Goal: Transaction & Acquisition: Purchase product/service

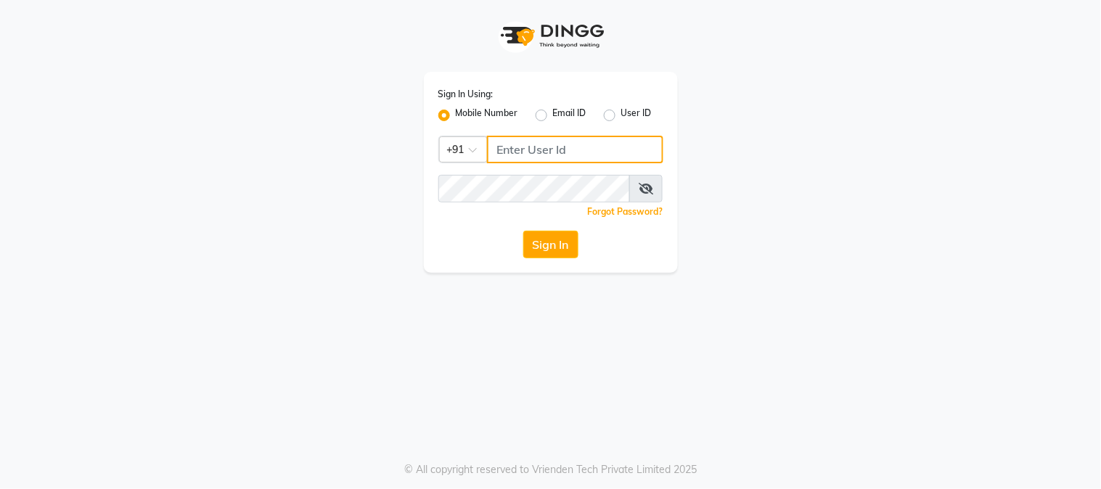
type input "9503033368"
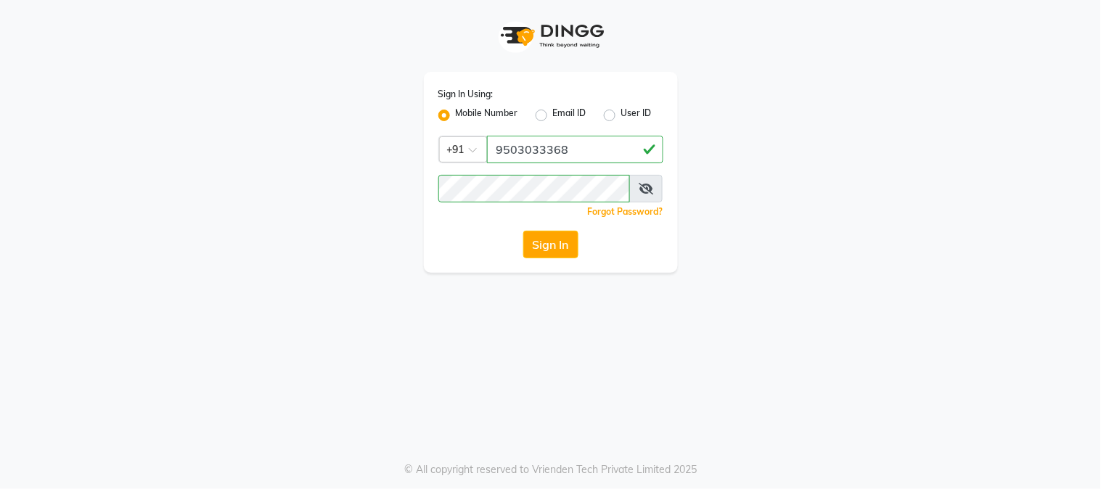
drag, startPoint x: 557, startPoint y: 265, endPoint x: 549, endPoint y: 268, distance: 8.8
click at [549, 268] on div "Sign In Using: Mobile Number Email ID User ID Country Code × +91 9503033368 Rem…" at bounding box center [551, 172] width 254 height 201
click at [554, 244] on button "Sign In" at bounding box center [550, 245] width 55 height 28
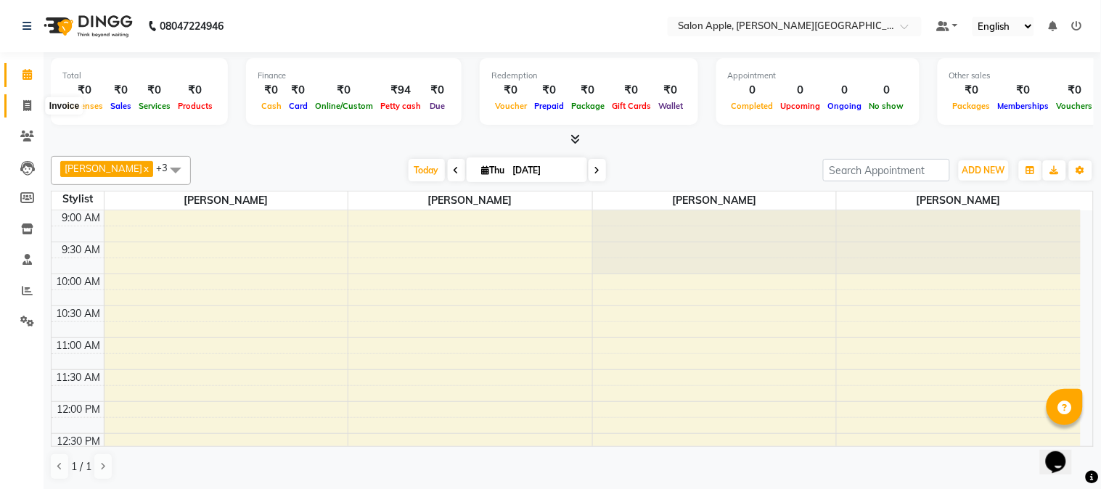
click at [25, 103] on icon at bounding box center [27, 105] width 8 height 11
select select "service"
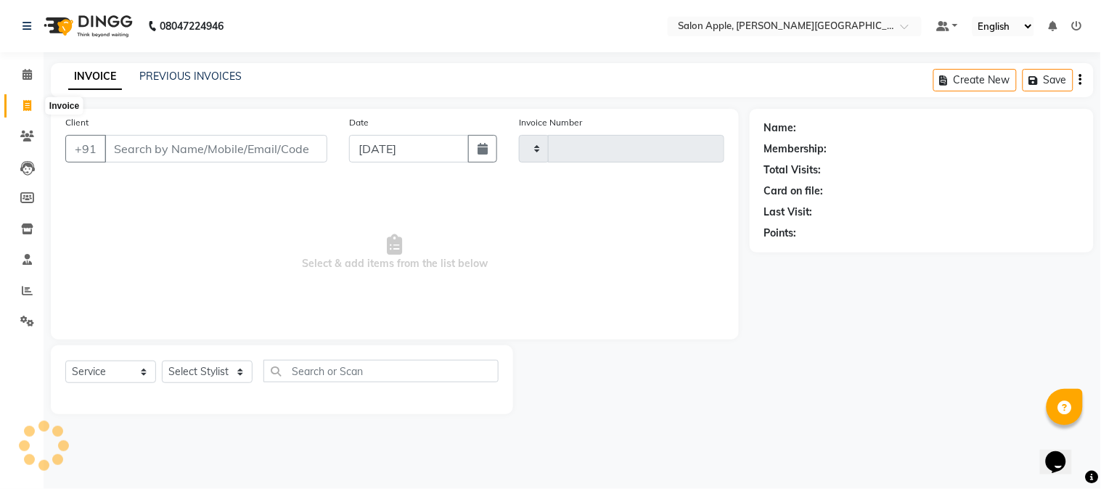
type input "2105"
select select "4128"
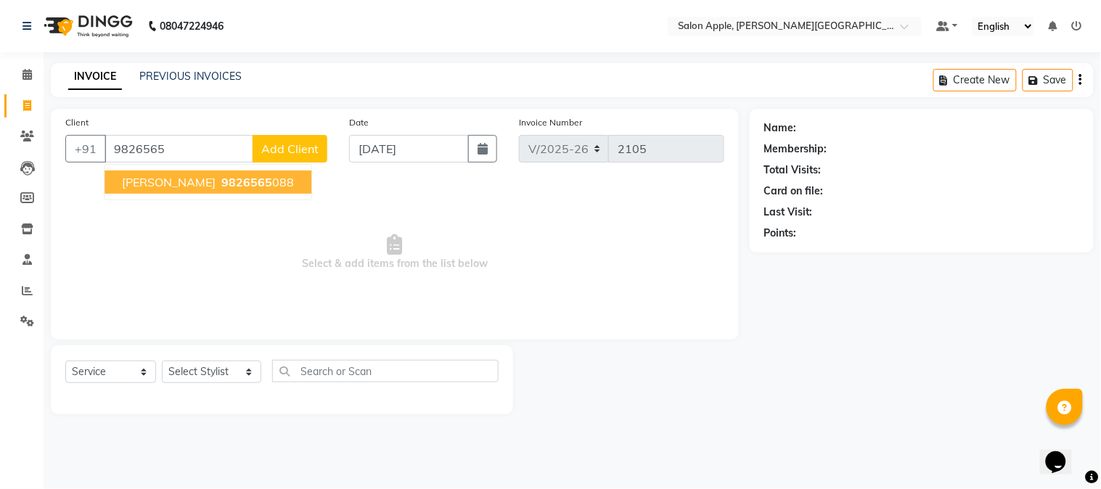
click at [221, 175] on span "9826565" at bounding box center [246, 182] width 51 height 15
type input "9826565088"
select select "1: Object"
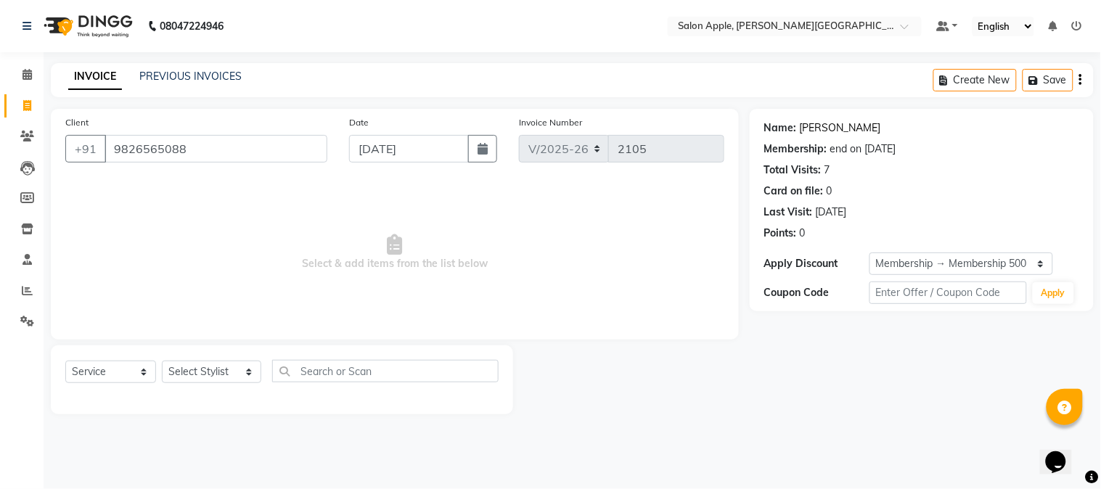
drag, startPoint x: 835, startPoint y: 111, endPoint x: 830, endPoint y: 122, distance: 12.0
click at [835, 112] on div "Name: Kanisha Membership: end on 03-08-2026 Total Visits: 7 Card on file: 0 Las…" at bounding box center [921, 210] width 344 height 202
click at [829, 125] on link "Kanisha" at bounding box center [840, 127] width 81 height 15
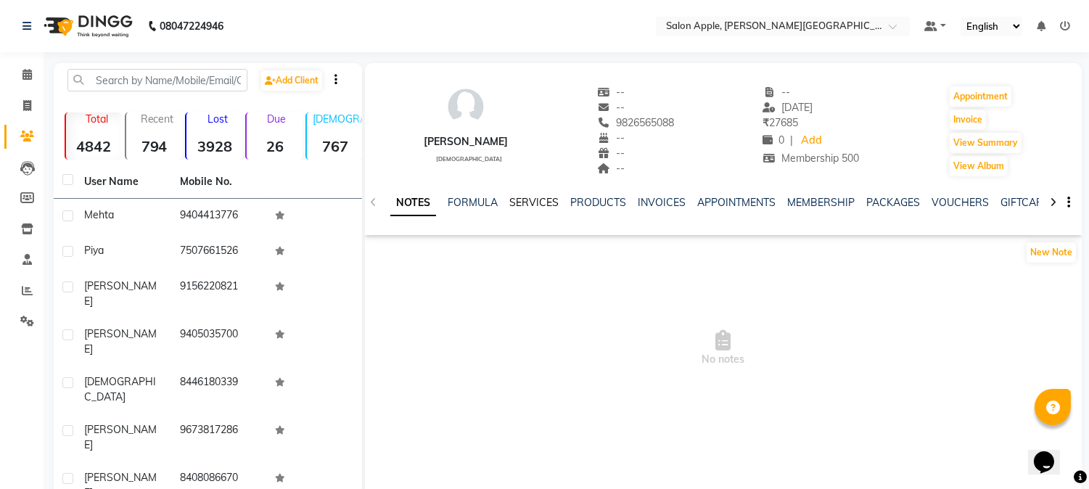
click at [543, 207] on link "SERVICES" at bounding box center [533, 202] width 49 height 13
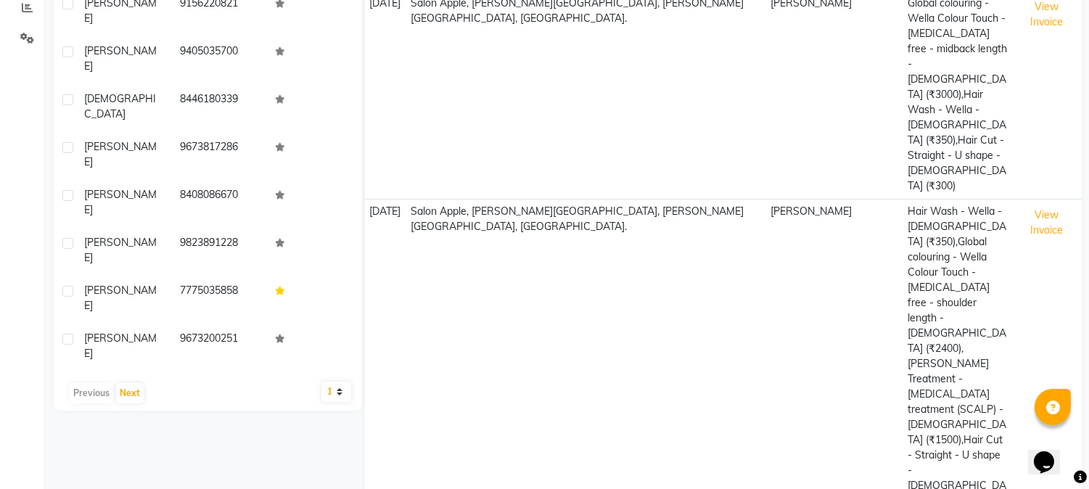
scroll to position [165, 0]
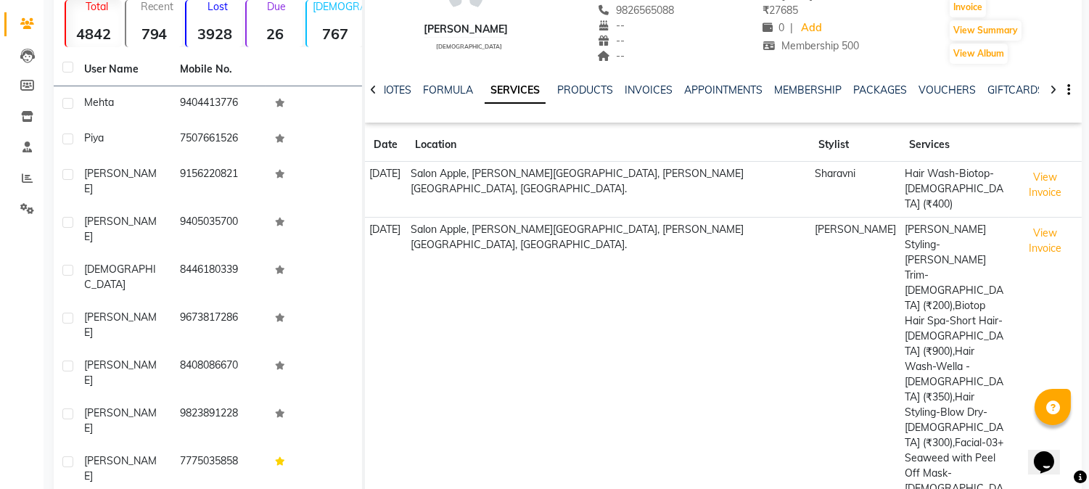
scroll to position [268, 0]
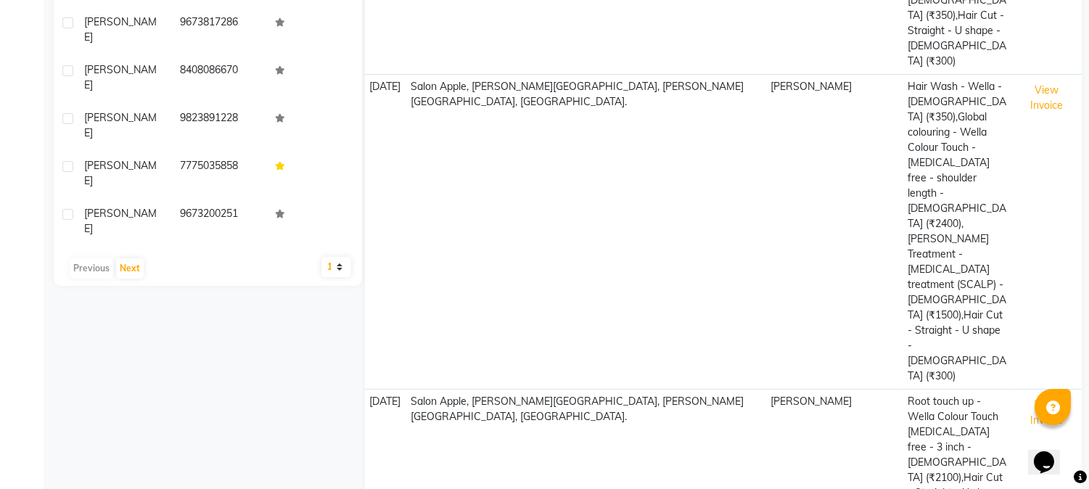
scroll to position [4, 0]
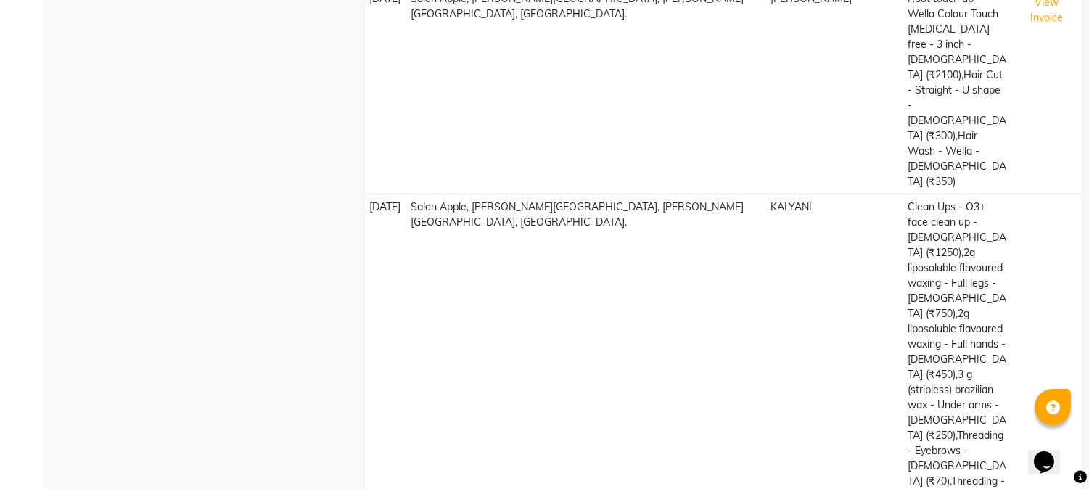
drag, startPoint x: 438, startPoint y: 447, endPoint x: 438, endPoint y: 432, distance: 14.5
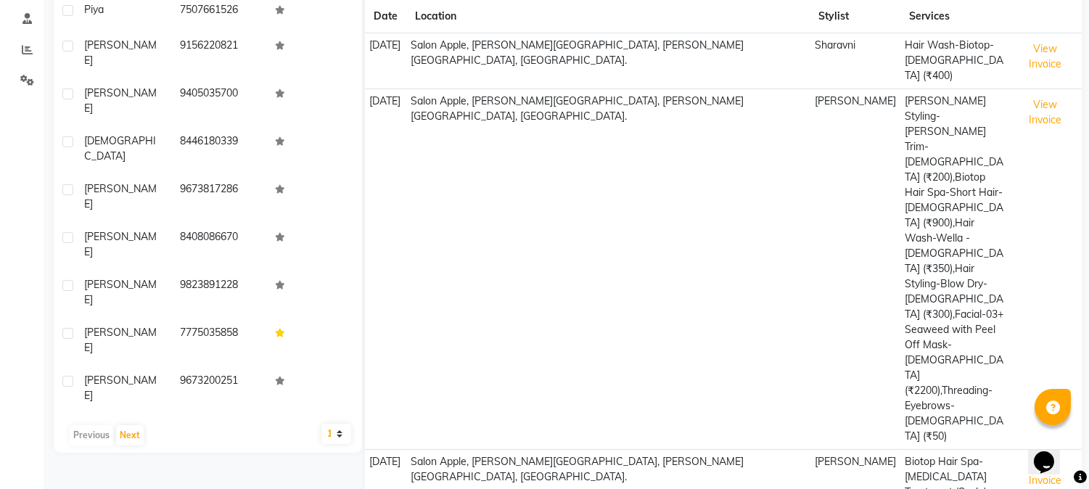
scroll to position [242, 0]
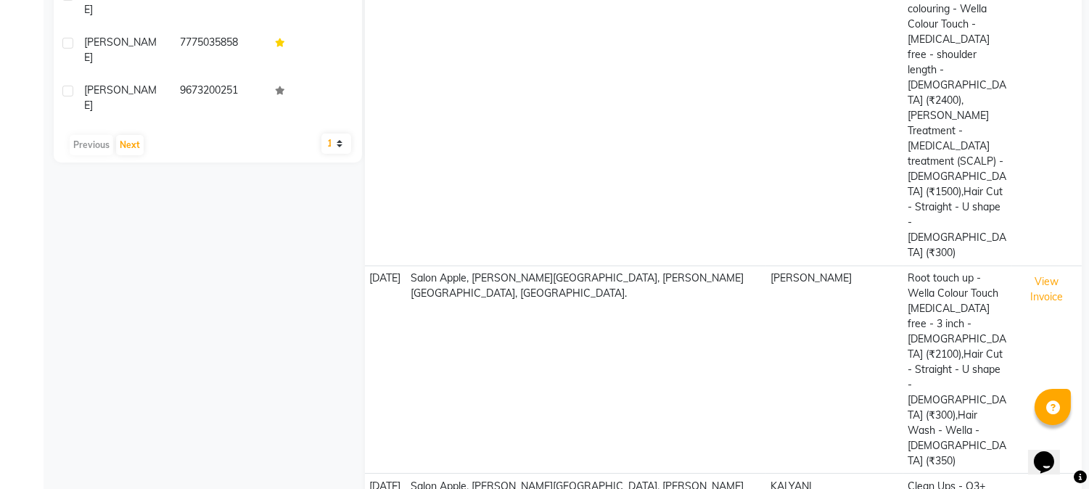
scroll to position [247, 0]
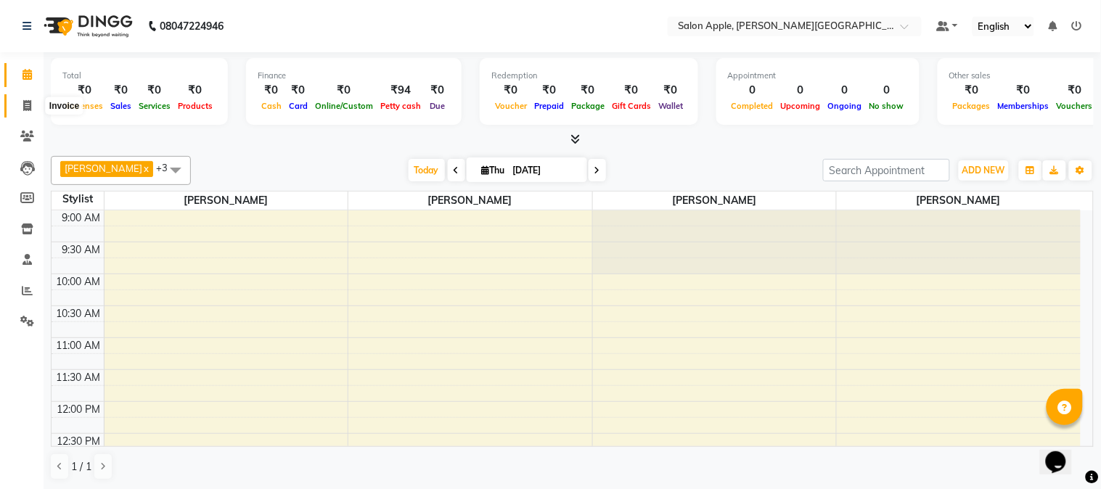
click at [25, 102] on icon at bounding box center [27, 105] width 8 height 11
select select "4128"
select select "service"
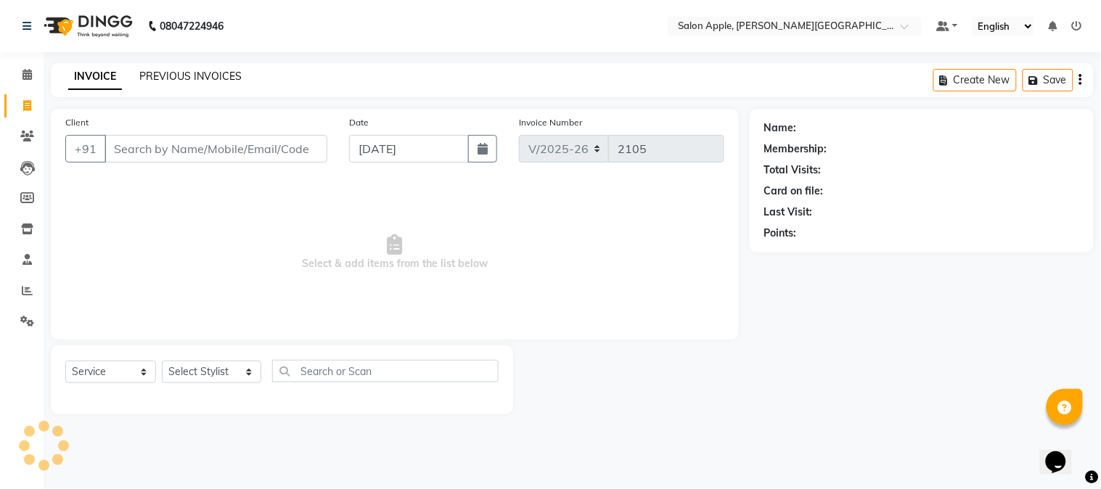
click at [148, 81] on link "PREVIOUS INVOICES" at bounding box center [190, 76] width 102 height 13
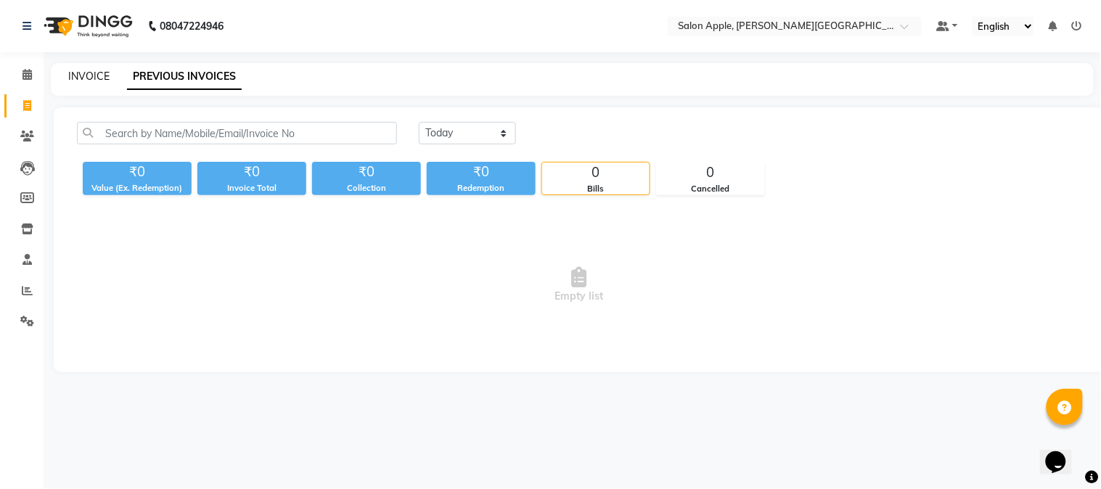
click at [99, 75] on link "INVOICE" at bounding box center [88, 76] width 41 height 13
select select "4128"
select select "service"
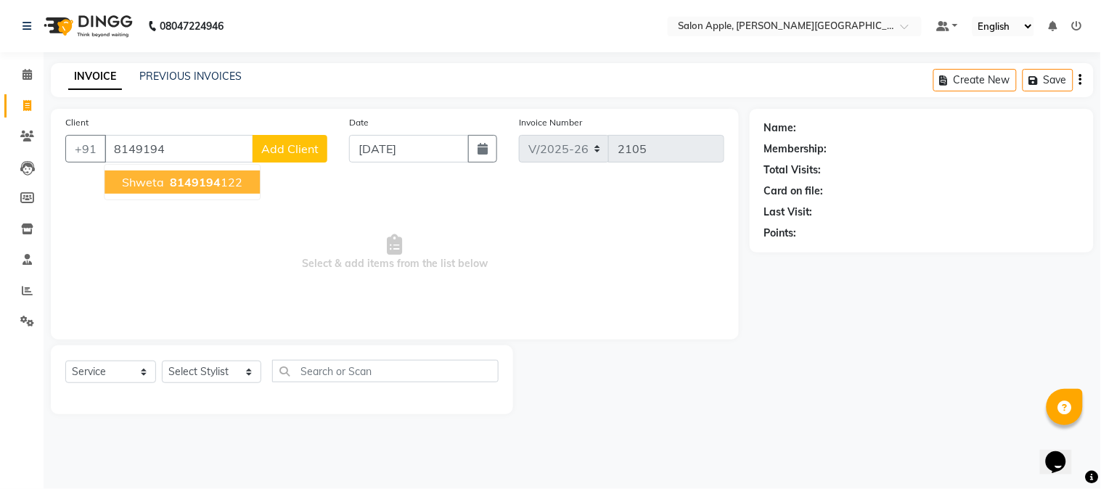
click at [229, 189] on button "Shweta 8149194 122" at bounding box center [181, 181] width 155 height 23
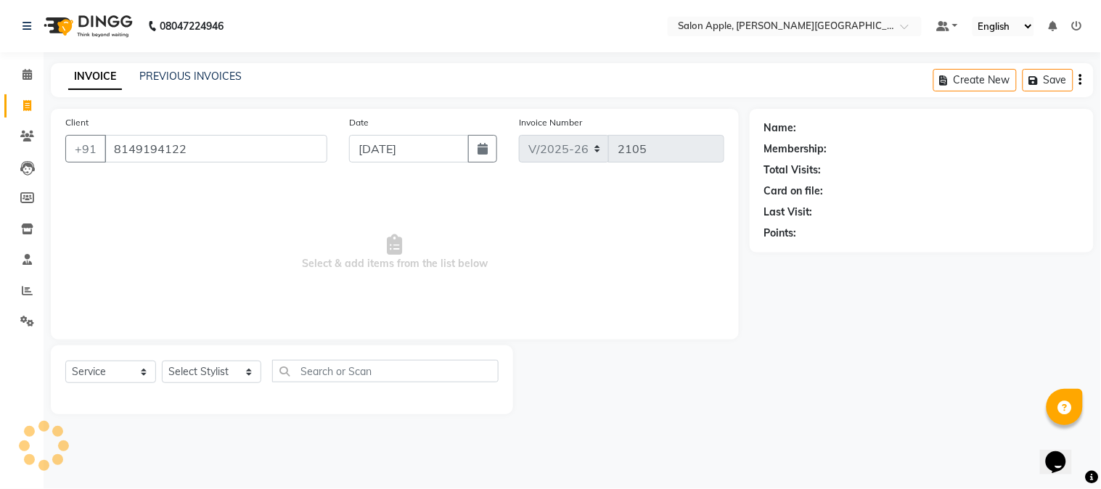
type input "8149194122"
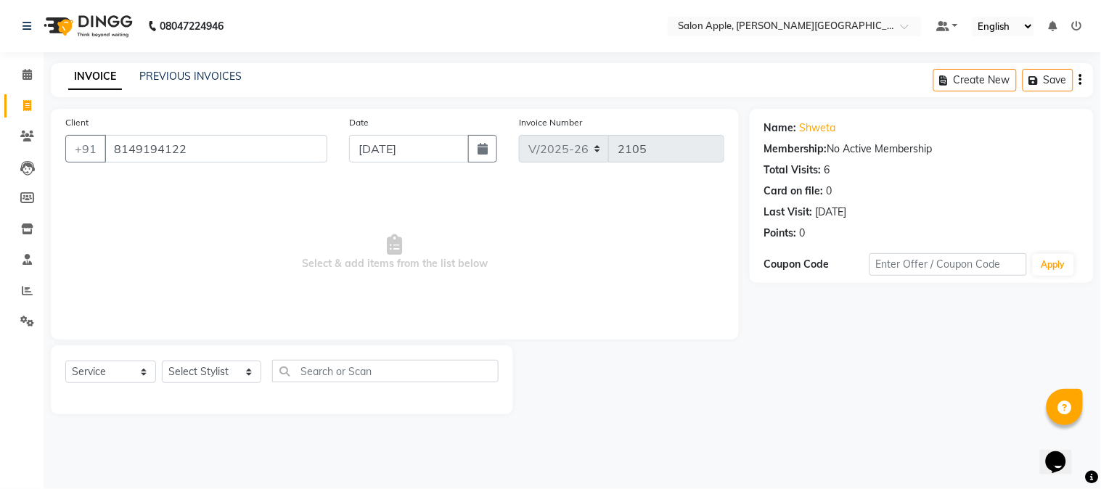
click at [220, 354] on div "Select Service Product Membership Package Voucher Prepaid Gift Card Select Styl…" at bounding box center [282, 379] width 462 height 69
click at [215, 368] on select "Select Stylist Akshay Balaji Atkare Arohi Kranti arun Vanakalas Nikita Harshawa…" at bounding box center [211, 372] width 99 height 22
select select "84027"
click at [162, 361] on select "Select Stylist Akshay Balaji Atkare Arohi Kranti arun Vanakalas Nikita Harshawa…" at bounding box center [211, 372] width 99 height 22
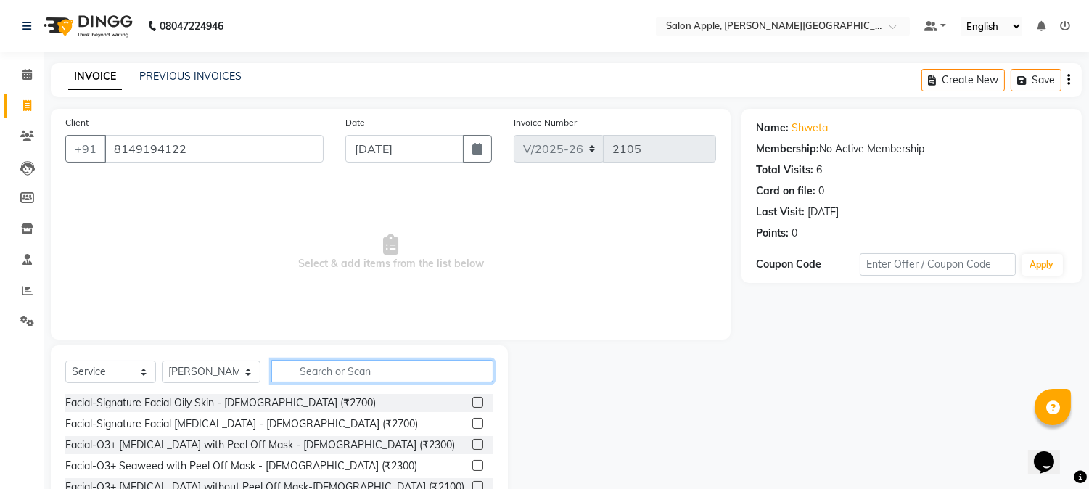
click at [313, 366] on input "text" at bounding box center [382, 371] width 222 height 22
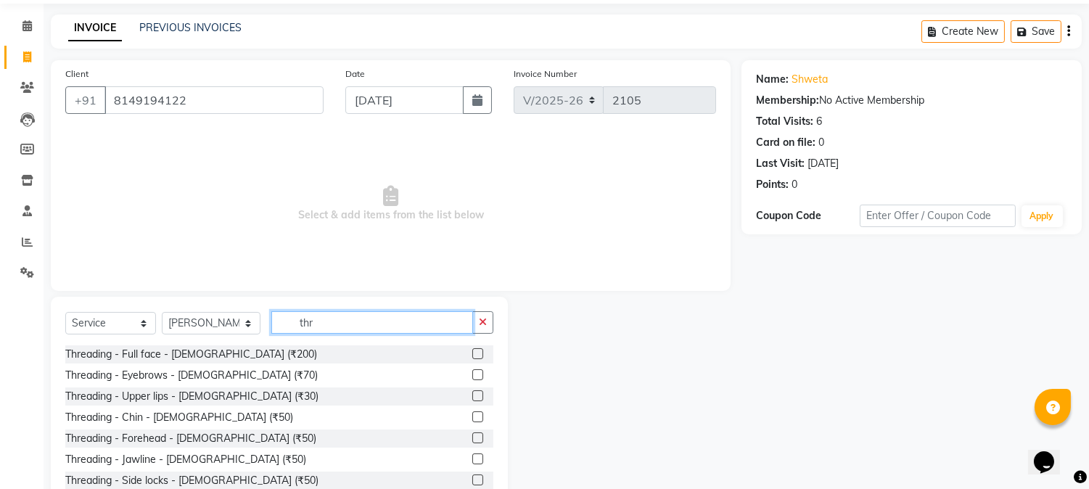
scroll to position [91, 0]
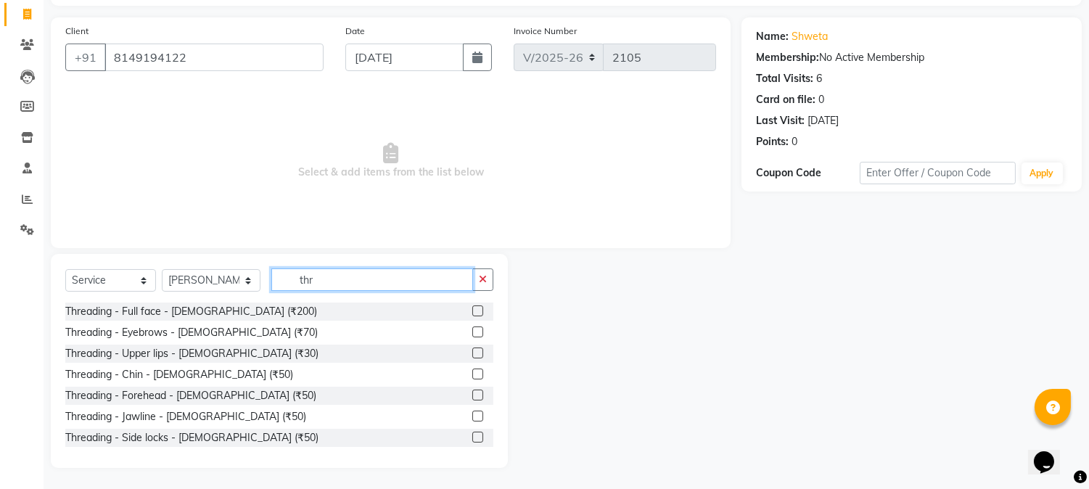
type input "thr"
click at [472, 332] on label at bounding box center [477, 331] width 11 height 11
click at [472, 332] on input "checkbox" at bounding box center [476, 332] width 9 height 9
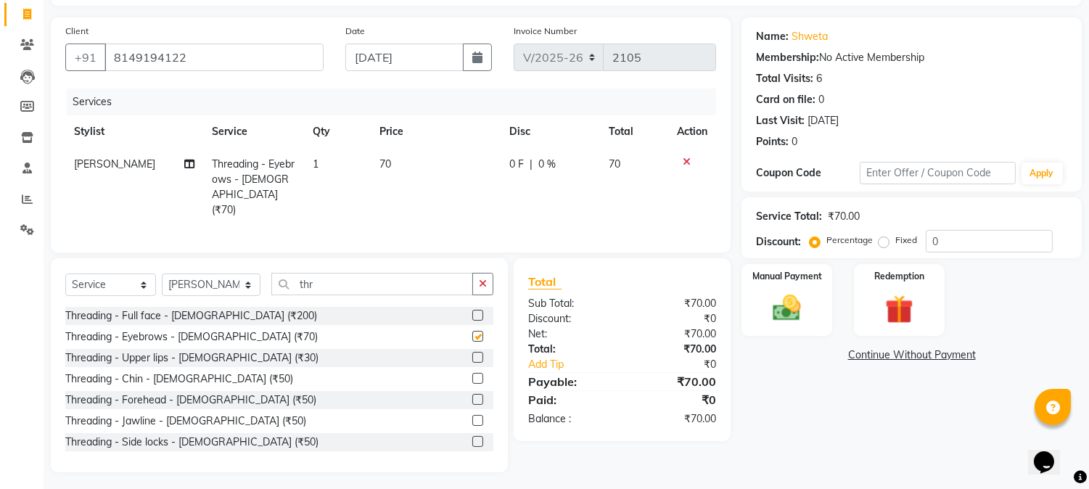
checkbox input "false"
click at [472, 354] on label at bounding box center [477, 357] width 11 height 11
click at [472, 354] on input "checkbox" at bounding box center [476, 357] width 9 height 9
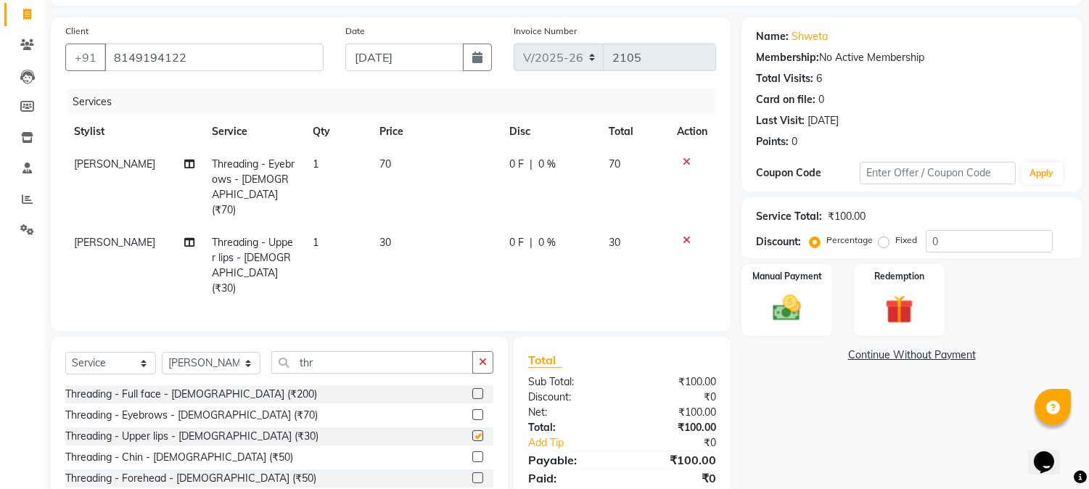
checkbox input "false"
click at [472, 451] on label at bounding box center [477, 456] width 11 height 11
click at [472, 453] on input "checkbox" at bounding box center [476, 457] width 9 height 9
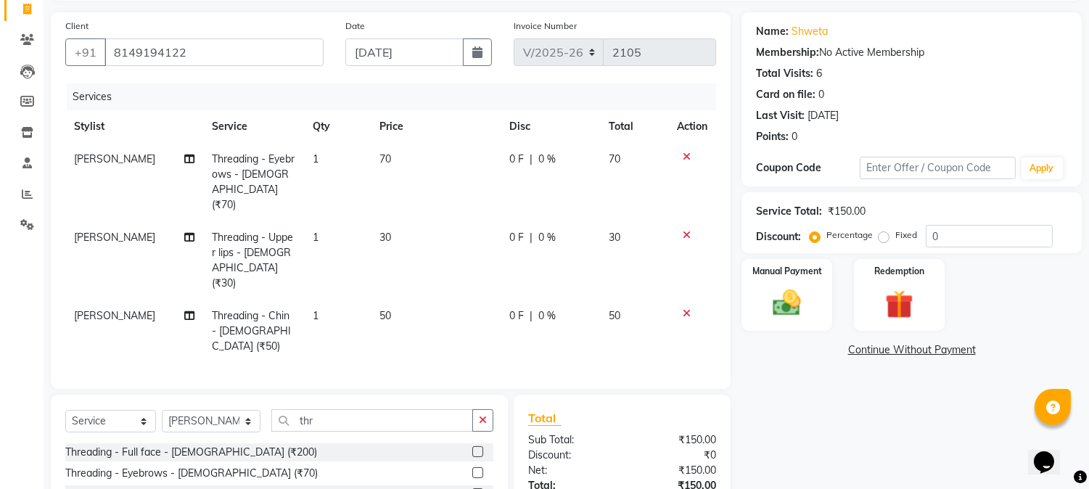
checkbox input "false"
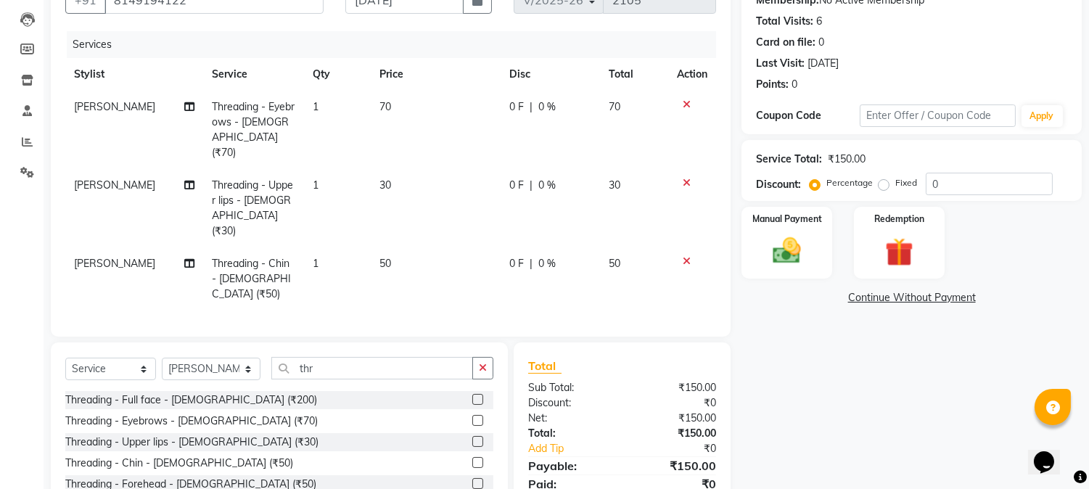
scroll to position [204, 0]
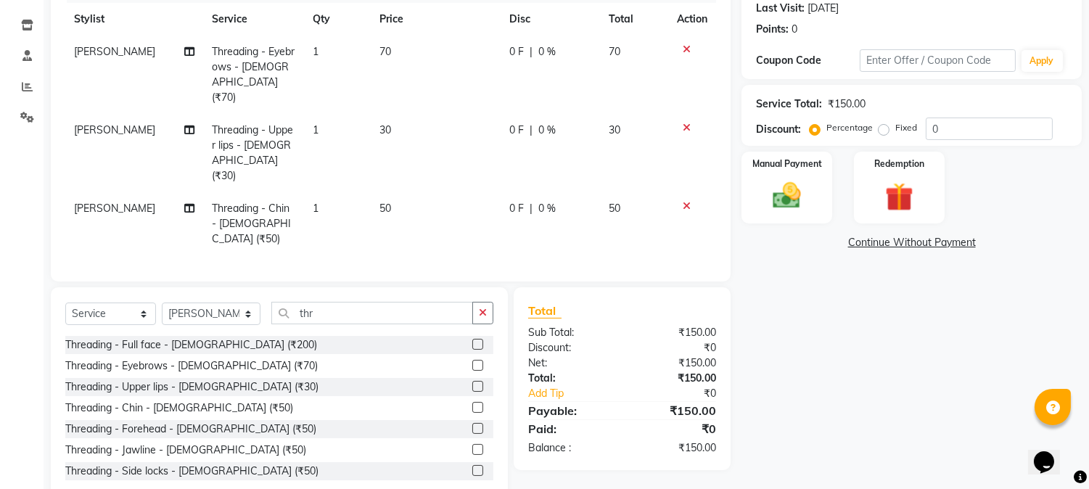
click at [472, 423] on label at bounding box center [477, 428] width 11 height 11
click at [472, 424] on input "checkbox" at bounding box center [476, 428] width 9 height 9
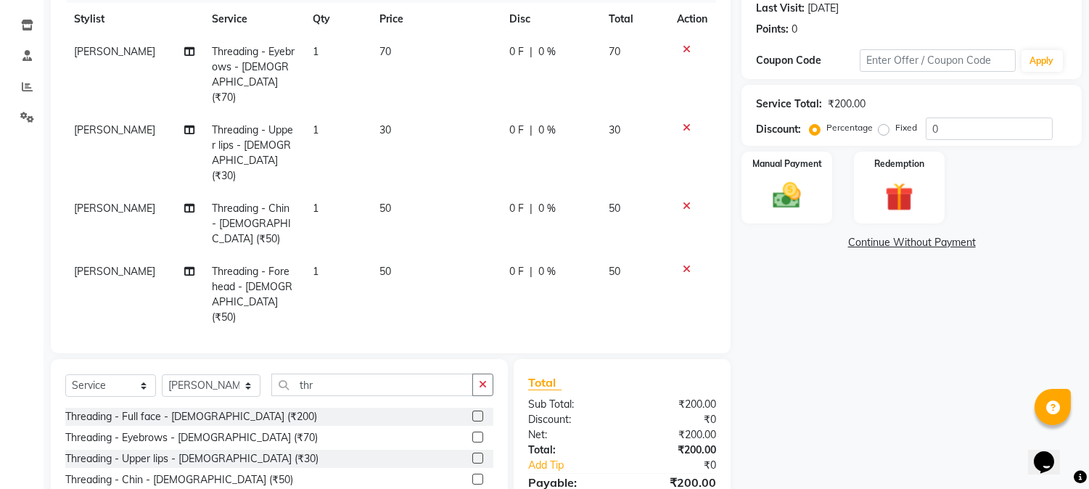
checkbox input "false"
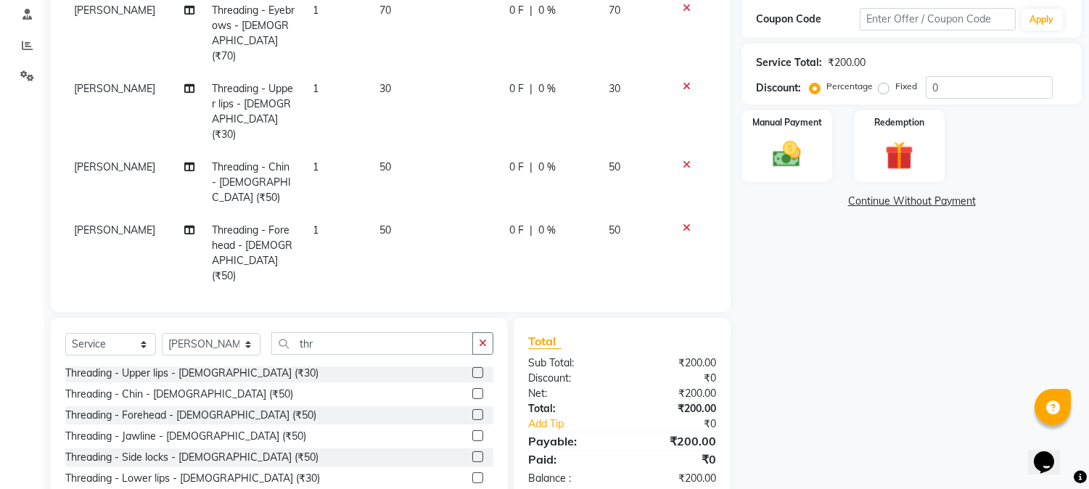
scroll to position [267, 0]
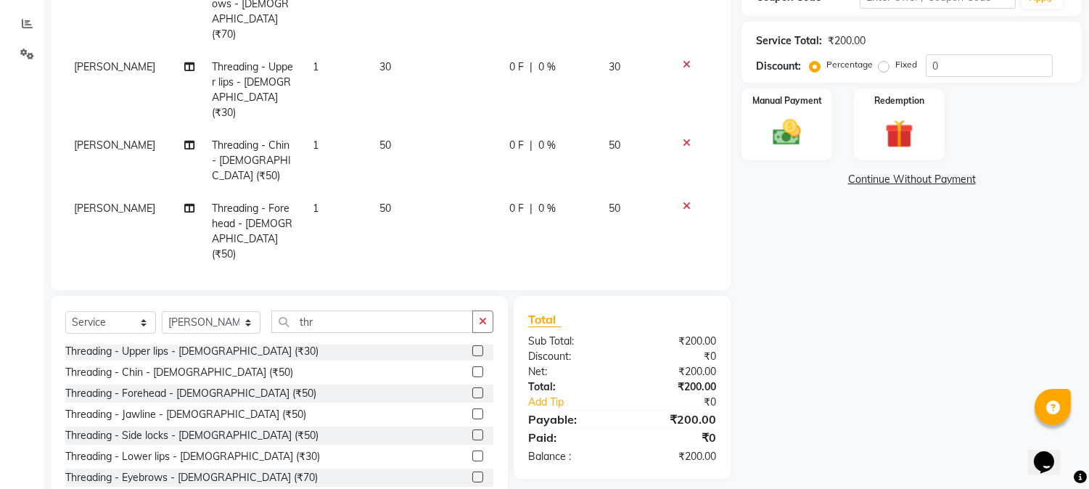
click at [472, 451] on label at bounding box center [477, 456] width 11 height 11
click at [472, 452] on input "checkbox" at bounding box center [476, 456] width 9 height 9
checkbox input "false"
click at [472, 353] on label at bounding box center [477, 350] width 11 height 11
click at [472, 353] on input "checkbox" at bounding box center [476, 351] width 9 height 9
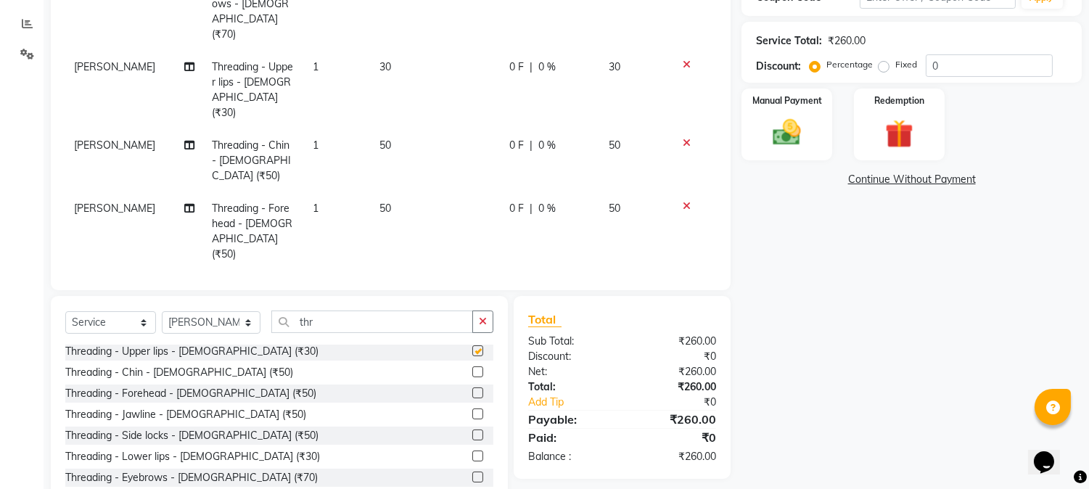
checkbox input "false"
drag, startPoint x: 305, startPoint y: 323, endPoint x: 191, endPoint y: 319, distance: 114.7
click at [245, 323] on div "Select Service Product Membership Package Voucher Prepaid Gift Card Select Styl…" at bounding box center [279, 328] width 428 height 34
drag, startPoint x: 330, startPoint y: 320, endPoint x: 197, endPoint y: 317, distance: 133.5
click at [197, 317] on div "Select Service Product Membership Package Voucher Prepaid Gift Card Select Styl…" at bounding box center [279, 328] width 428 height 34
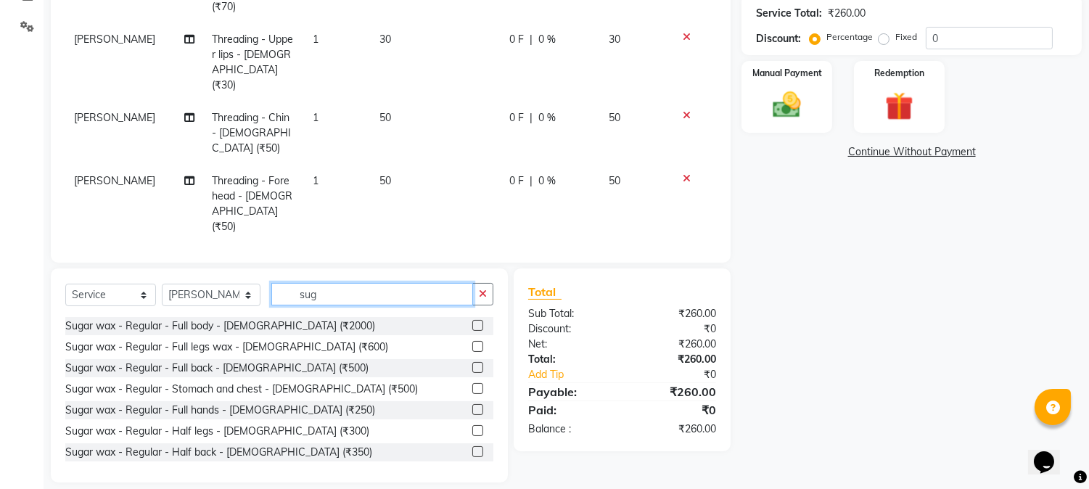
scroll to position [309, 0]
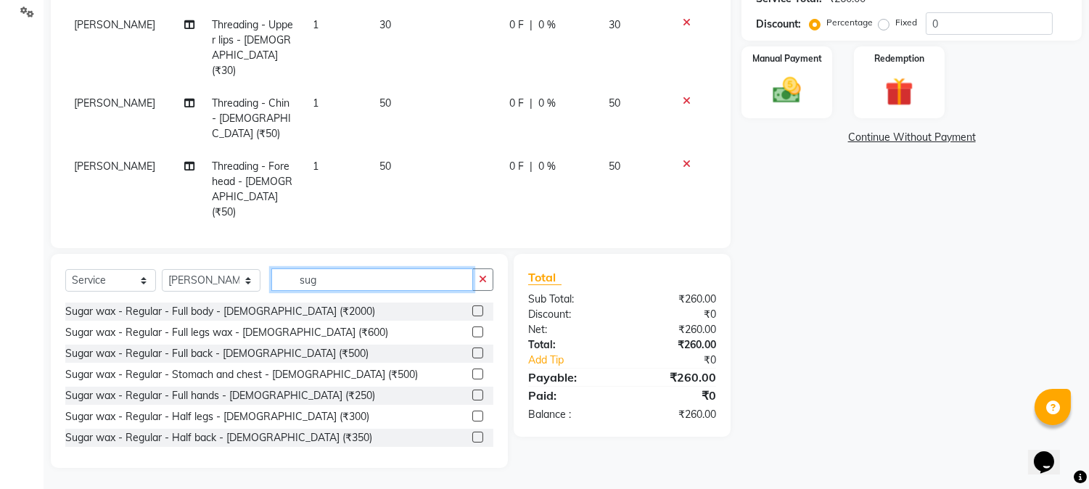
type input "sug"
click at [472, 334] on label at bounding box center [477, 331] width 11 height 11
click at [472, 334] on input "checkbox" at bounding box center [476, 332] width 9 height 9
checkbox input "false"
click at [472, 395] on label at bounding box center [477, 395] width 11 height 11
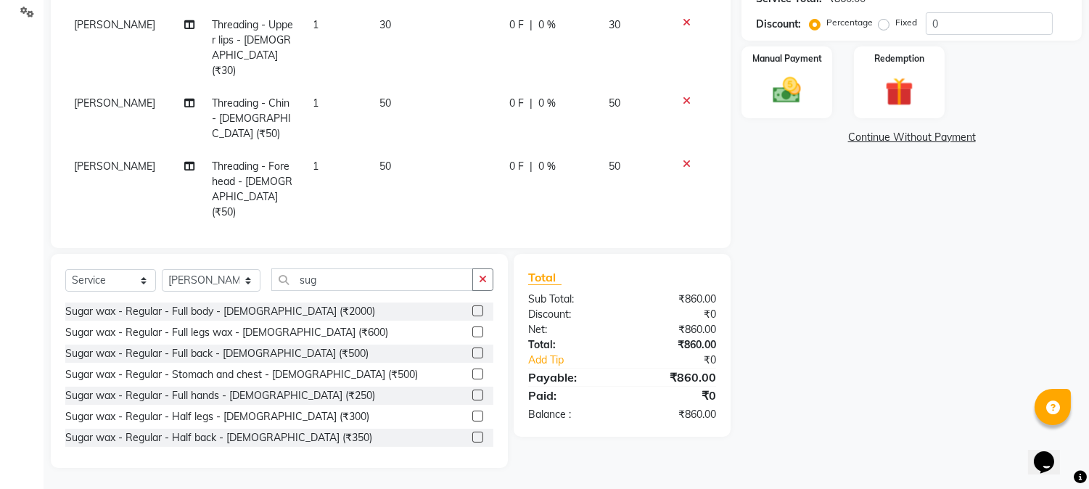
click at [472, 395] on input "checkbox" at bounding box center [476, 395] width 9 height 9
checkbox input "false"
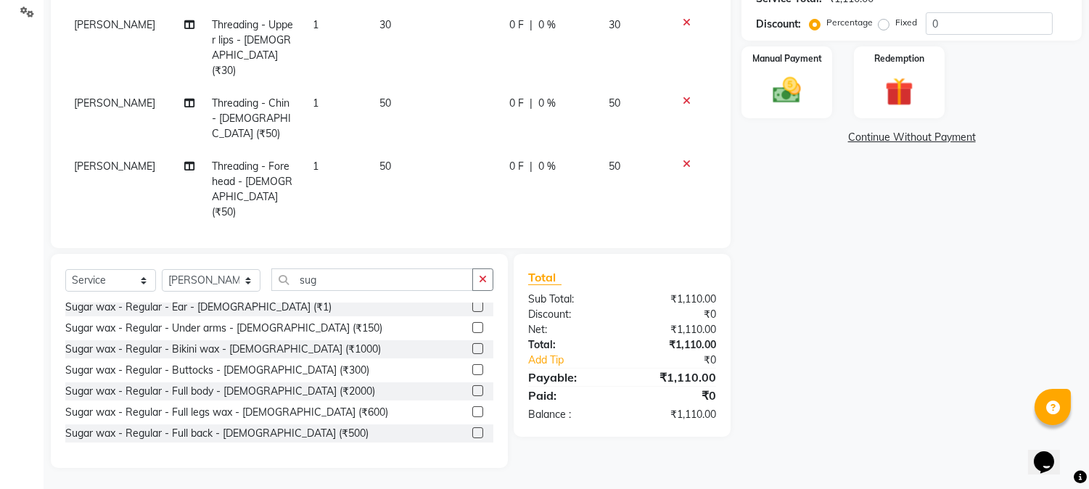
scroll to position [219, 0]
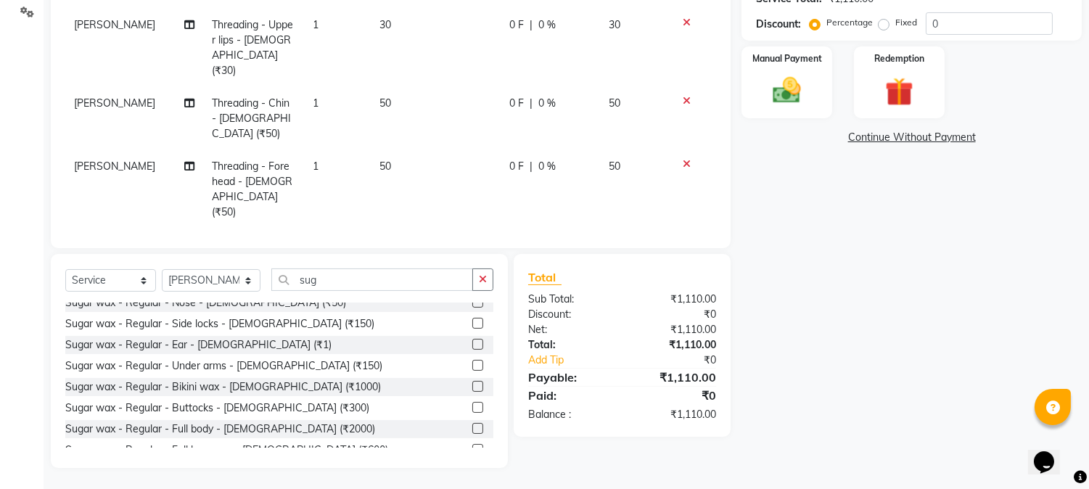
click at [472, 366] on label at bounding box center [477, 365] width 11 height 11
click at [472, 366] on input "checkbox" at bounding box center [476, 365] width 9 height 9
checkbox input "false"
click at [115, 287] on select "Select Service Product Membership Package Voucher Prepaid Gift Card" at bounding box center [110, 280] width 91 height 22
click at [65, 292] on select "Select Service Product Membership Package Voucher Prepaid Gift Card" at bounding box center [110, 280] width 91 height 22
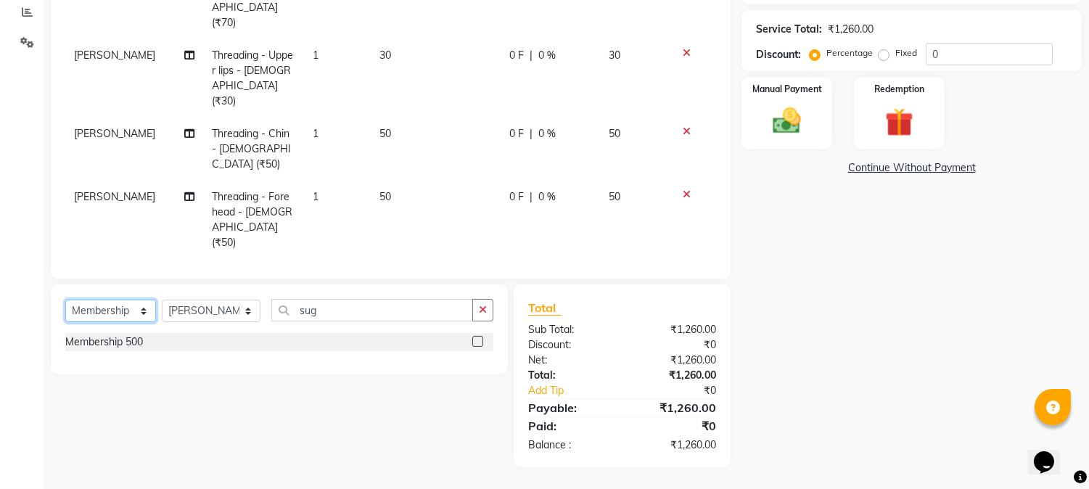
scroll to position [279, 0]
click at [480, 343] on label at bounding box center [477, 341] width 11 height 11
click at [480, 343] on input "checkbox" at bounding box center [476, 341] width 9 height 9
select select "select"
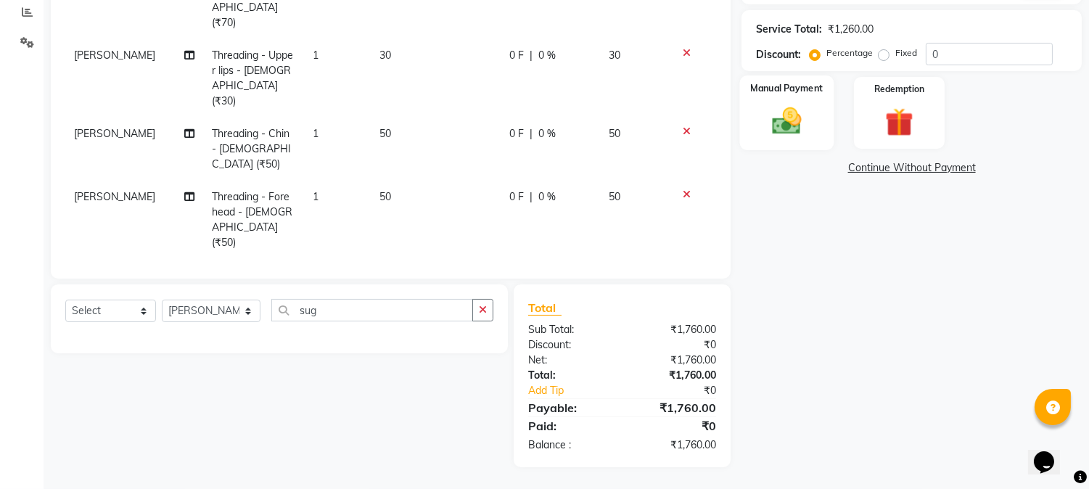
click at [800, 89] on label "Manual Payment" at bounding box center [787, 88] width 73 height 14
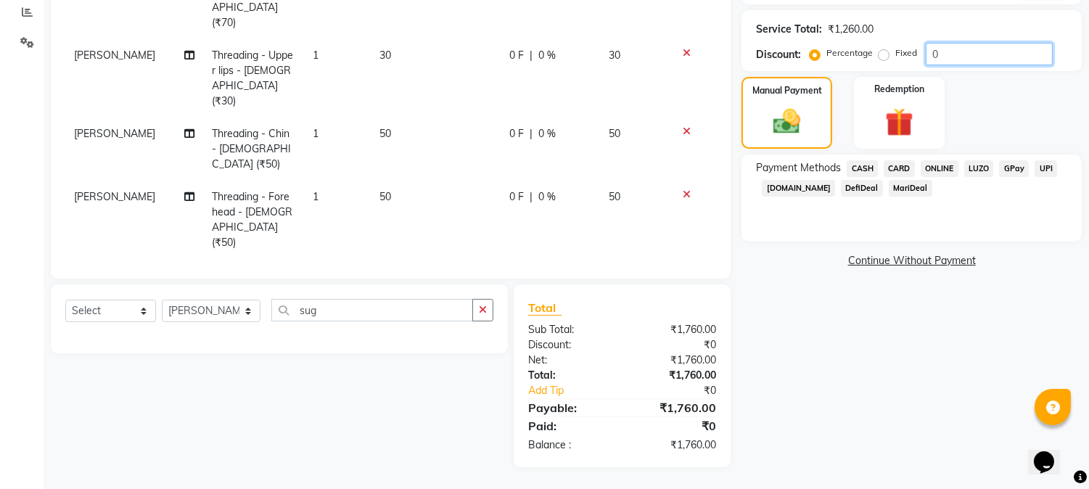
drag, startPoint x: 934, startPoint y: 44, endPoint x: 794, endPoint y: 51, distance: 140.9
click at [794, 51] on div "Service Total: ₹1,260.00 Discount: Percentage Fixed 0" at bounding box center [911, 40] width 311 height 49
type input "10"
click at [934, 168] on span "ONLINE" at bounding box center [940, 168] width 38 height 17
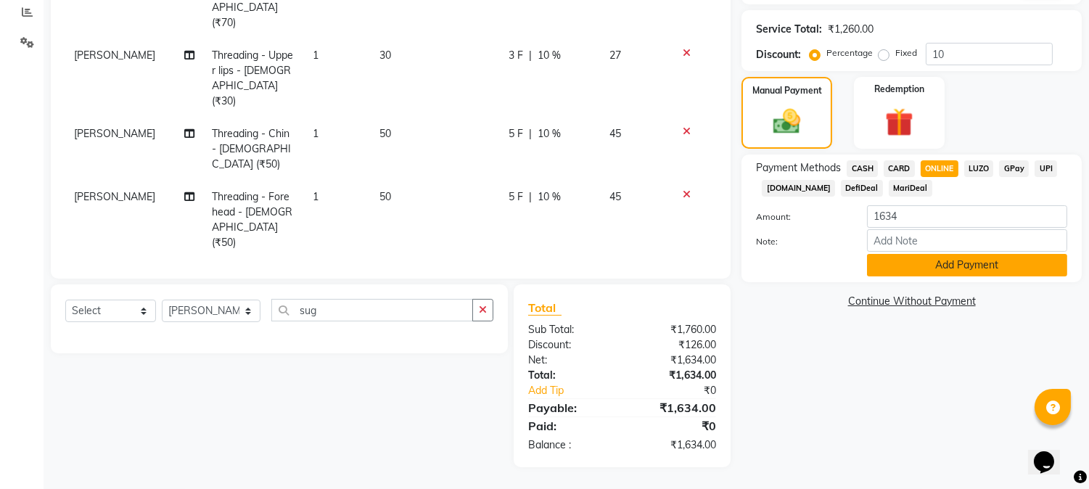
drag, startPoint x: 942, startPoint y: 281, endPoint x: 945, endPoint y: 266, distance: 15.5
click at [944, 270] on div "Name: Shweta Membership: No Active Membership Total Visits: 6 Card on file: 0 L…" at bounding box center [916, 148] width 351 height 637
click at [945, 265] on button "Add Payment" at bounding box center [967, 265] width 200 height 22
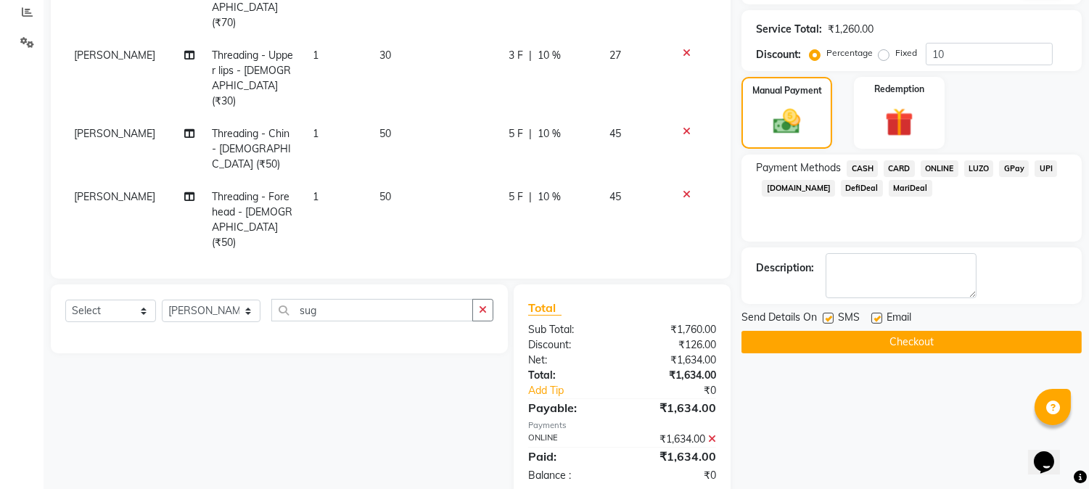
click at [960, 331] on button "Checkout" at bounding box center [911, 342] width 340 height 22
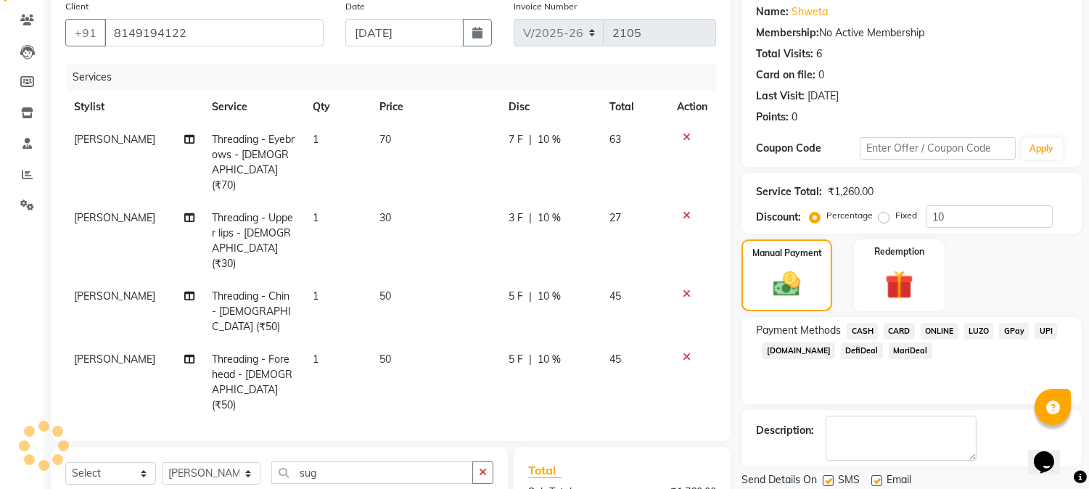
scroll to position [0, 0]
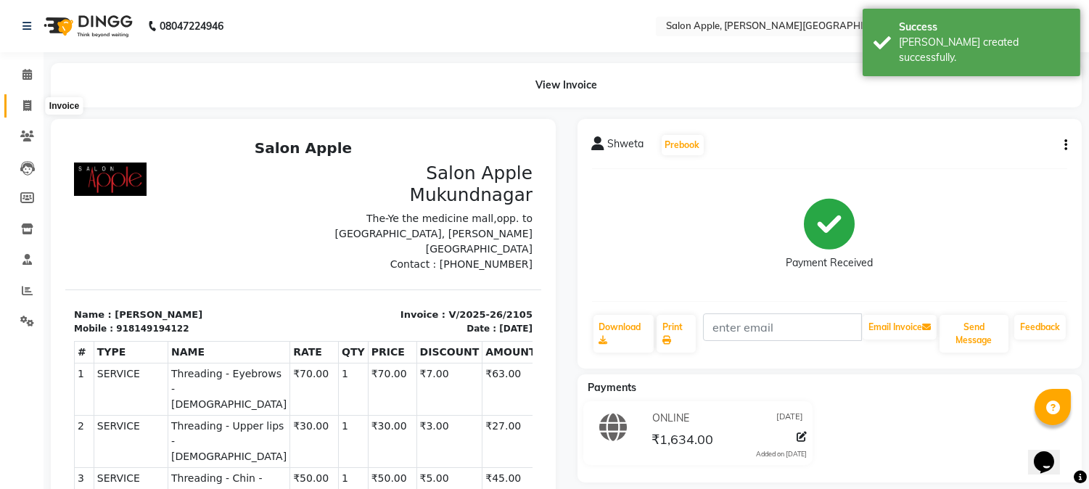
click at [25, 98] on span at bounding box center [27, 106] width 25 height 17
select select "4128"
select select "service"
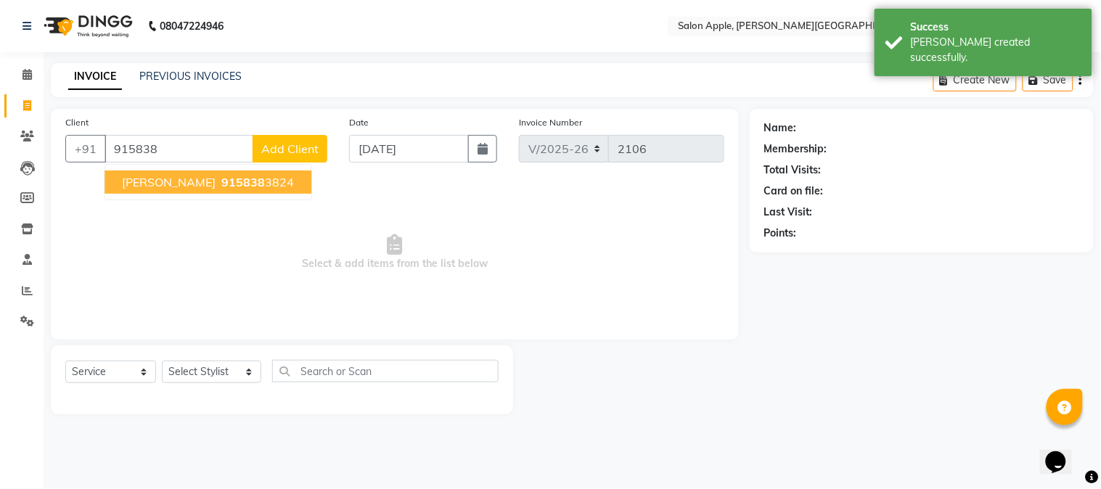
click at [238, 178] on span "915838" at bounding box center [243, 182] width 44 height 15
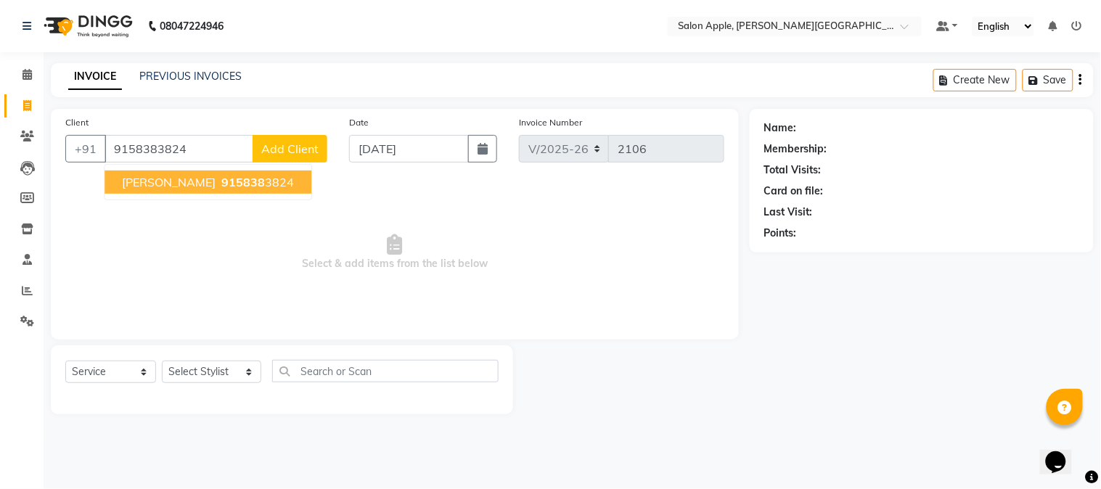
type input "9158383824"
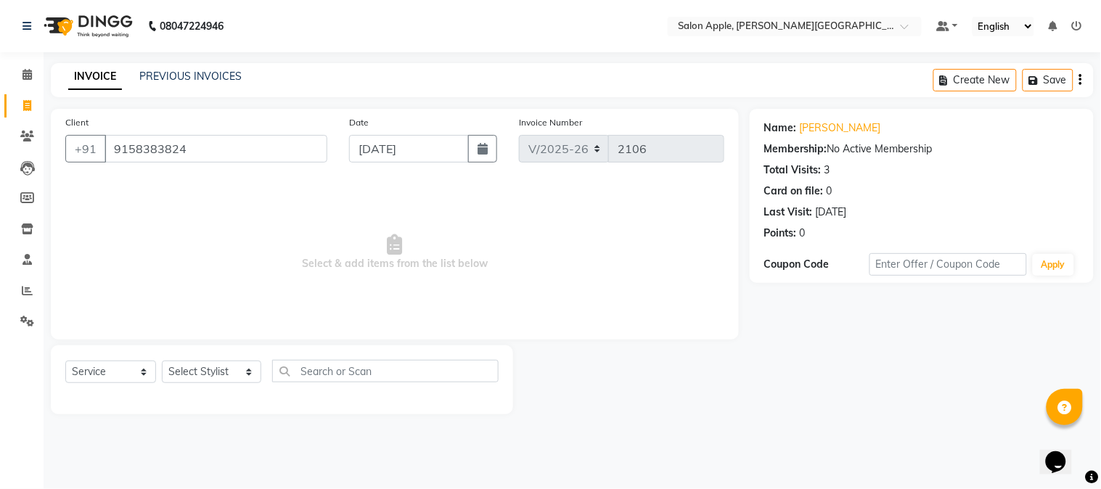
click at [179, 387] on div "Select Service Product Membership Package Voucher Prepaid Gift Card Select Styl…" at bounding box center [281, 377] width 433 height 34
click at [185, 379] on select "Select Stylist Akshay Balaji Atkare Arohi Kranti arun Vanakalas Nikita Harshawa…" at bounding box center [211, 372] width 99 height 22
select select "84027"
click at [162, 361] on select "Select Stylist Akshay Balaji Atkare Arohi Kranti arun Vanakalas Nikita Harshawa…" at bounding box center [211, 372] width 99 height 22
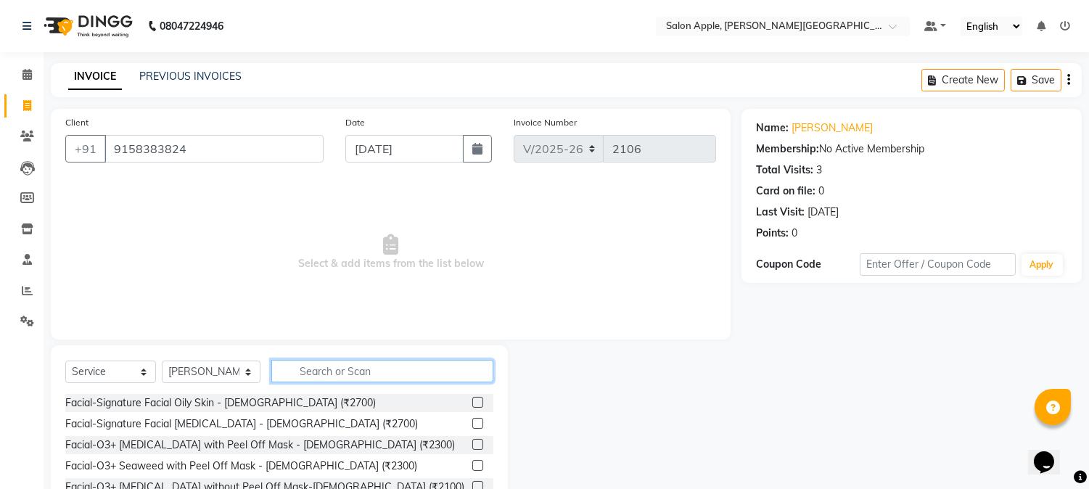
click at [339, 374] on input "text" at bounding box center [382, 371] width 222 height 22
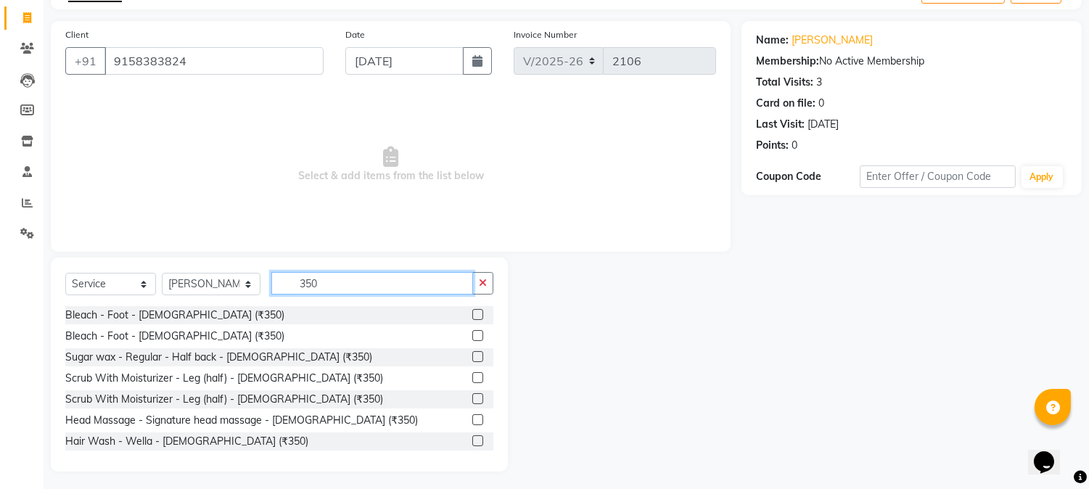
scroll to position [91, 0]
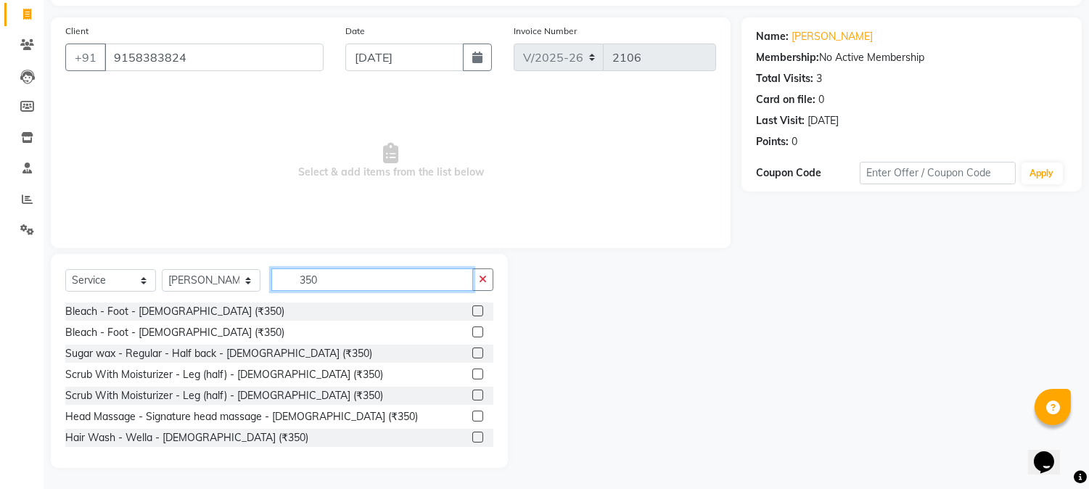
type input "350"
click at [472, 437] on label at bounding box center [477, 437] width 11 height 11
click at [472, 437] on input "checkbox" at bounding box center [476, 437] width 9 height 9
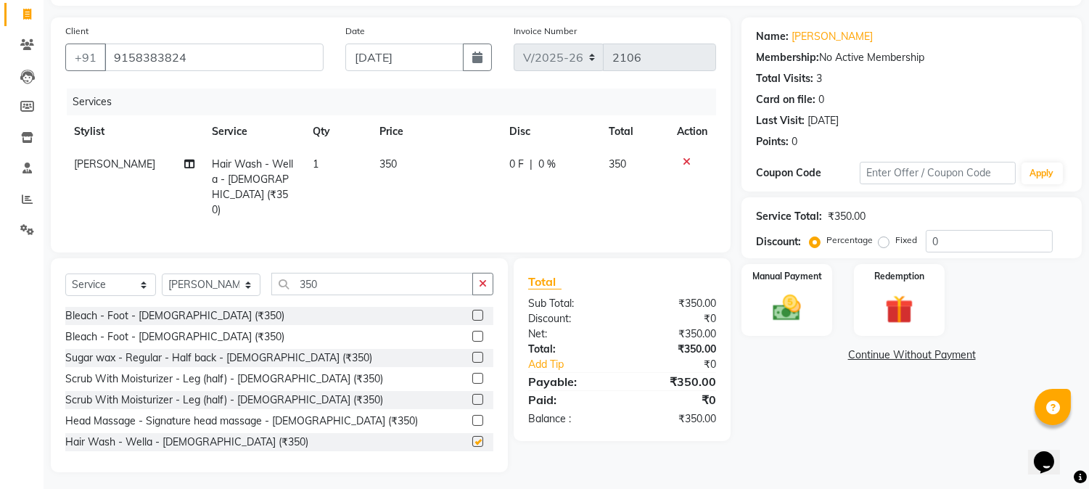
checkbox input "false"
click at [801, 321] on img at bounding box center [787, 309] width 48 height 34
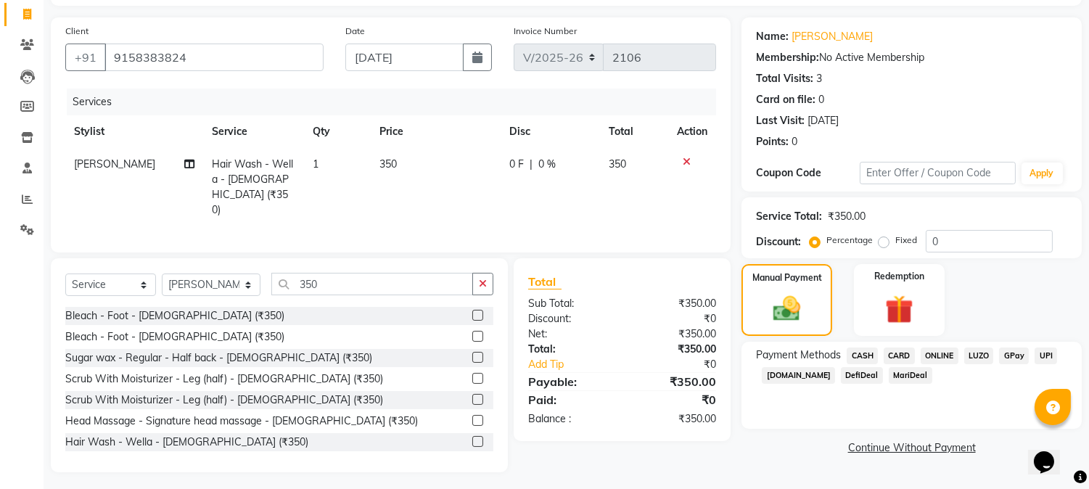
click at [937, 356] on span "ONLINE" at bounding box center [940, 356] width 38 height 17
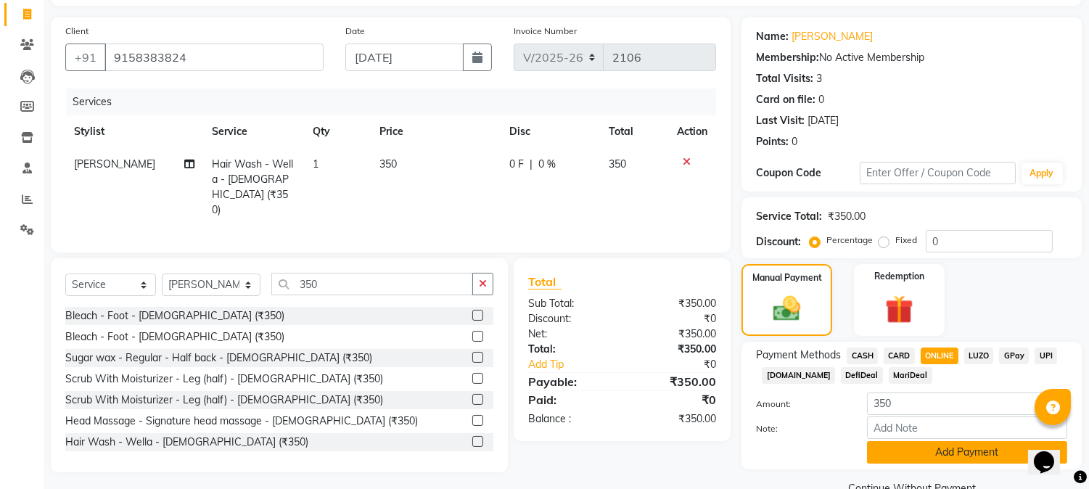
click at [955, 457] on button "Add Payment" at bounding box center [967, 452] width 200 height 22
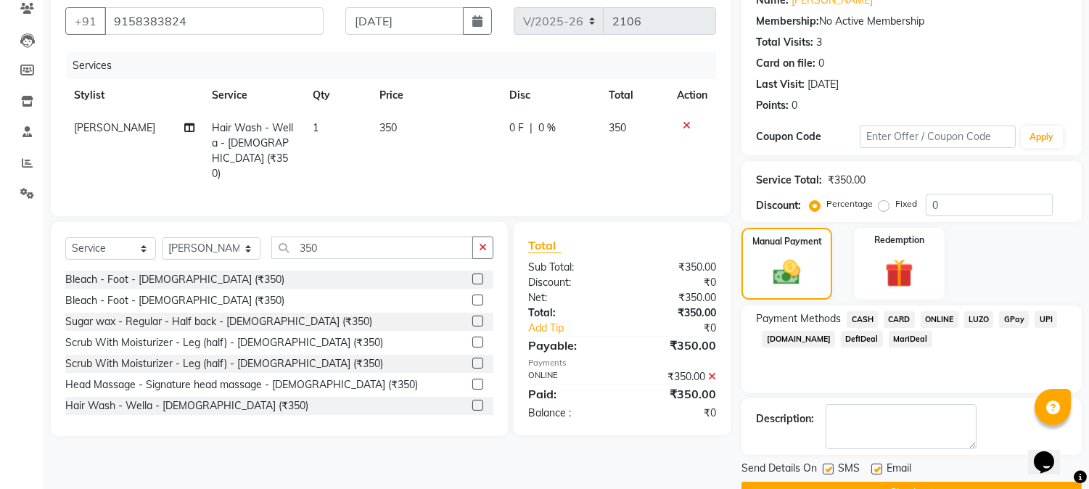
scroll to position [163, 0]
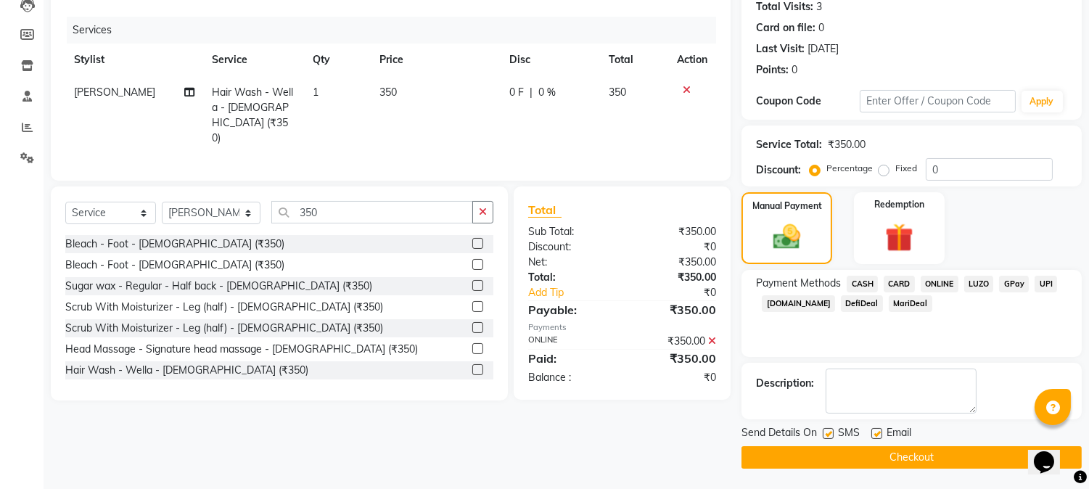
click at [955, 453] on button "Checkout" at bounding box center [911, 457] width 340 height 22
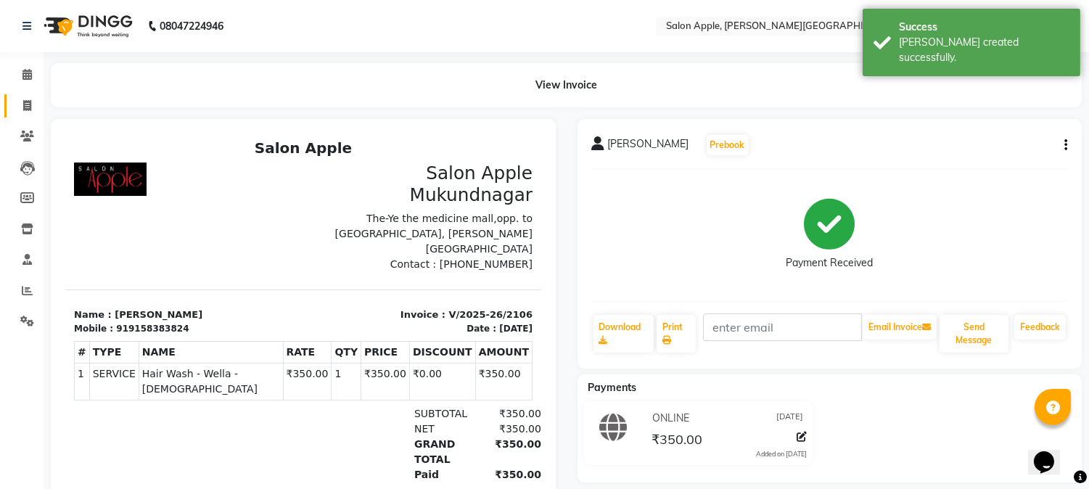
click at [20, 114] on link "Invoice" at bounding box center [21, 106] width 35 height 24
select select "4128"
select select "service"
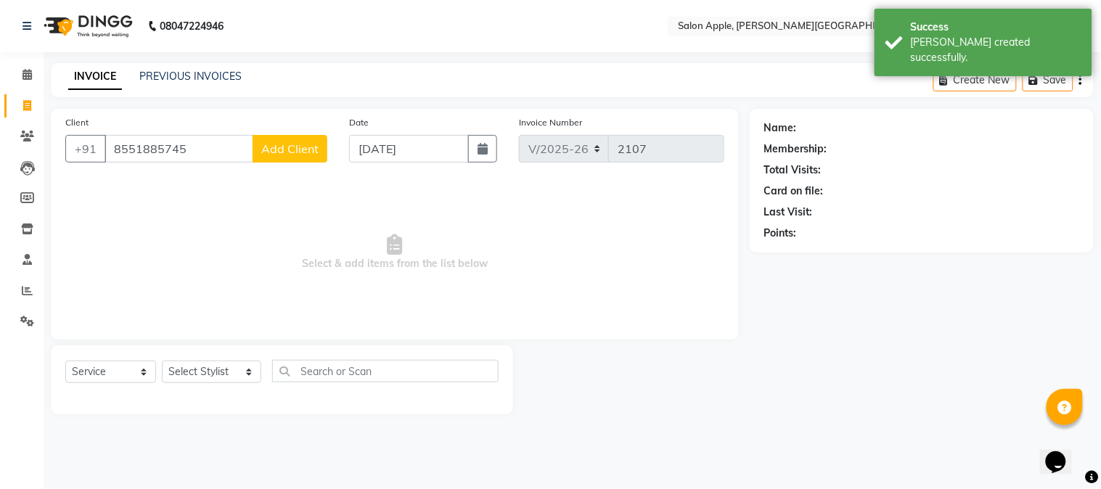
click at [145, 149] on input "8551885745" at bounding box center [178, 149] width 149 height 28
type input "8551885745"
click at [295, 156] on button "Add Client" at bounding box center [289, 149] width 75 height 28
select select "22"
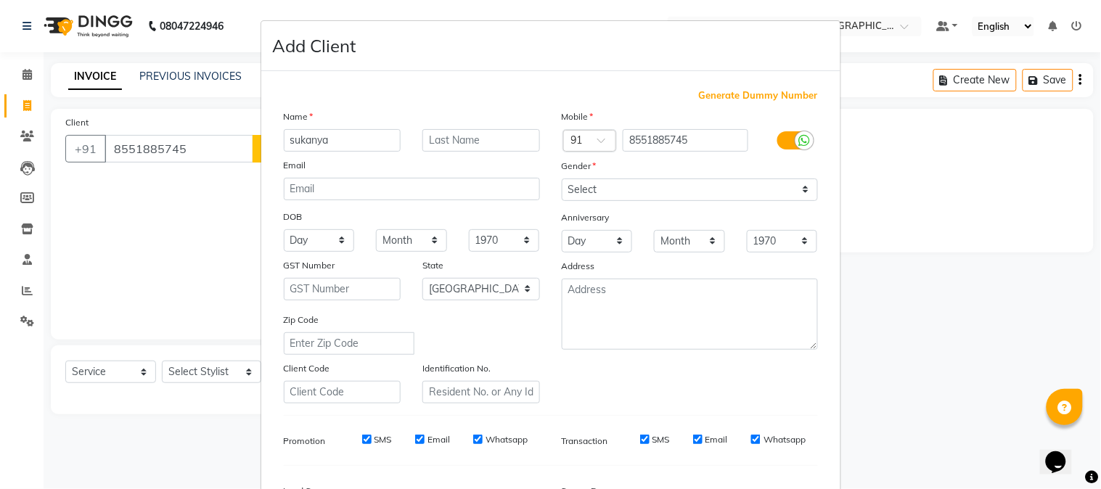
type input "sukanya"
click at [562, 184] on select "Select Male Female Other Prefer Not To Say" at bounding box center [690, 189] width 256 height 22
select select "[DEMOGRAPHIC_DATA]"
click at [562, 178] on select "Select Male Female Other Prefer Not To Say" at bounding box center [690, 189] width 256 height 22
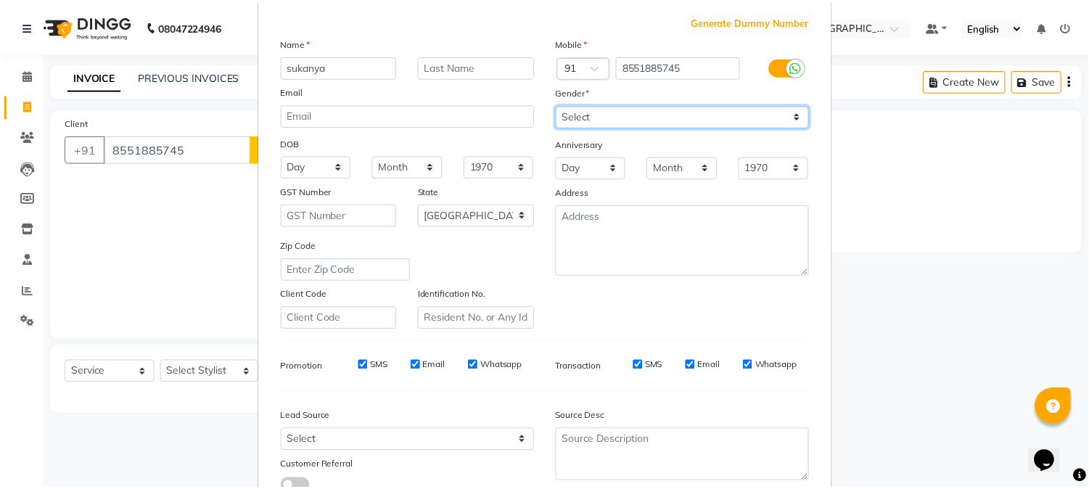
scroll to position [181, 0]
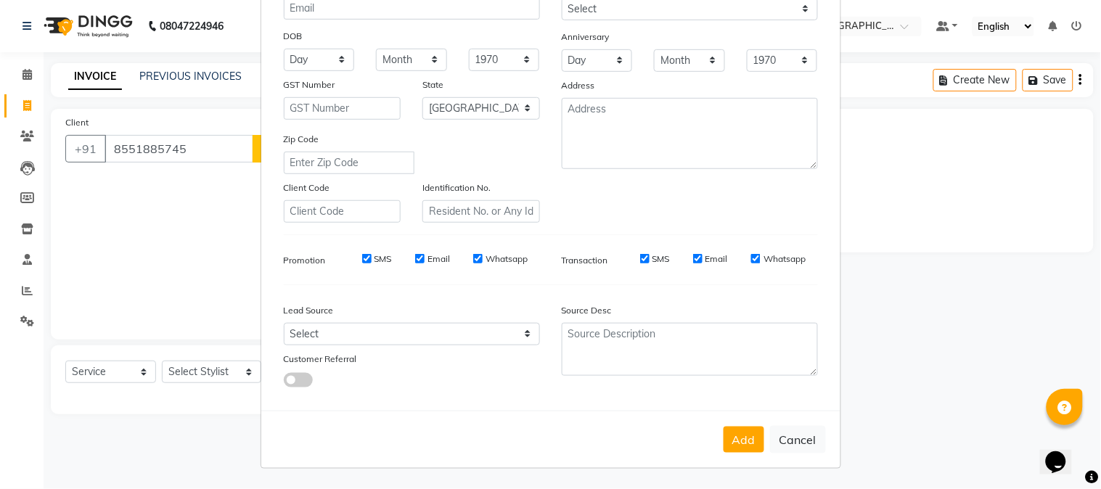
click at [736, 453] on div "Add Cancel" at bounding box center [550, 439] width 579 height 57
click at [726, 445] on button "Add" at bounding box center [743, 440] width 41 height 26
select select
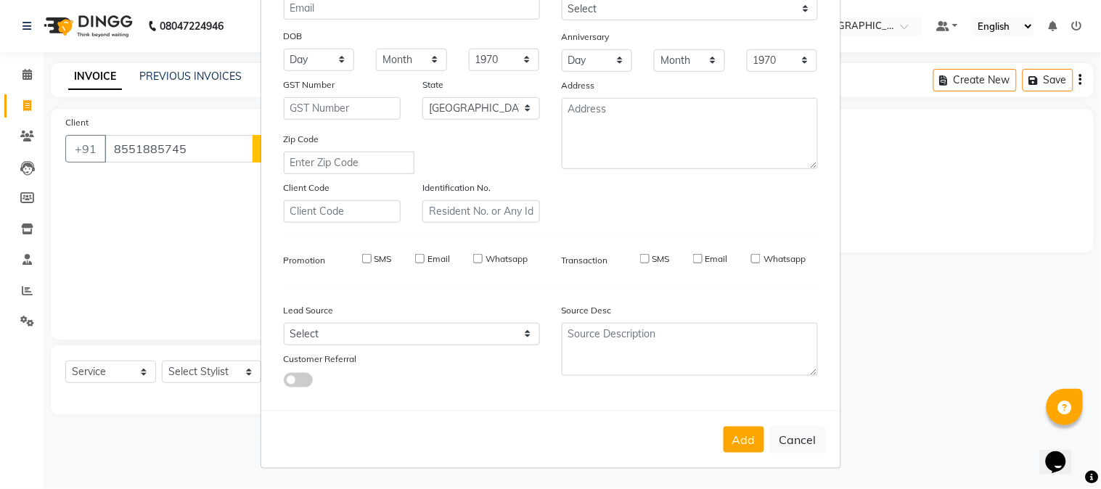
select select "null"
select select
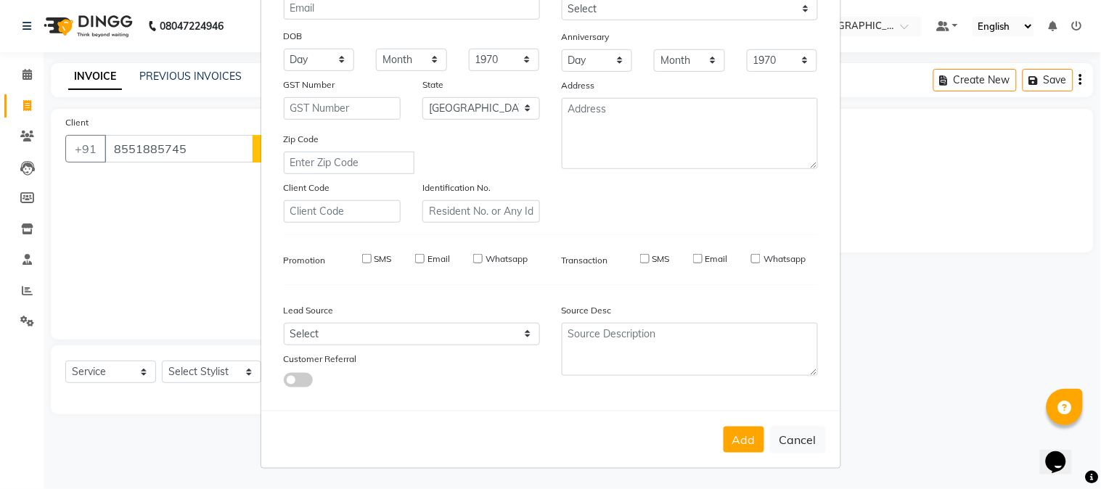
checkbox input "false"
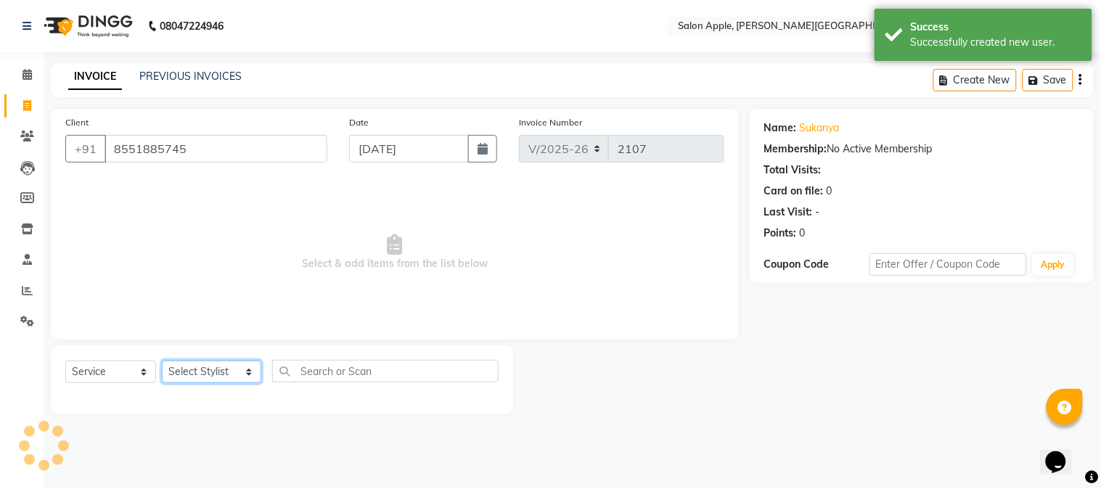
click at [233, 371] on select "Select Stylist Akshay Balaji Atkare Arohi Kranti arun Vanakalas Nikita Harshawa…" at bounding box center [211, 372] width 99 height 22
select select "21401"
click at [162, 361] on select "Select Stylist Akshay Balaji Atkare Arohi Kranti arun Vanakalas Nikita Harshawa…" at bounding box center [211, 372] width 99 height 22
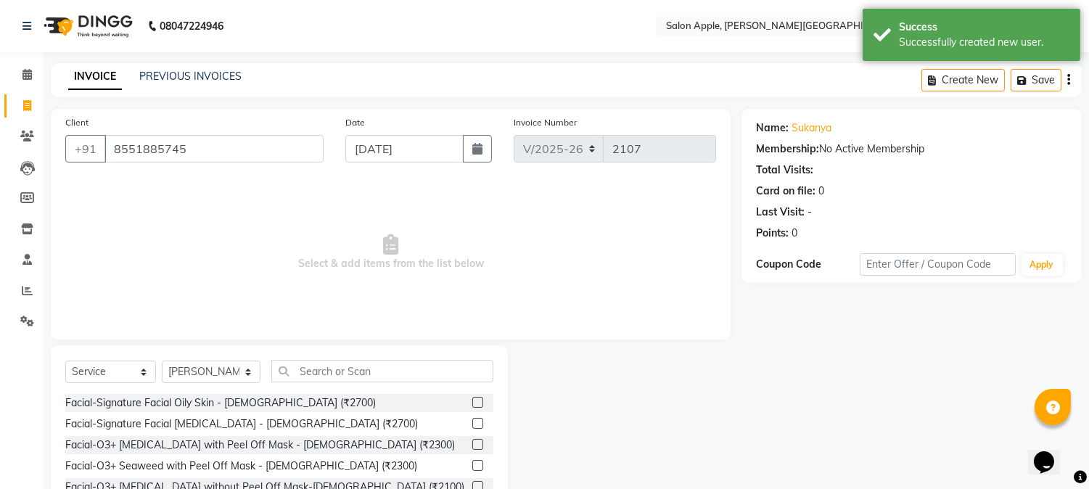
drag, startPoint x: 350, startPoint y: 345, endPoint x: 346, endPoint y: 361, distance: 15.8
click at [349, 349] on div "Select Service Product Membership Package Voucher Prepaid Gift Card Select Styl…" at bounding box center [279, 452] width 457 height 214
click at [346, 374] on input "text" at bounding box center [382, 371] width 222 height 22
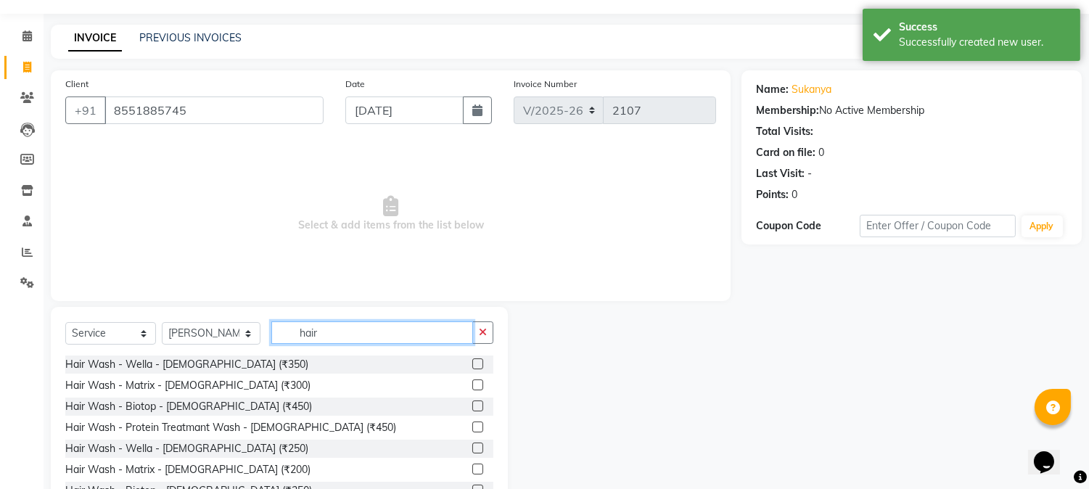
scroll to position [91, 0]
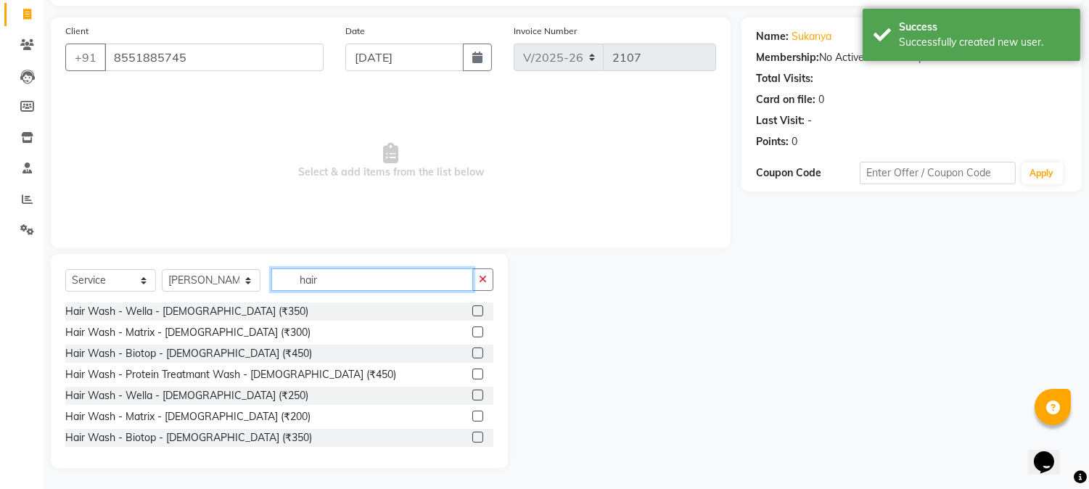
type input "hair"
click at [472, 310] on label at bounding box center [477, 310] width 11 height 11
click at [472, 310] on input "checkbox" at bounding box center [476, 311] width 9 height 9
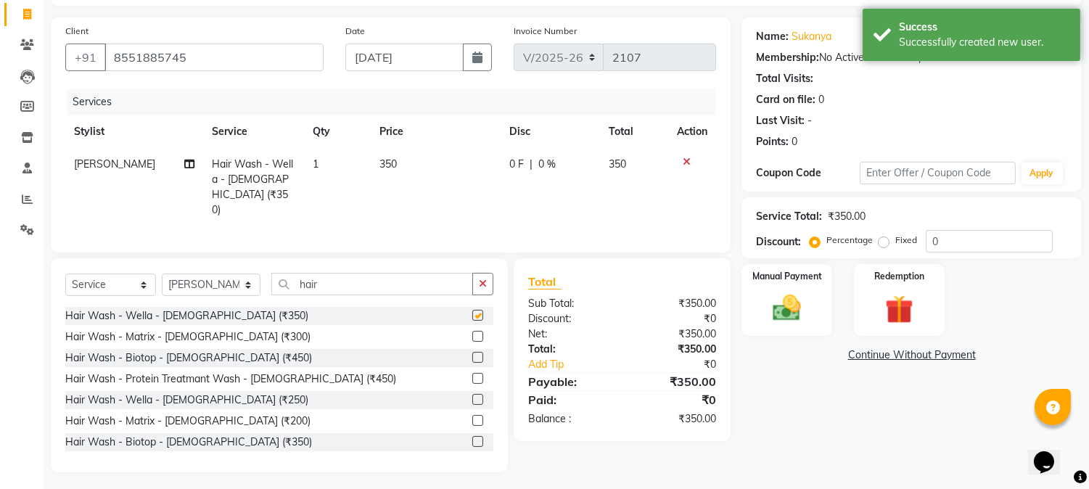
checkbox input "false"
click at [356, 284] on input "hair" at bounding box center [372, 284] width 202 height 22
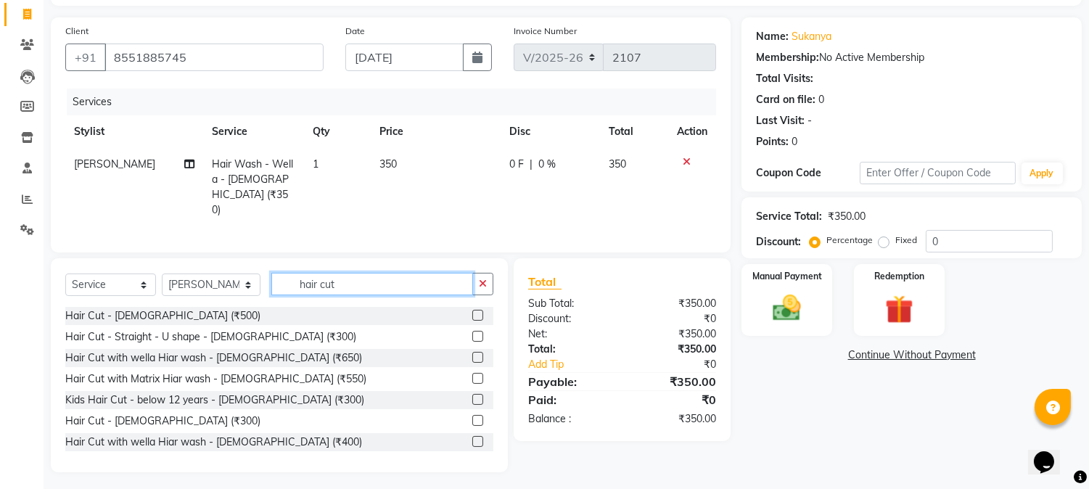
type input "hair cut"
click at [472, 311] on label at bounding box center [477, 315] width 11 height 11
click at [472, 311] on input "checkbox" at bounding box center [476, 315] width 9 height 9
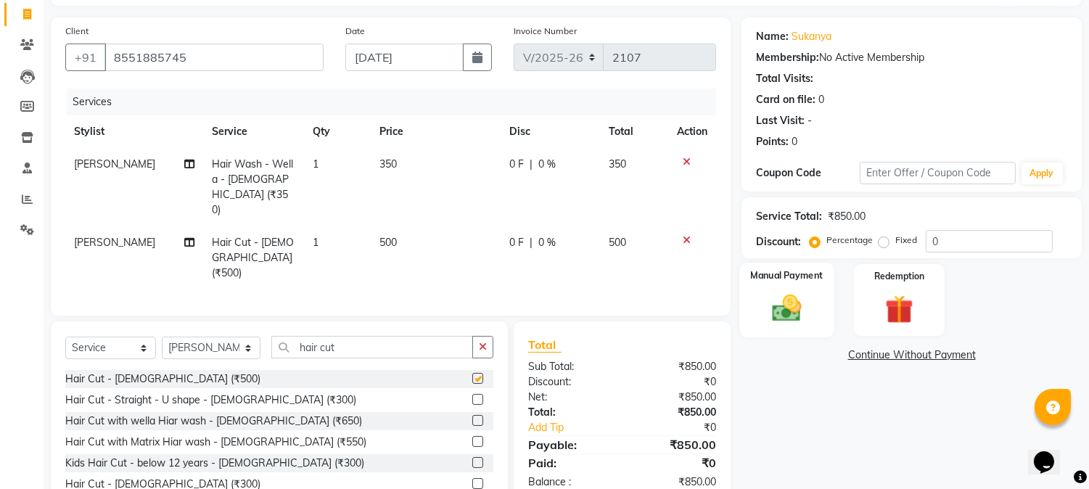
checkbox input "false"
click at [829, 289] on div "Manual Payment" at bounding box center [787, 300] width 94 height 74
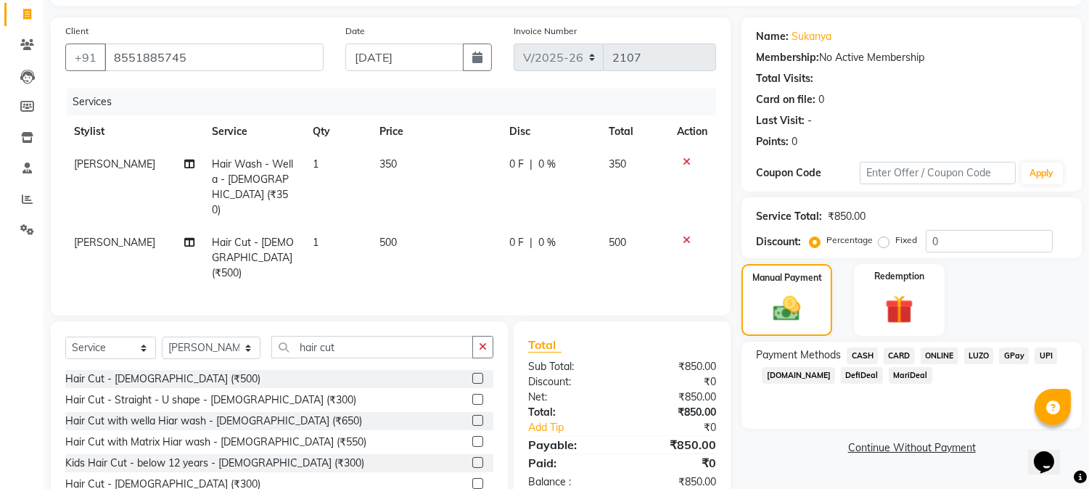
click at [684, 158] on icon at bounding box center [687, 162] width 8 height 10
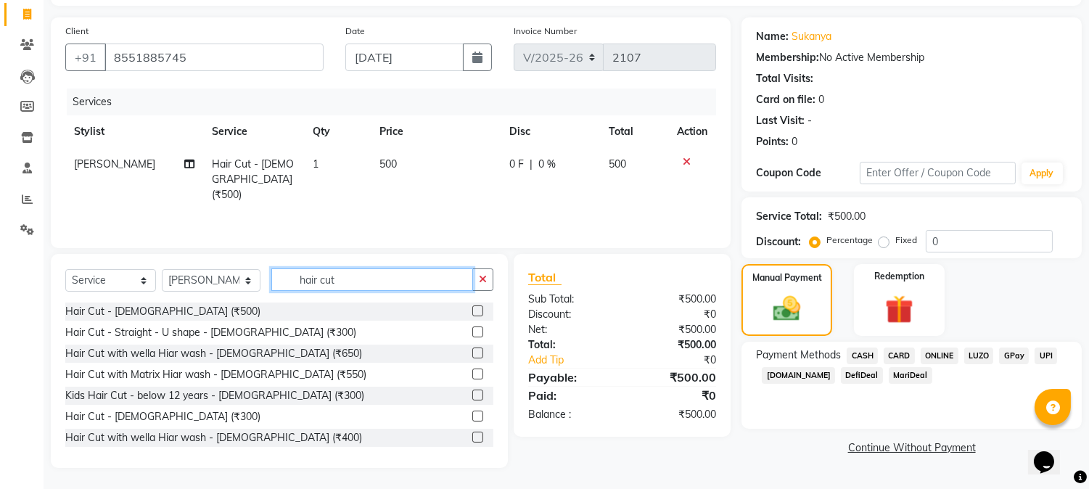
click at [318, 280] on input "hair cut" at bounding box center [372, 279] width 202 height 22
drag, startPoint x: 315, startPoint y: 280, endPoint x: 343, endPoint y: 276, distance: 28.5
click at [343, 276] on input "hair cut" at bounding box center [372, 279] width 202 height 22
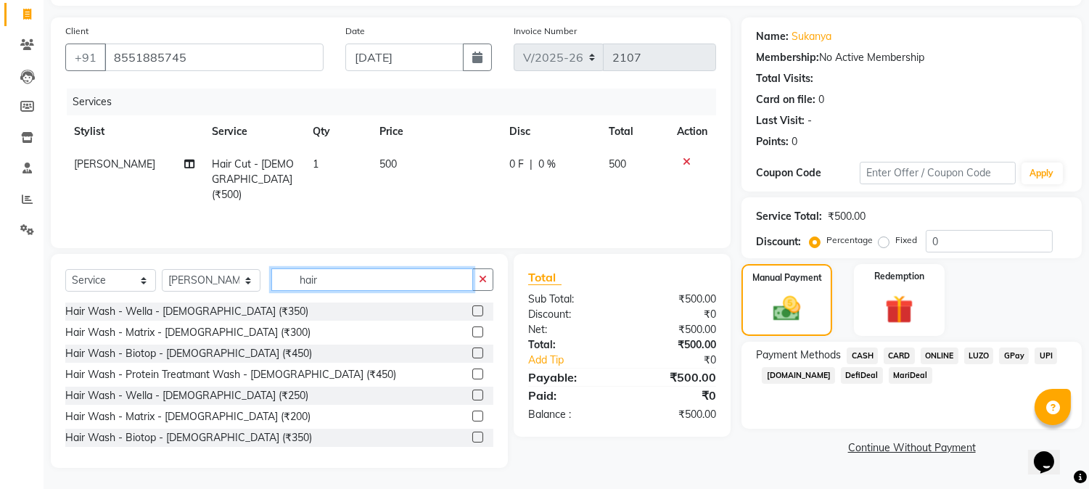
type input "hair"
click at [472, 356] on label at bounding box center [477, 353] width 11 height 11
click at [472, 356] on input "checkbox" at bounding box center [476, 353] width 9 height 9
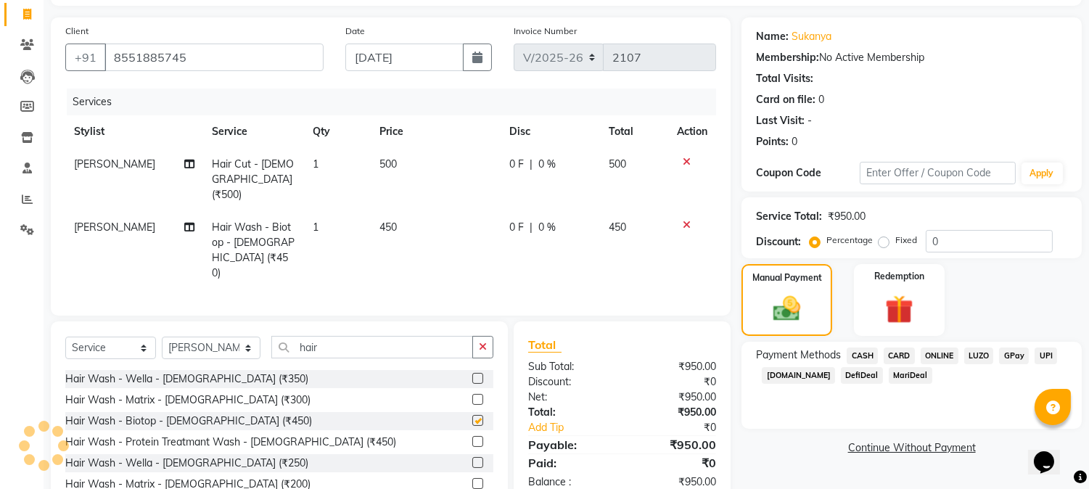
checkbox input "false"
click at [924, 350] on span "ONLINE" at bounding box center [940, 356] width 38 height 17
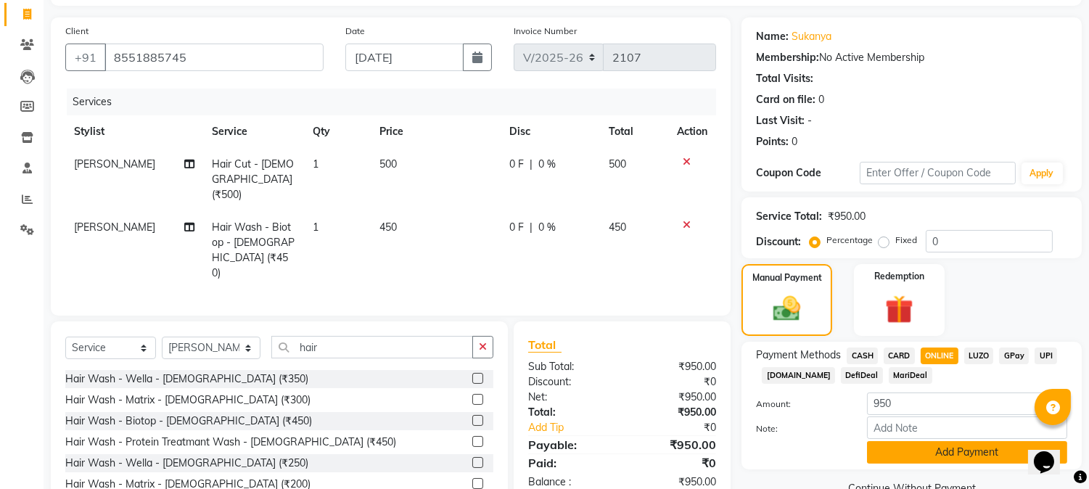
click at [945, 453] on button "Add Payment" at bounding box center [967, 452] width 200 height 22
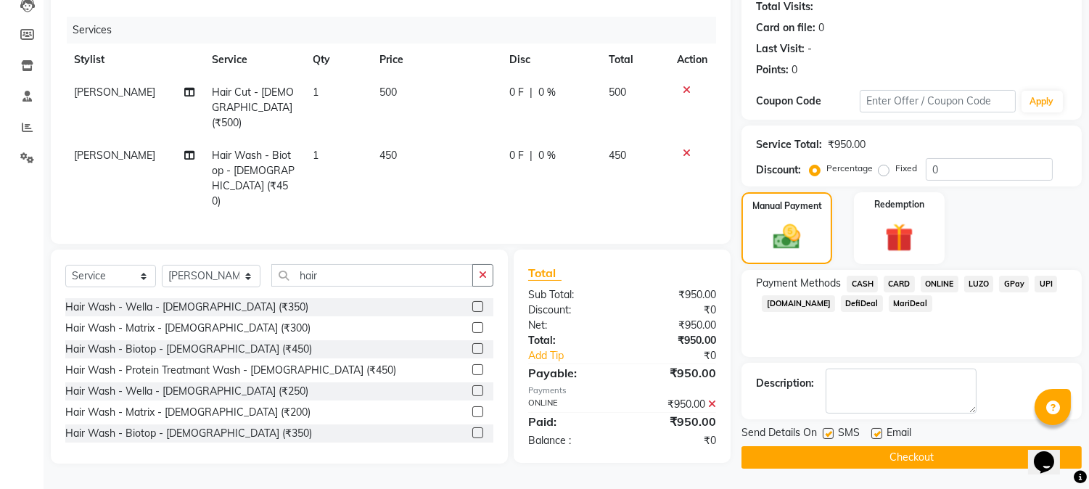
drag, startPoint x: 942, startPoint y: 453, endPoint x: 533, endPoint y: 345, distance: 423.2
click at [941, 453] on button "Checkout" at bounding box center [911, 457] width 340 height 22
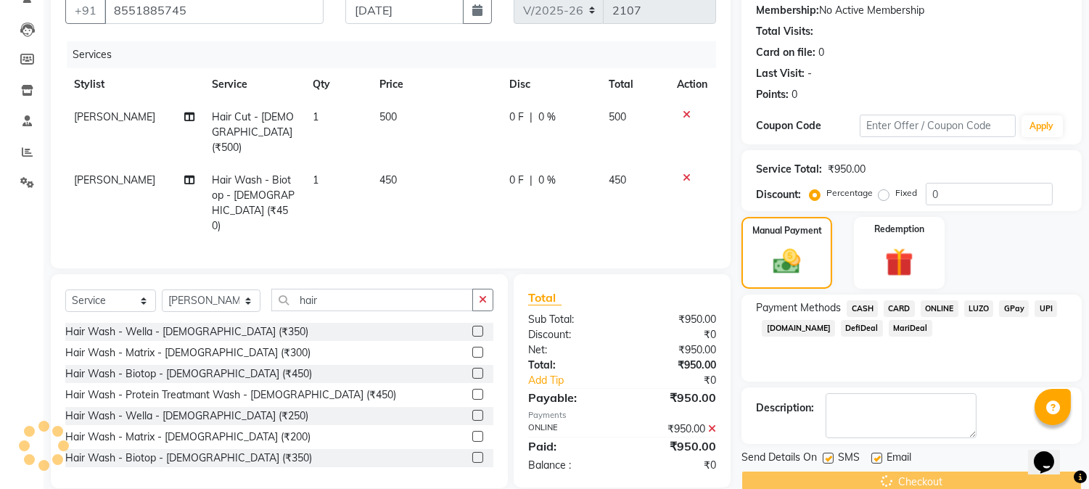
scroll to position [0, 0]
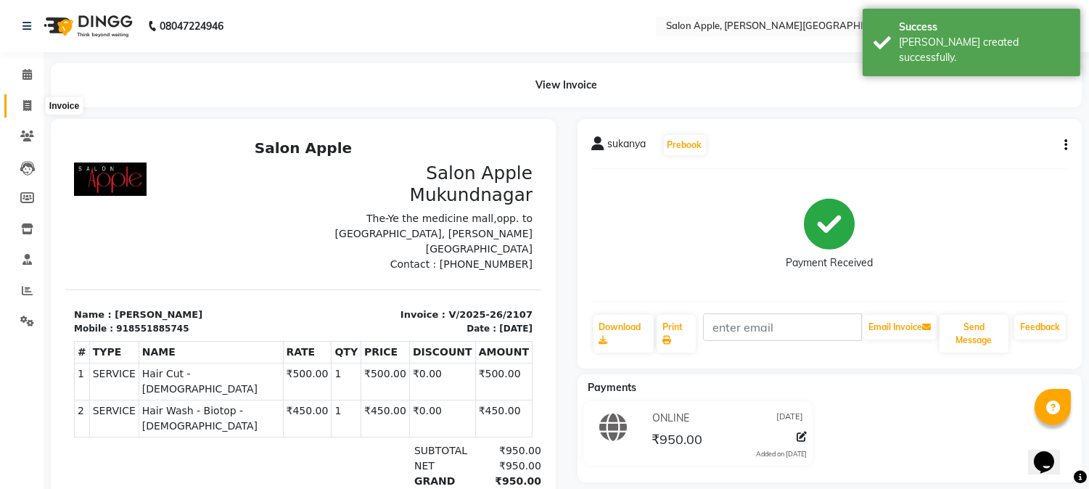
click at [30, 103] on icon at bounding box center [27, 105] width 8 height 11
select select "4128"
select select "service"
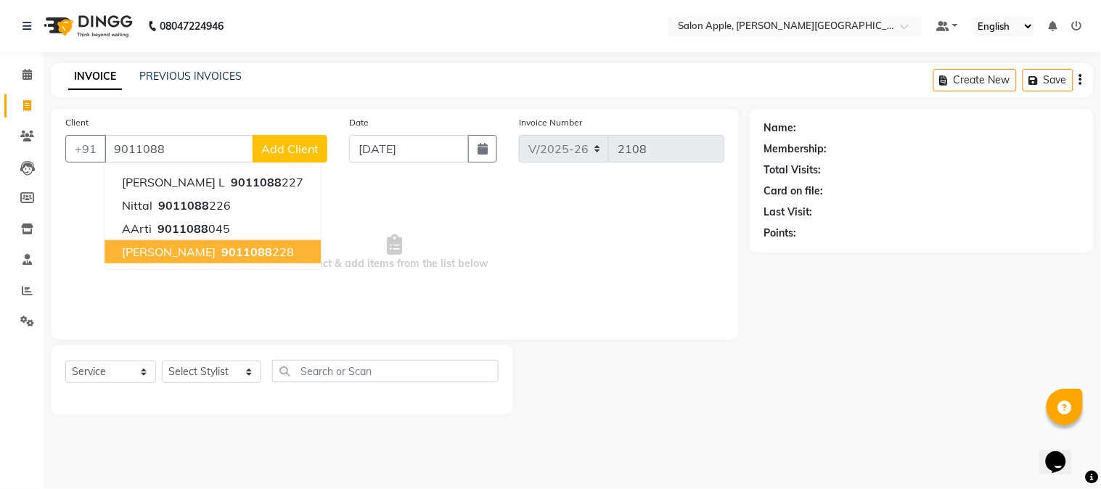
click at [157, 254] on button "nilima 9011088 228" at bounding box center [212, 251] width 216 height 23
type input "9011088228"
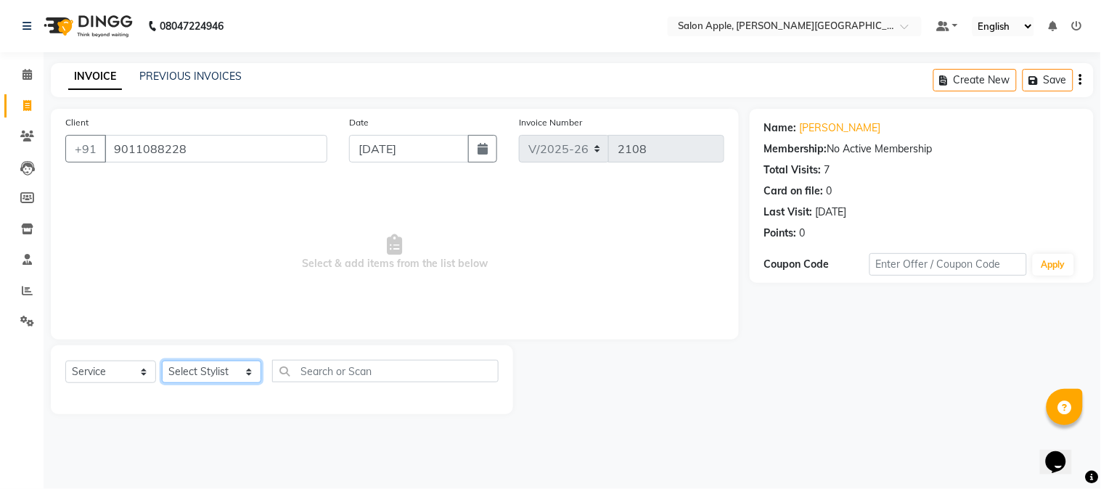
click at [183, 374] on select "Select Stylist Akshay Balaji Atkare Arohi Kranti arun Vanakalas Nikita Harshawa…" at bounding box center [211, 372] width 99 height 22
select select "85967"
click at [162, 361] on select "Select Stylist Akshay Balaji Atkare Arohi Kranti arun Vanakalas Nikita Harshawa…" at bounding box center [211, 372] width 99 height 22
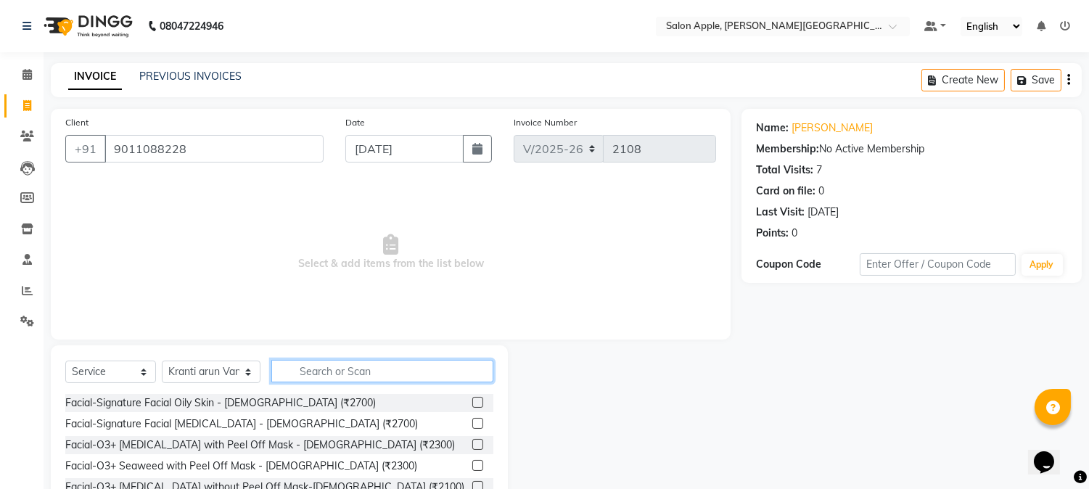
click at [326, 375] on input "text" at bounding box center [382, 371] width 222 height 22
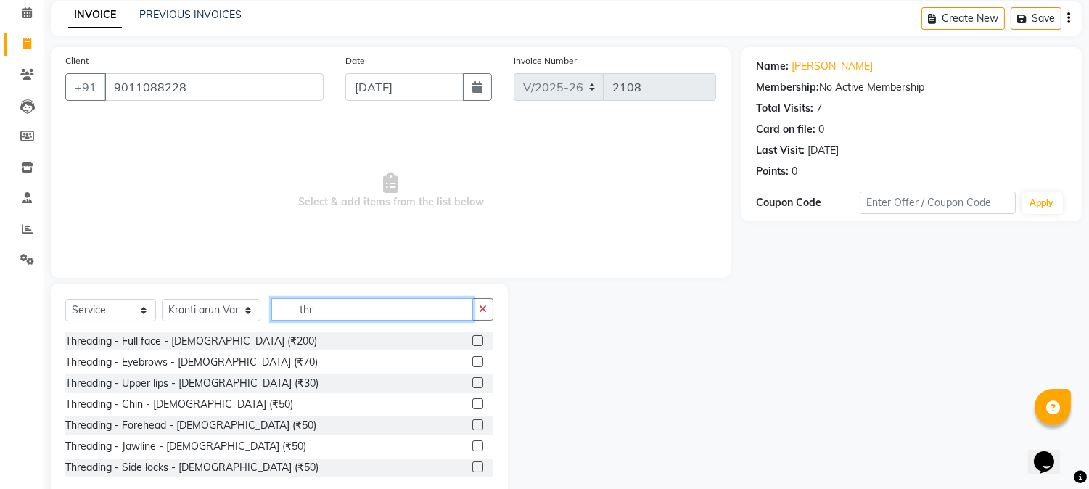
scroll to position [91, 0]
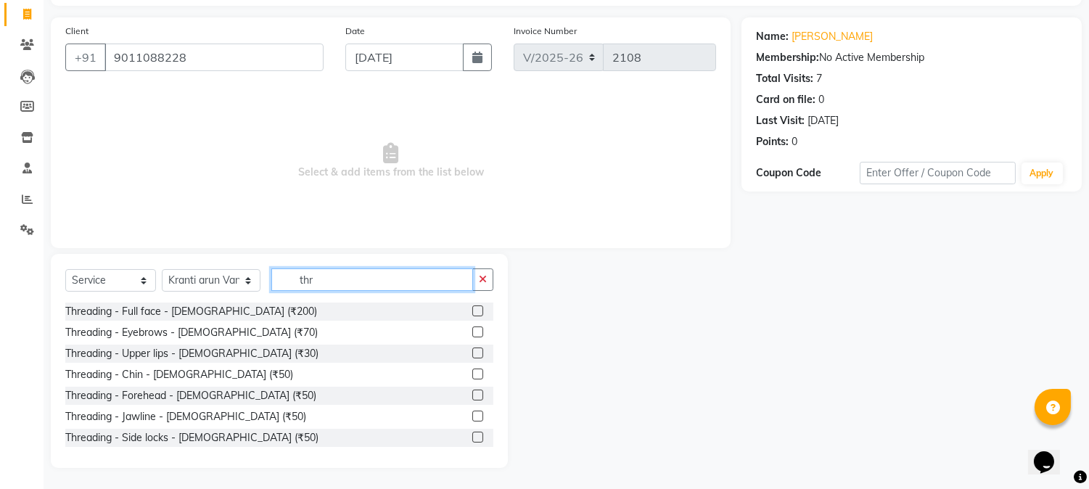
type input "thr"
click at [472, 332] on label at bounding box center [477, 331] width 11 height 11
click at [472, 332] on input "checkbox" at bounding box center [476, 332] width 9 height 9
checkbox input "true"
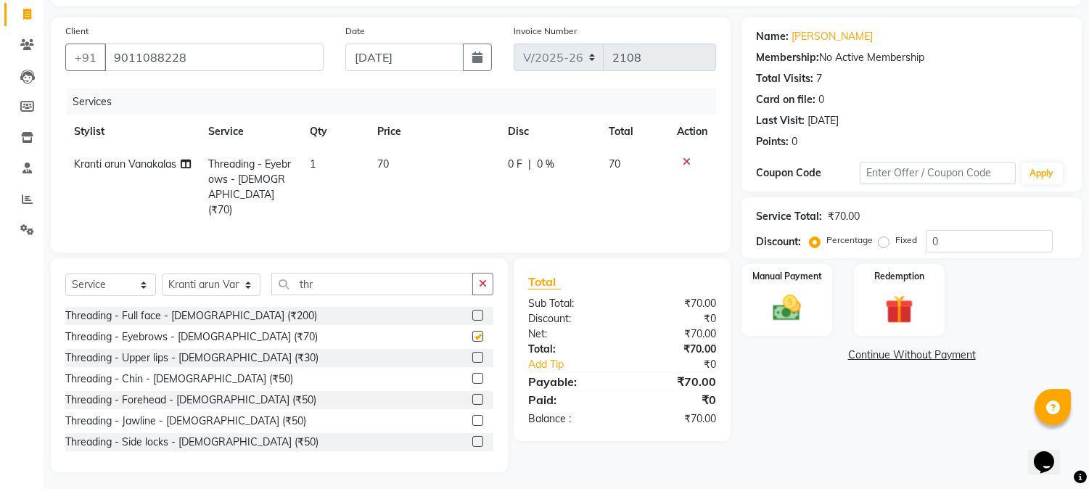
drag, startPoint x: 467, startPoint y: 352, endPoint x: 694, endPoint y: 353, distance: 227.1
click at [472, 353] on label at bounding box center [477, 357] width 11 height 11
click at [472, 353] on input "checkbox" at bounding box center [476, 357] width 9 height 9
checkbox input "true"
checkbox input "false"
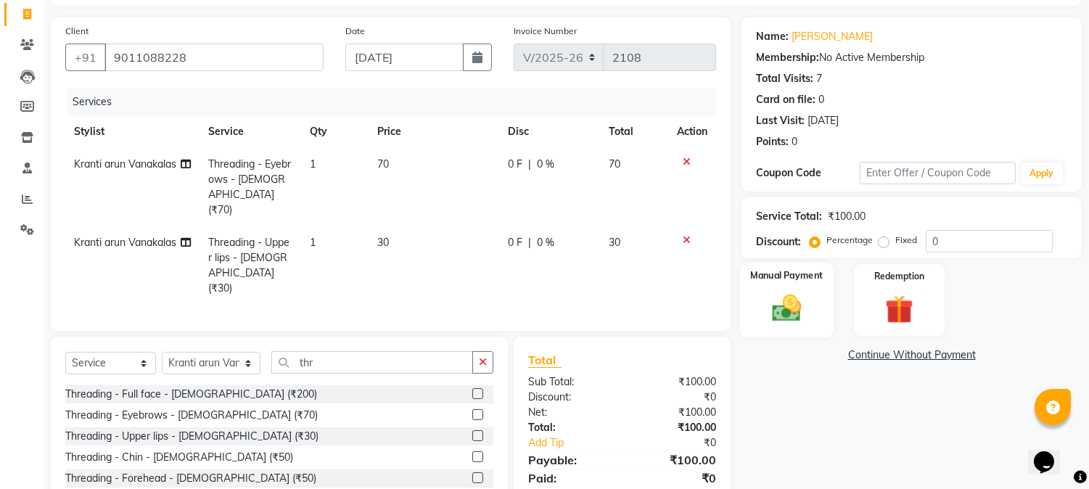
checkbox input "false"
click at [802, 313] on img at bounding box center [787, 309] width 48 height 34
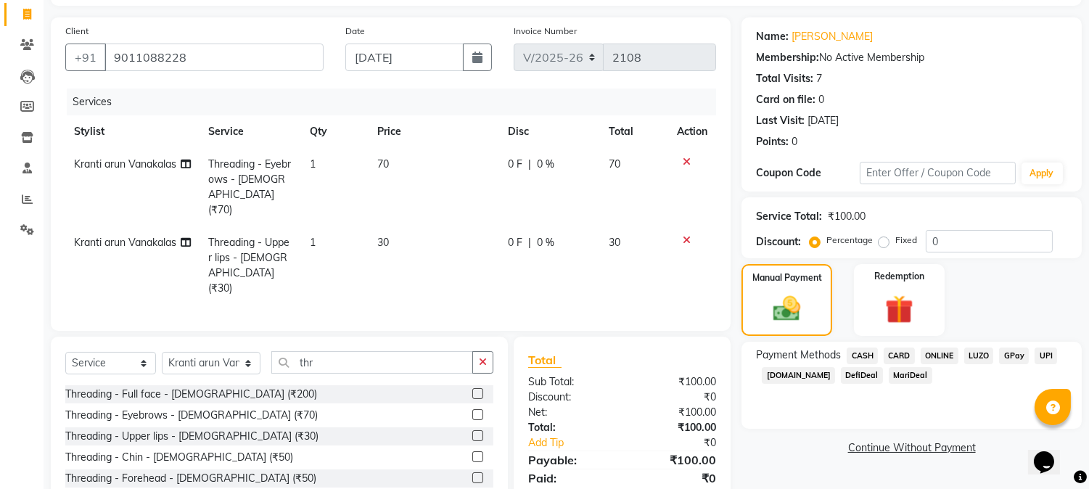
click at [858, 350] on span "CASH" at bounding box center [862, 356] width 31 height 17
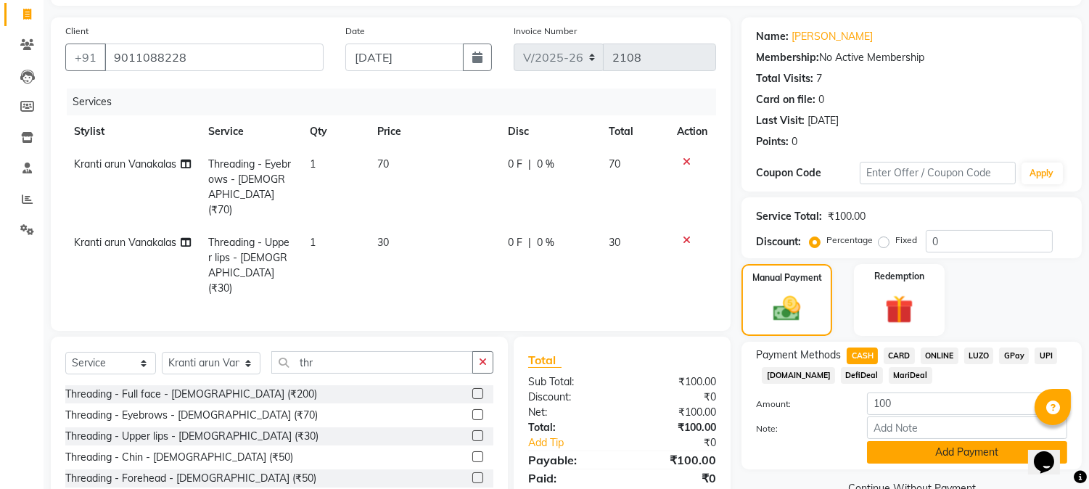
click at [948, 459] on button "Add Payment" at bounding box center [967, 452] width 200 height 22
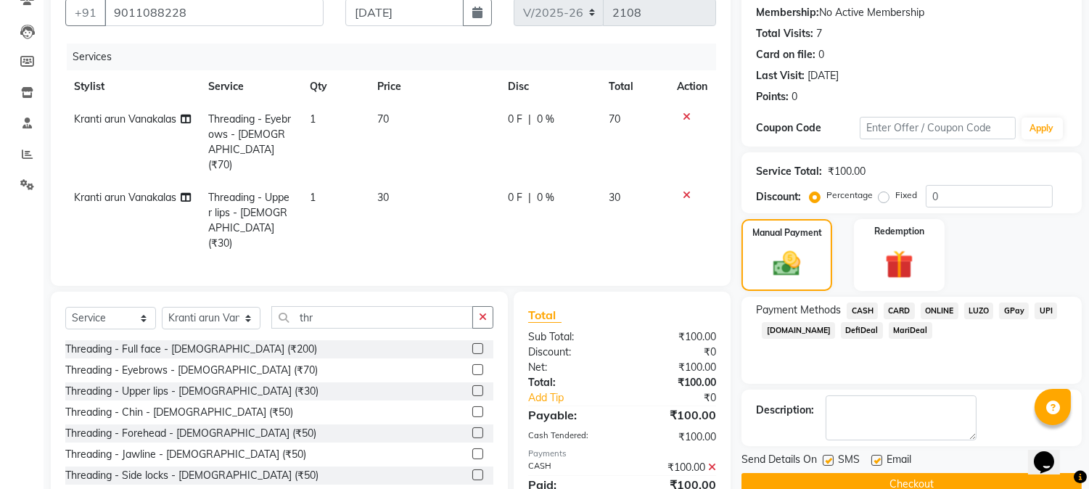
scroll to position [176, 0]
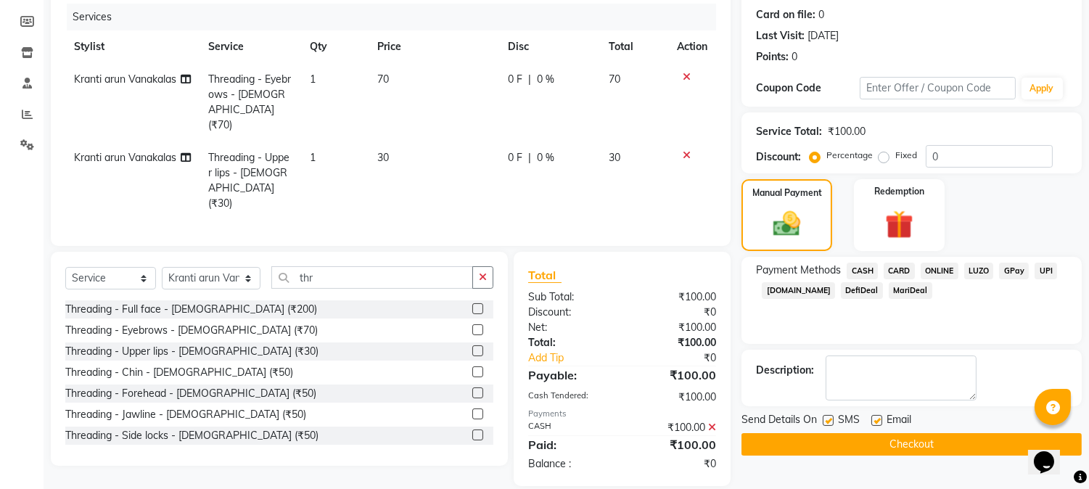
click at [948, 454] on button "Checkout" at bounding box center [911, 444] width 340 height 22
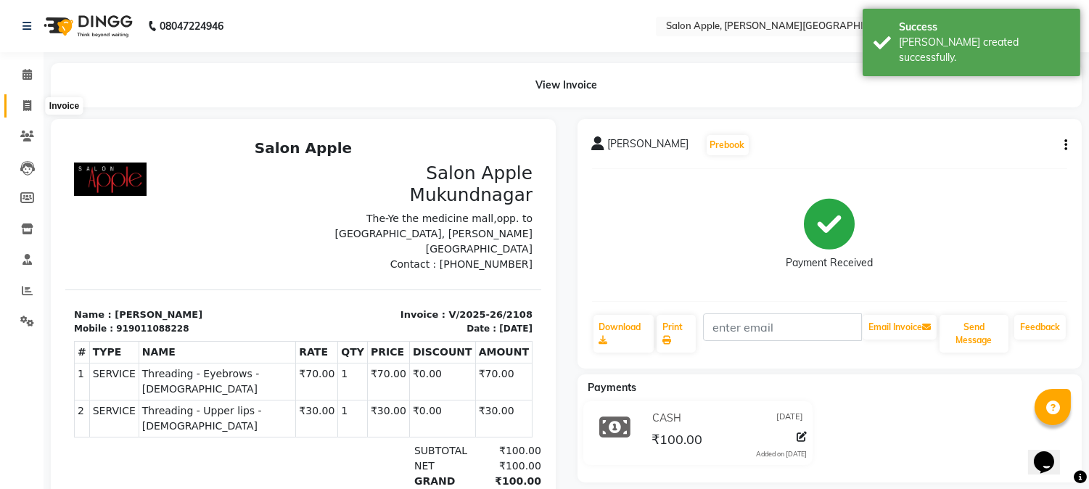
click at [30, 109] on icon at bounding box center [27, 105] width 8 height 11
select select "4128"
select select "service"
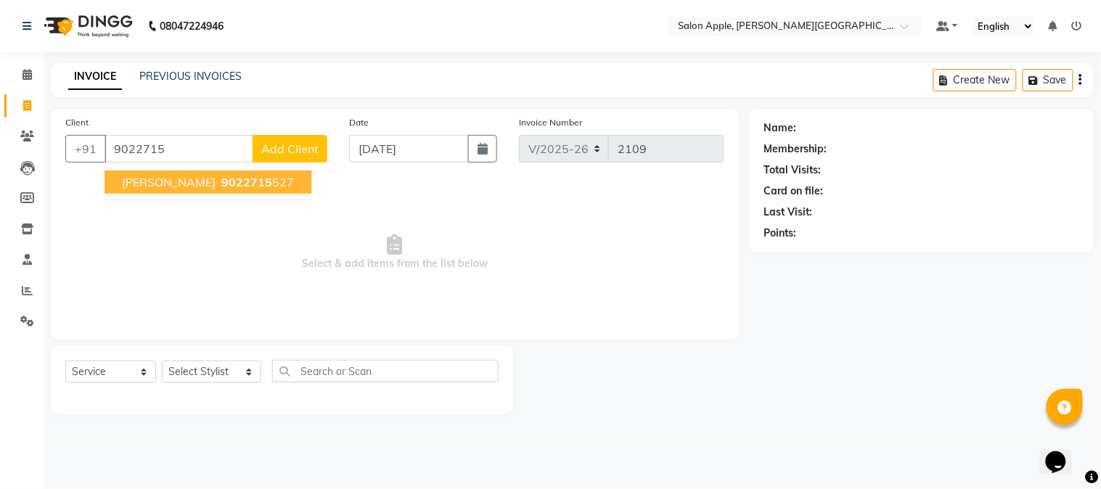
click at [221, 182] on span "9022715" at bounding box center [246, 182] width 51 height 15
type input "9022715527"
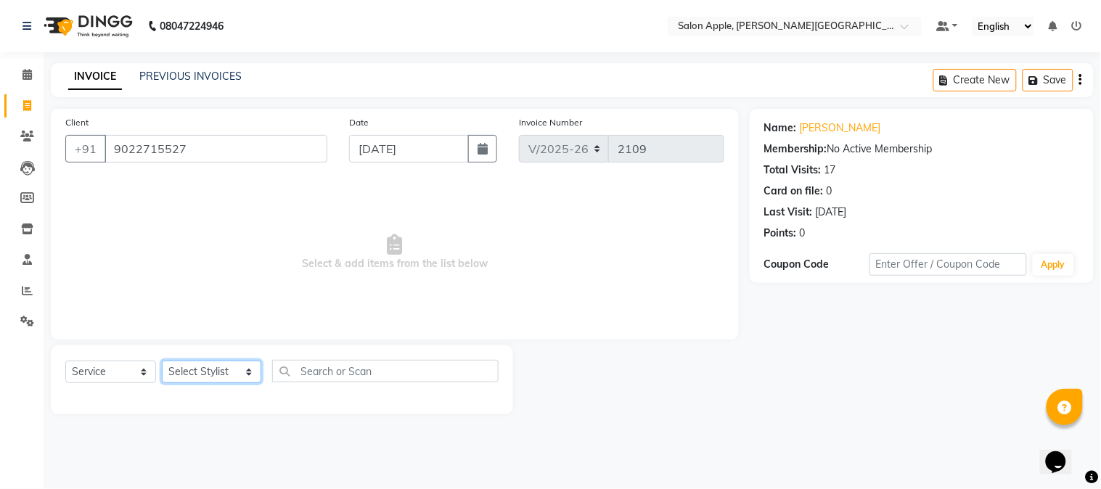
click at [215, 374] on select "Select Stylist Akshay Balaji Atkare Arohi Kranti arun Vanakalas Nikita Harshawa…" at bounding box center [211, 372] width 99 height 22
select select "85967"
click at [162, 361] on select "Select Stylist Akshay Balaji Atkare Arohi Kranti arun Vanakalas Nikita Harshawa…" at bounding box center [211, 372] width 99 height 22
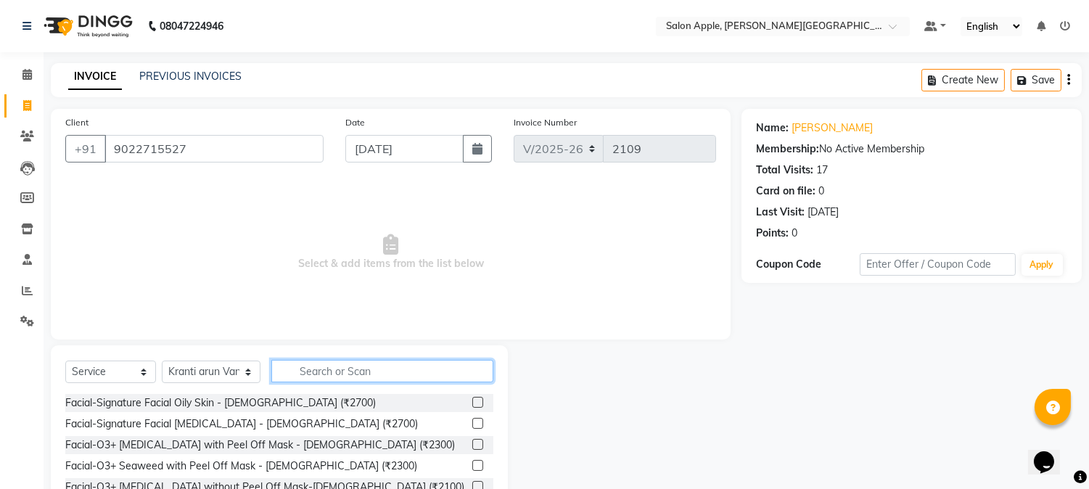
click at [361, 360] on input "text" at bounding box center [382, 371] width 222 height 22
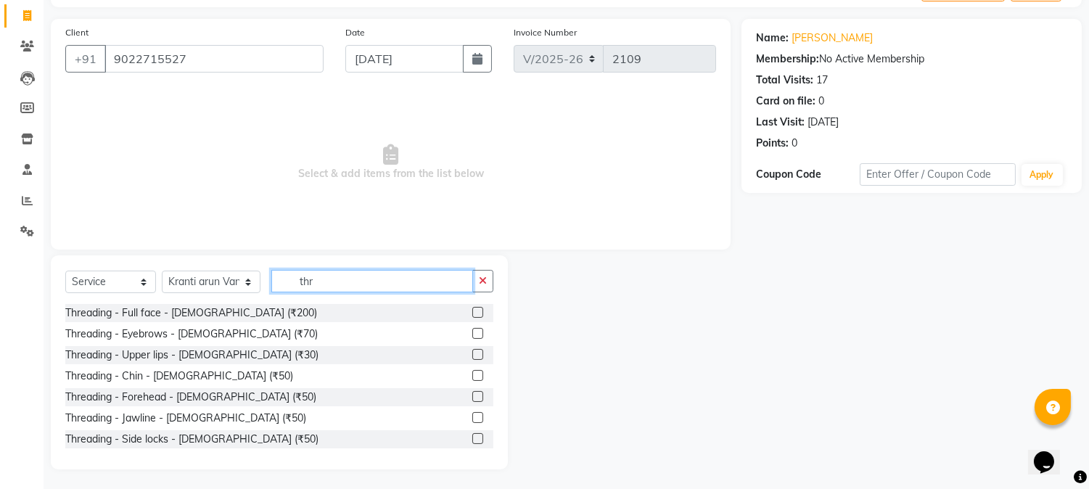
scroll to position [91, 0]
type input "thr"
drag, startPoint x: 464, startPoint y: 330, endPoint x: 465, endPoint y: 356, distance: 25.4
click at [472, 332] on label at bounding box center [477, 331] width 11 height 11
click at [472, 332] on input "checkbox" at bounding box center [476, 332] width 9 height 9
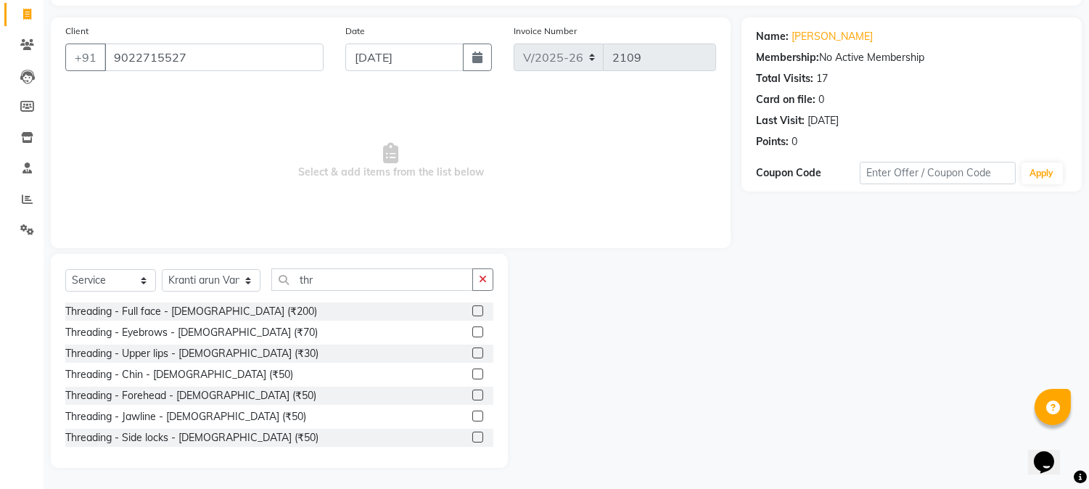
checkbox input "true"
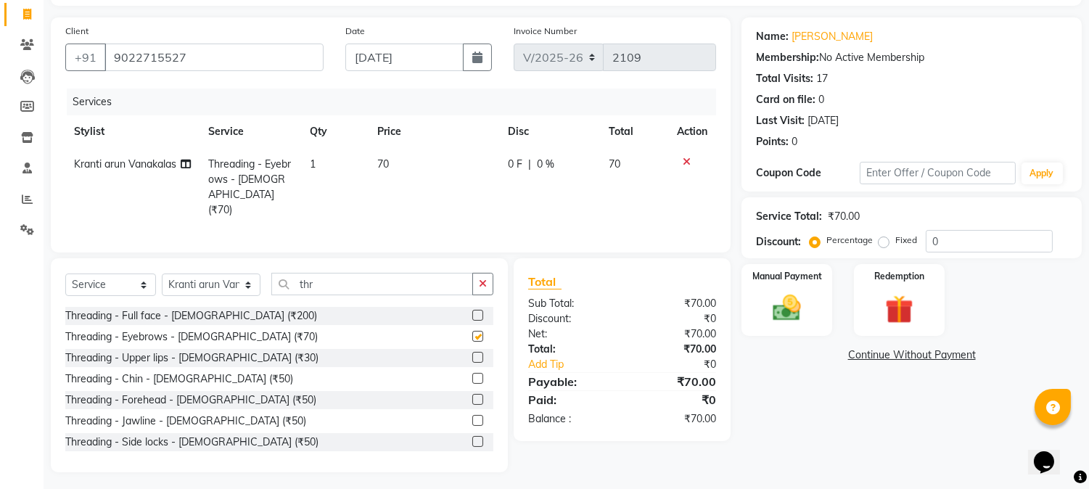
click at [472, 356] on label at bounding box center [477, 357] width 11 height 11
click at [472, 356] on input "checkbox" at bounding box center [476, 357] width 9 height 9
checkbox input "true"
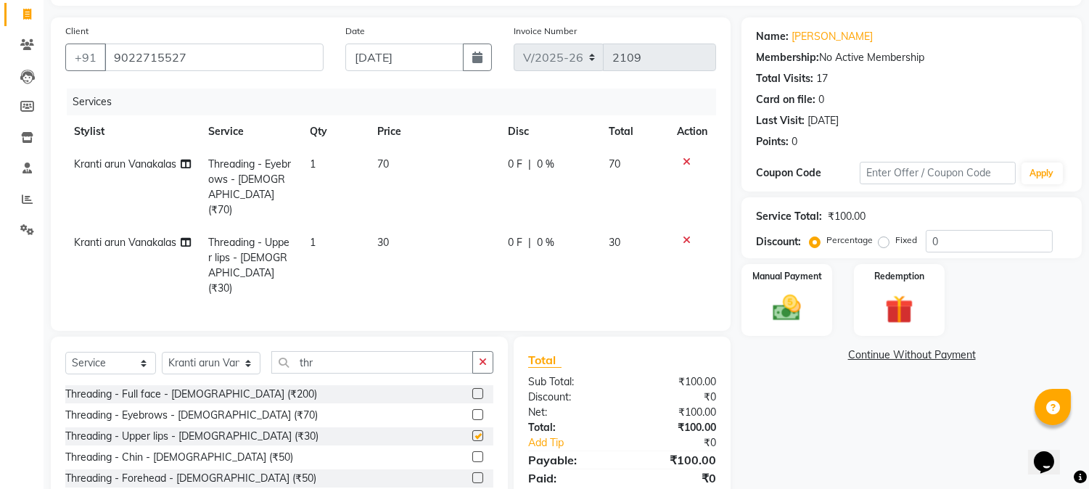
checkbox input "false"
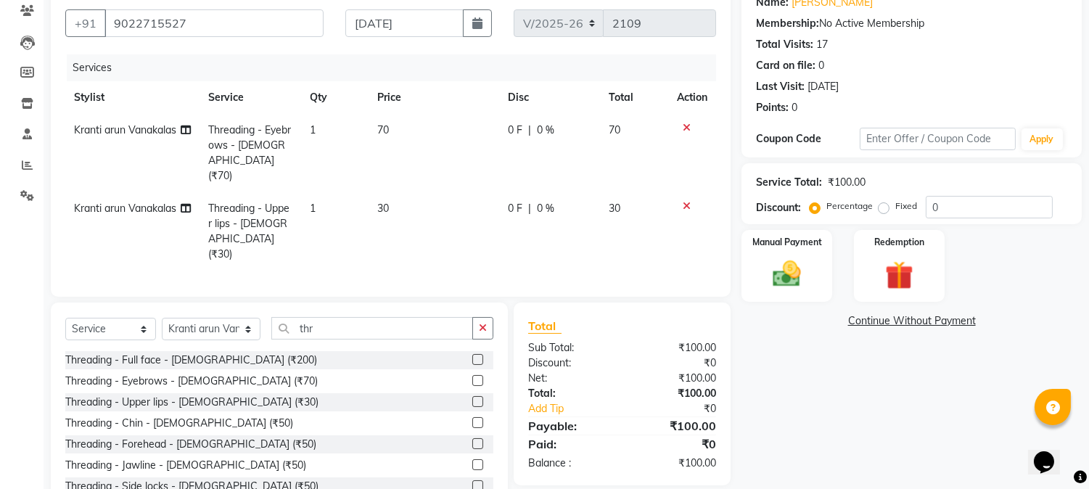
checkbox input "false"
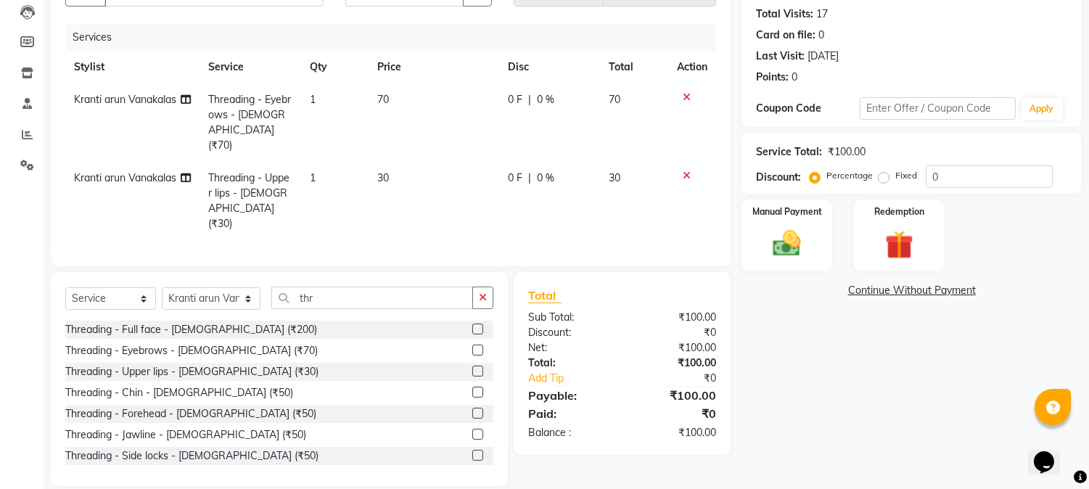
drag, startPoint x: 467, startPoint y: 370, endPoint x: 698, endPoint y: 288, distance: 245.5
click at [472, 387] on label at bounding box center [477, 392] width 11 height 11
click at [472, 388] on input "checkbox" at bounding box center [476, 392] width 9 height 9
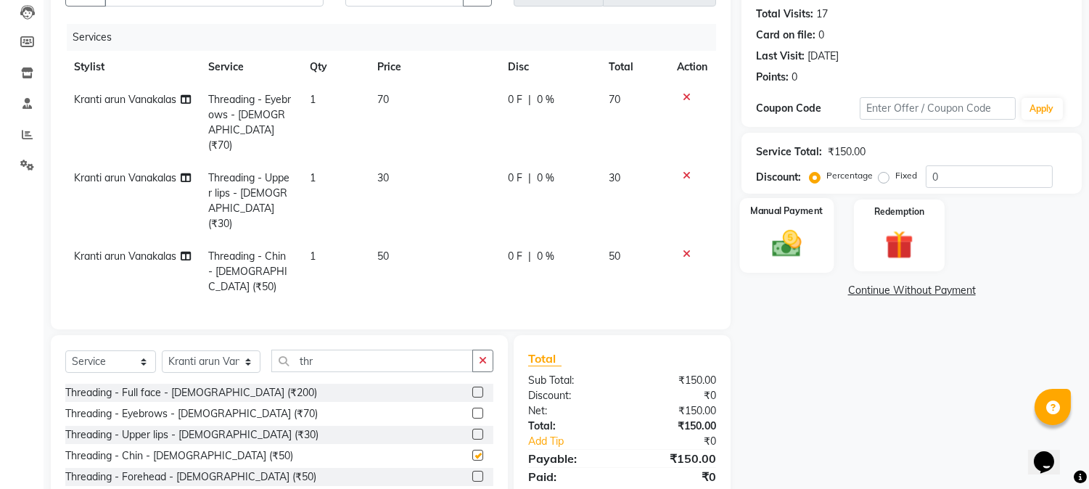
click at [802, 214] on label "Manual Payment" at bounding box center [787, 211] width 73 height 14
checkbox input "false"
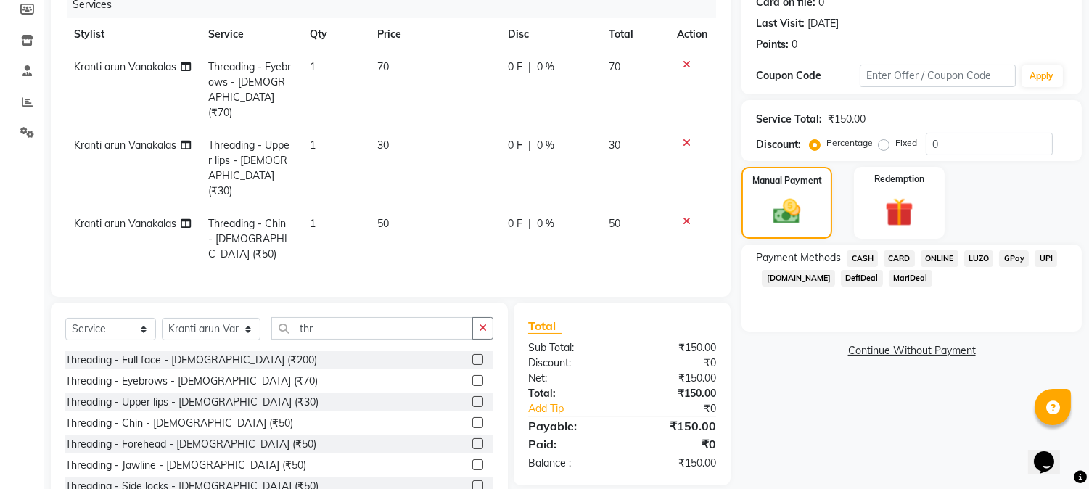
scroll to position [204, 0]
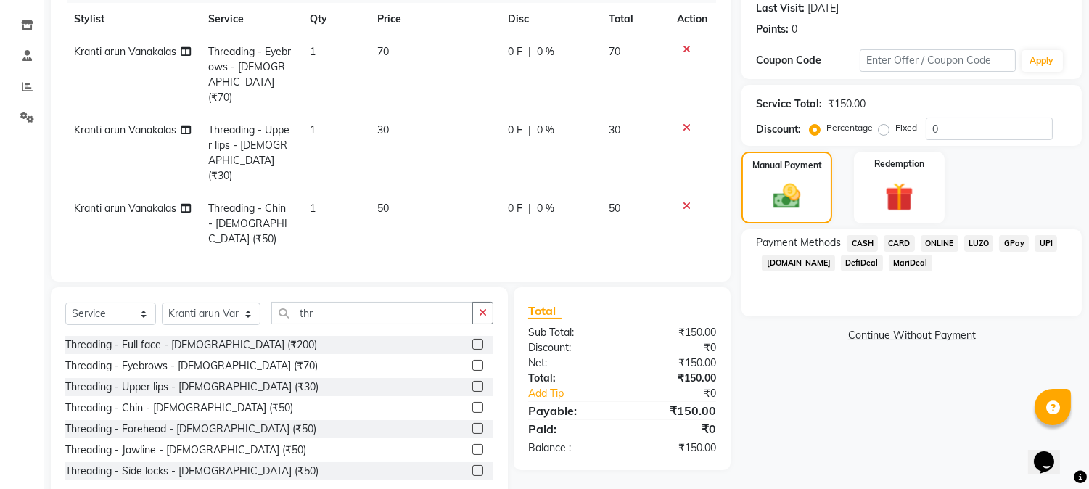
drag, startPoint x: 949, startPoint y: 241, endPoint x: 947, endPoint y: 252, distance: 11.8
click at [947, 241] on span "ONLINE" at bounding box center [940, 243] width 38 height 17
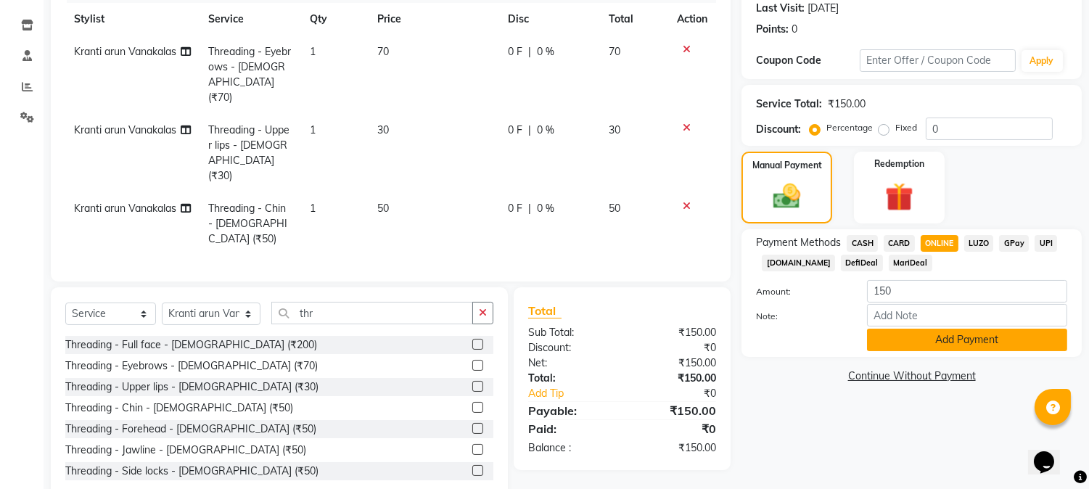
click at [980, 332] on button "Add Payment" at bounding box center [967, 340] width 200 height 22
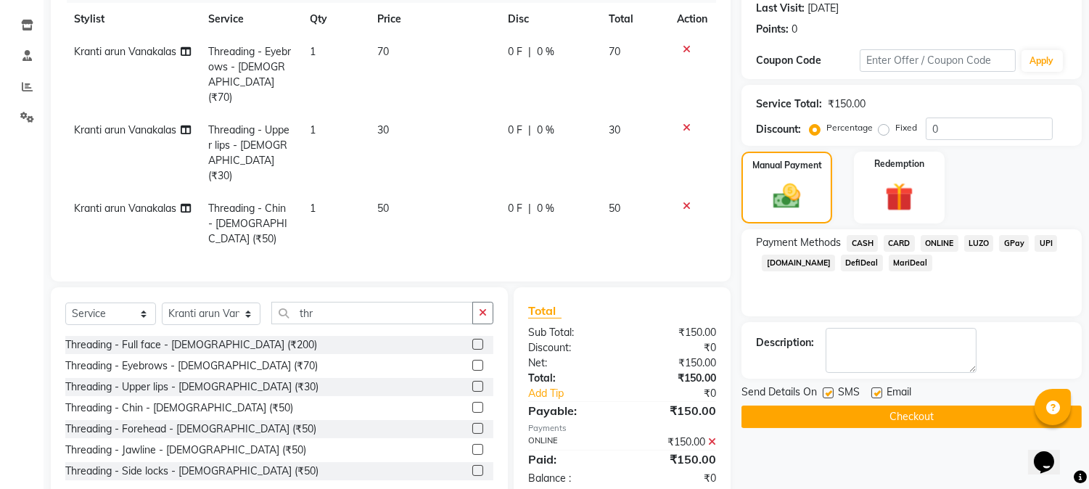
click at [956, 428] on div "Name: Niyati Membership: No Active Membership Total Visits: 17 Card on file: 0 …" at bounding box center [916, 203] width 351 height 596
click at [804, 412] on button "Checkout" at bounding box center [911, 417] width 340 height 22
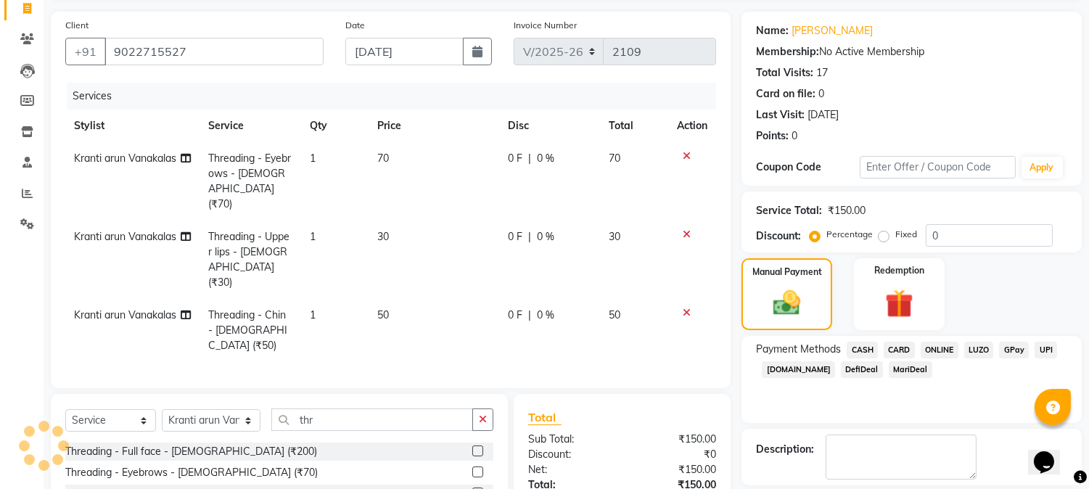
scroll to position [42, 0]
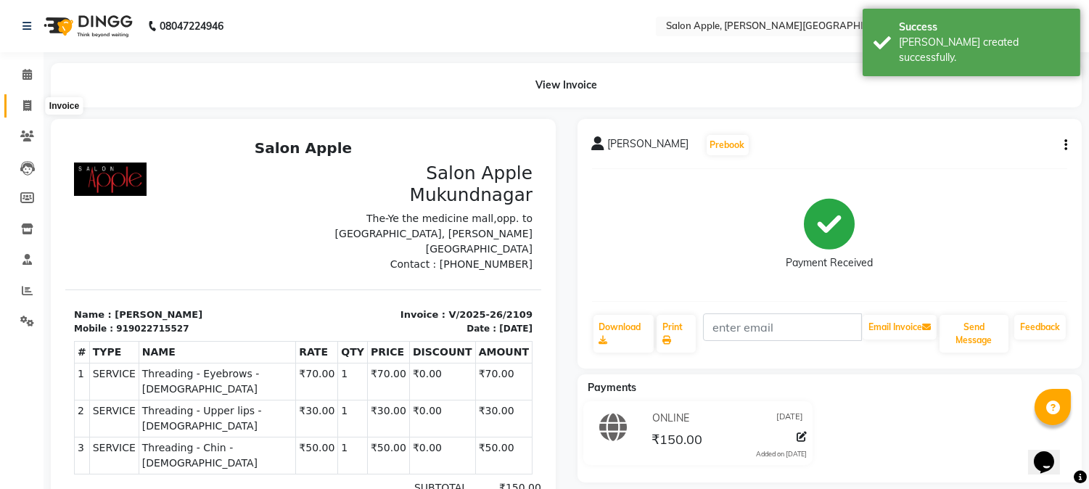
click at [33, 111] on span at bounding box center [27, 106] width 25 height 17
select select "4128"
select select "service"
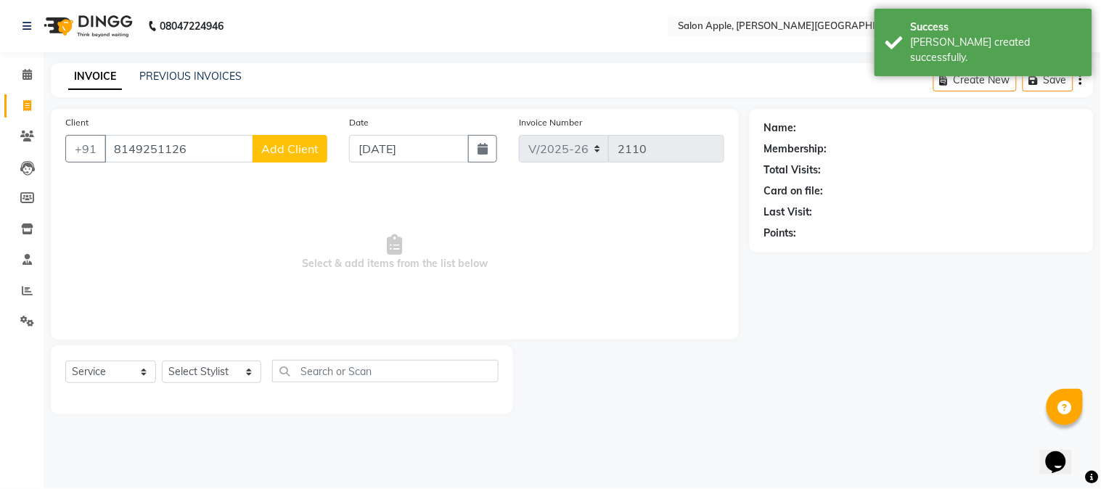
type input "8149251126"
click at [301, 161] on button "Add Client" at bounding box center [289, 149] width 75 height 28
select select "22"
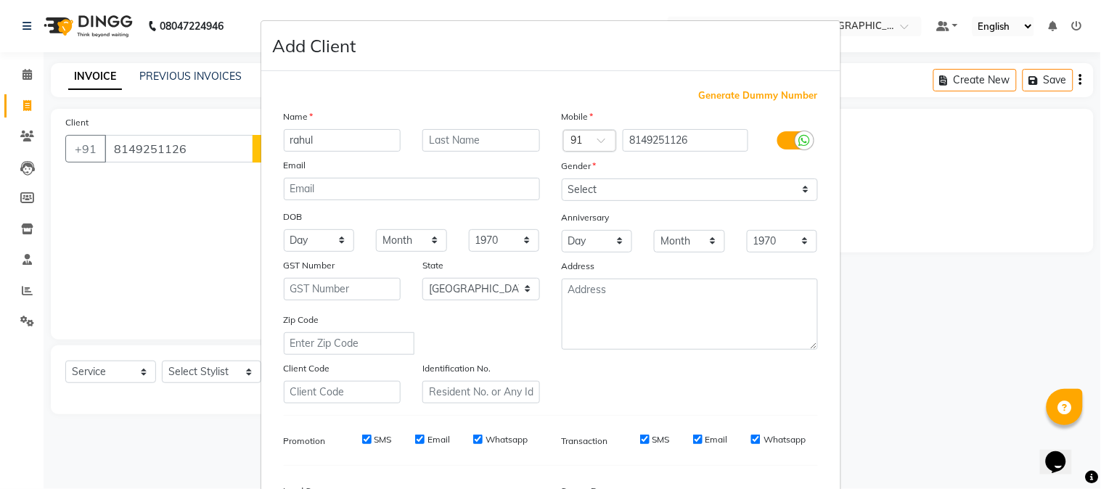
type input "rahul"
click at [562, 190] on select "Select Male Female Other Prefer Not To Say" at bounding box center [690, 189] width 256 height 22
select select "male"
click at [562, 178] on select "Select Male Female Other Prefer Not To Say" at bounding box center [690, 189] width 256 height 22
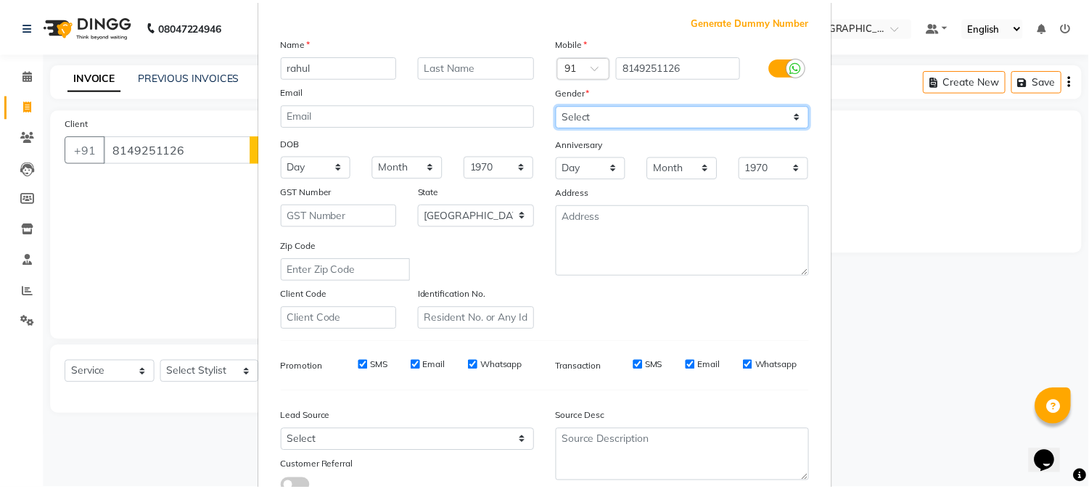
scroll to position [181, 0]
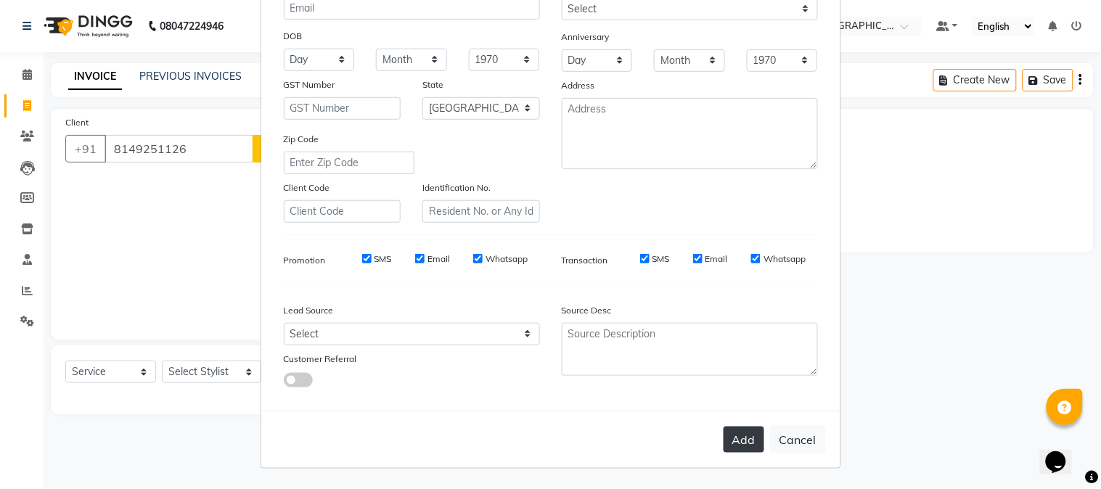
drag, startPoint x: 763, startPoint y: 433, endPoint x: 752, endPoint y: 433, distance: 10.2
click at [757, 433] on div "Add Cancel" at bounding box center [550, 439] width 579 height 57
click at [752, 433] on button "Add" at bounding box center [743, 440] width 41 height 26
select select
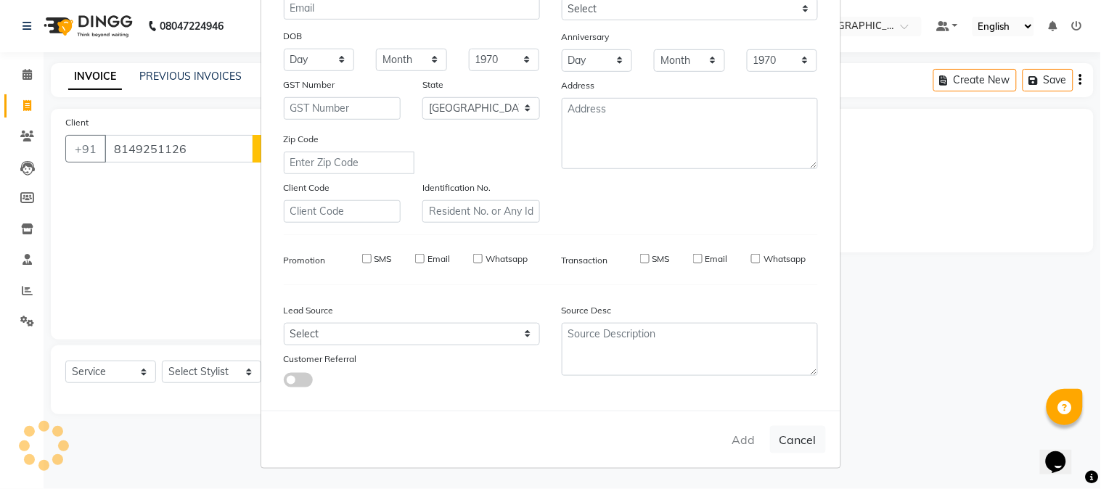
select select
select select "null"
select select
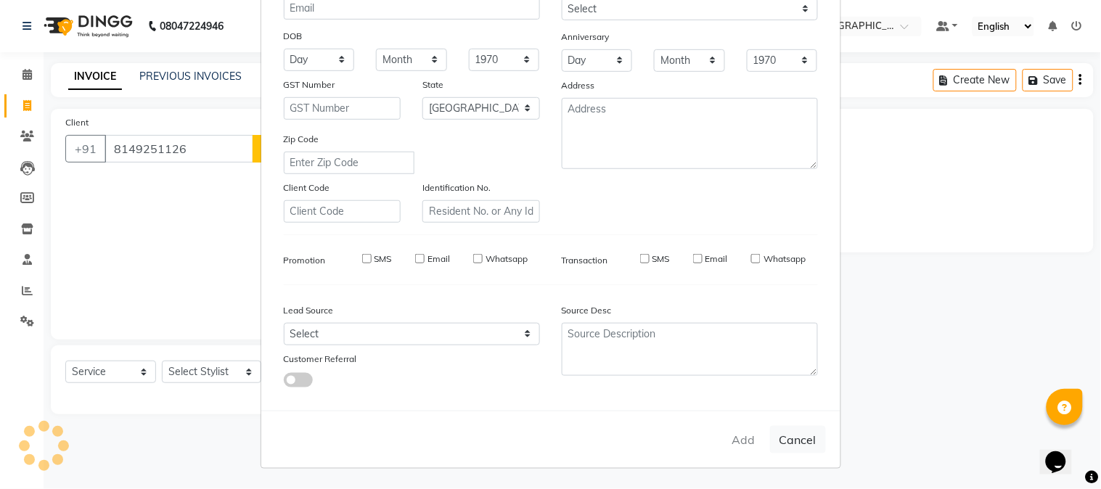
select select
checkbox input "false"
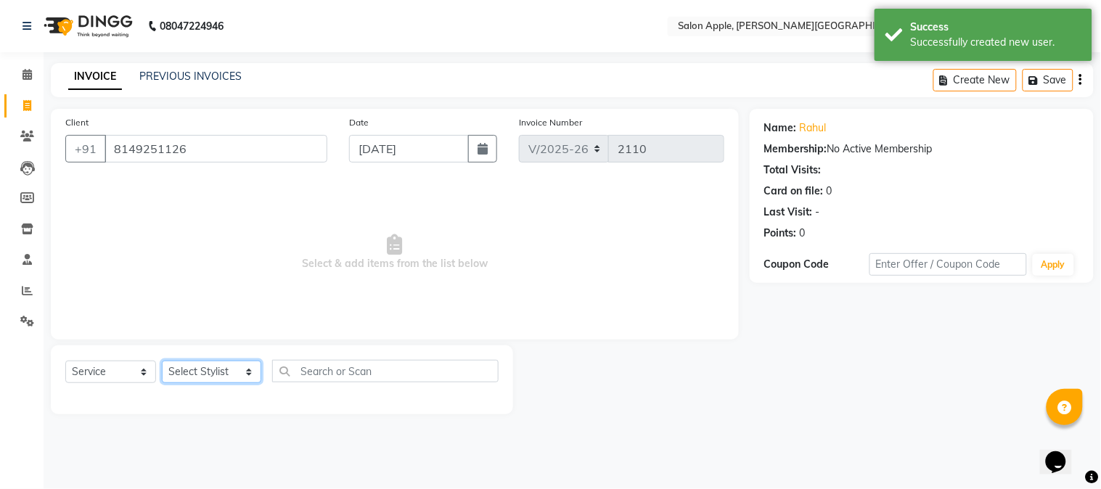
click at [242, 380] on select "Select Stylist Akshay Balaji Atkare Arohi Kranti arun Vanakalas Nikita Harshawa…" at bounding box center [211, 372] width 99 height 22
select select "21401"
click at [162, 361] on select "Select Stylist Akshay Balaji Atkare Arohi Kranti arun Vanakalas Nikita Harshawa…" at bounding box center [211, 372] width 99 height 22
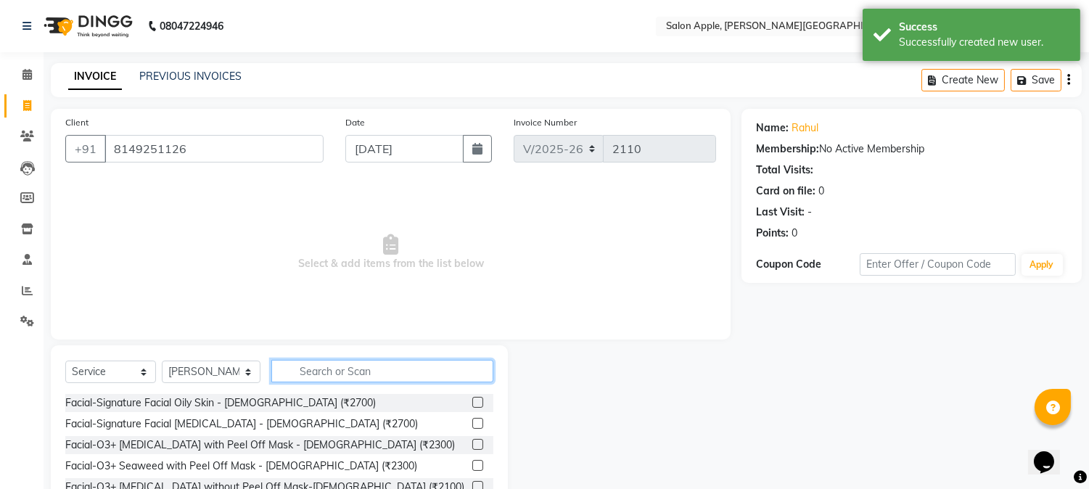
click at [334, 367] on input "text" at bounding box center [382, 371] width 222 height 22
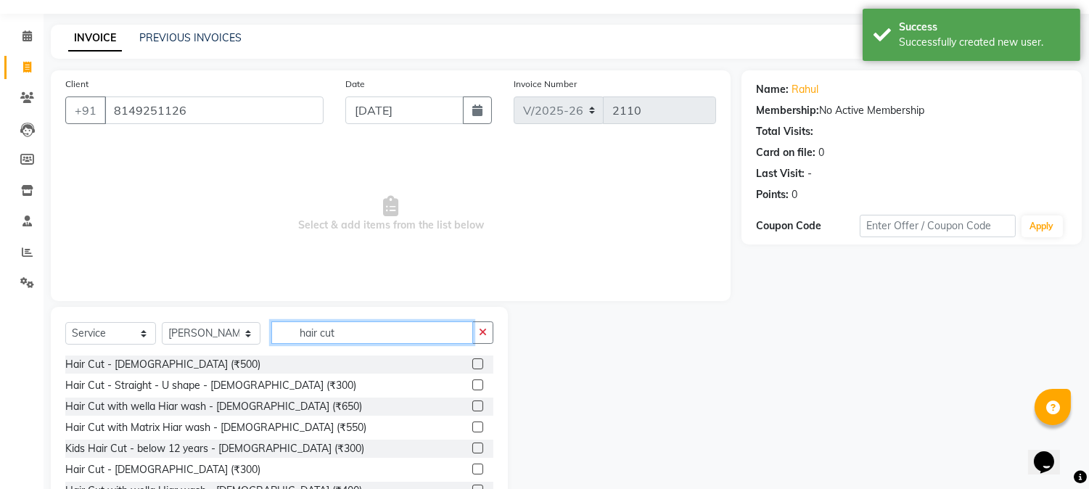
scroll to position [91, 0]
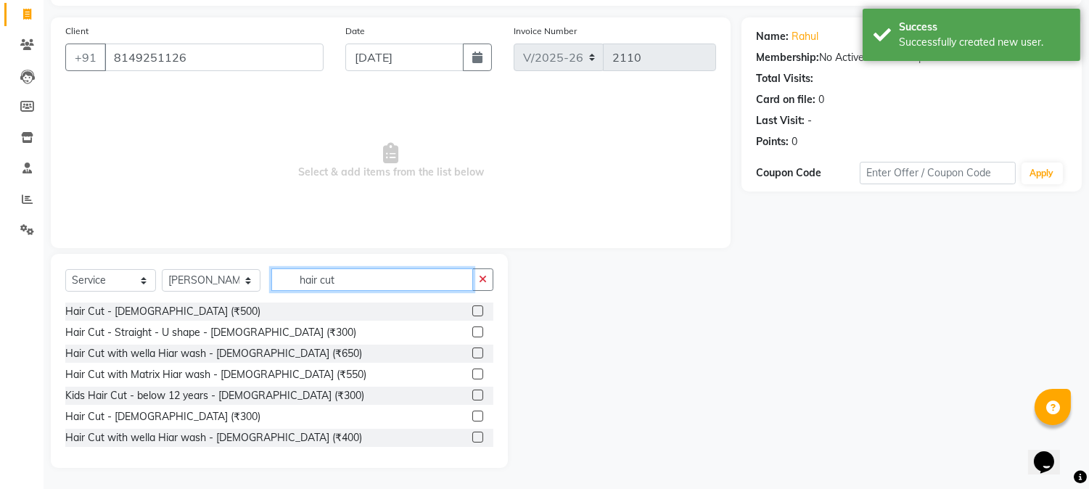
type input "hair cut"
click at [472, 414] on label at bounding box center [477, 416] width 11 height 11
click at [472, 414] on input "checkbox" at bounding box center [476, 416] width 9 height 9
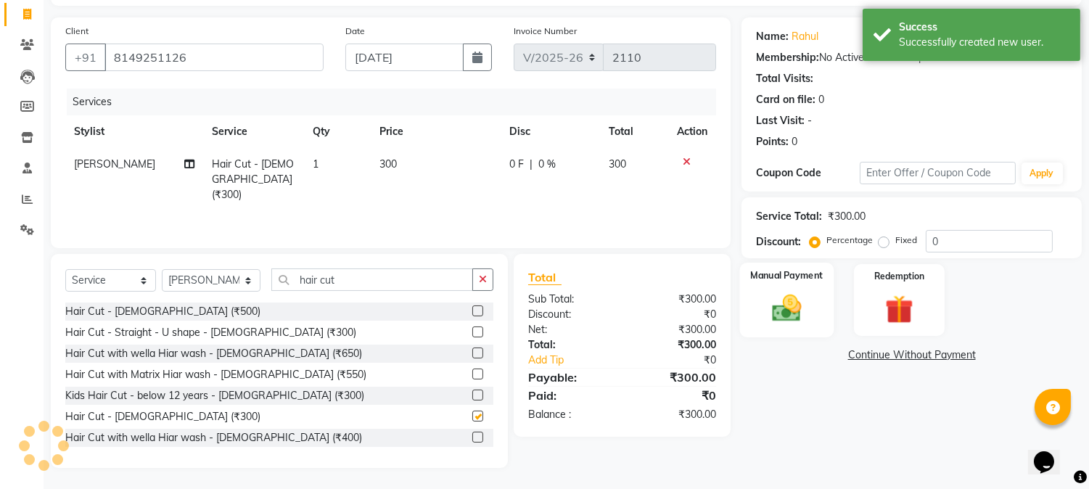
checkbox input "false"
click at [772, 285] on div "Manual Payment" at bounding box center [787, 300] width 94 height 74
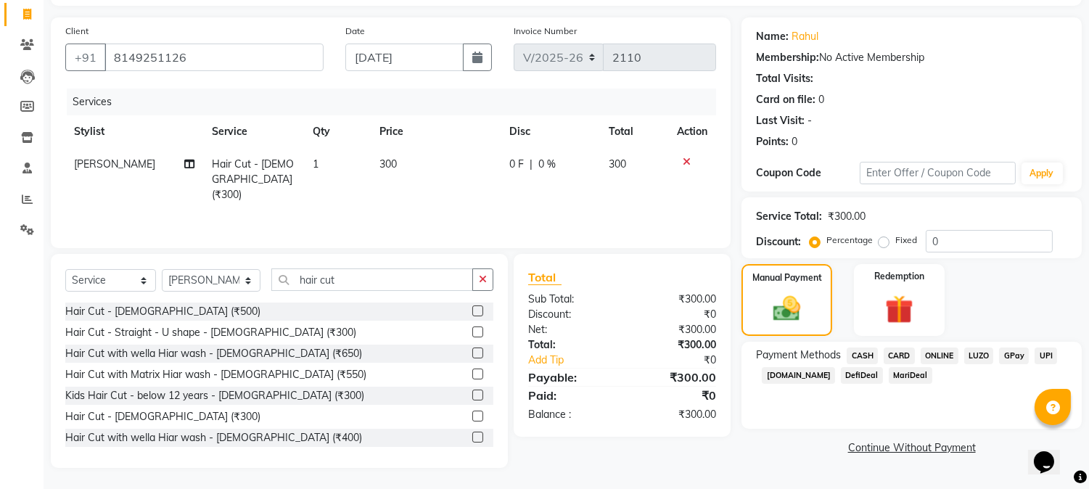
click at [929, 348] on span "ONLINE" at bounding box center [940, 356] width 38 height 17
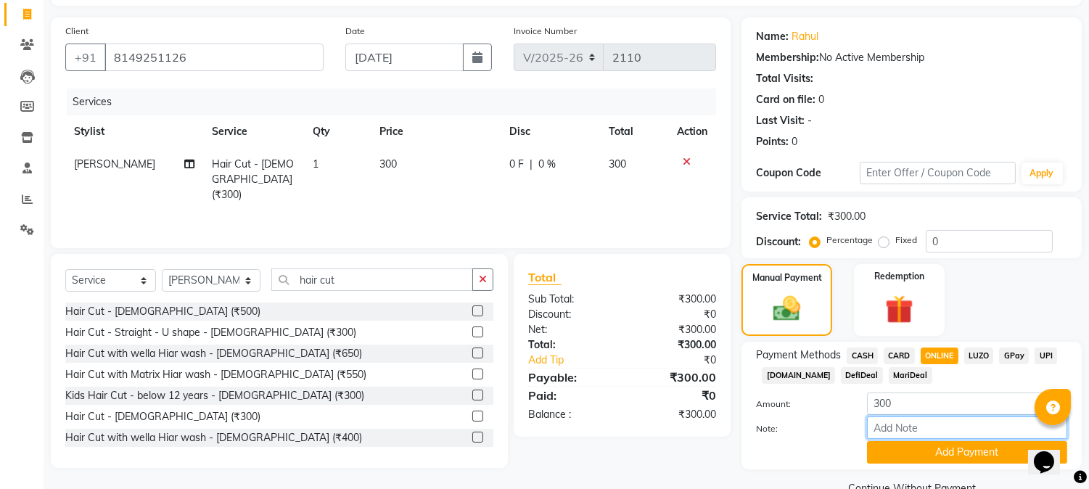
click at [950, 436] on input "Note:" at bounding box center [967, 427] width 200 height 22
click at [950, 453] on button "Add Payment" at bounding box center [967, 452] width 200 height 22
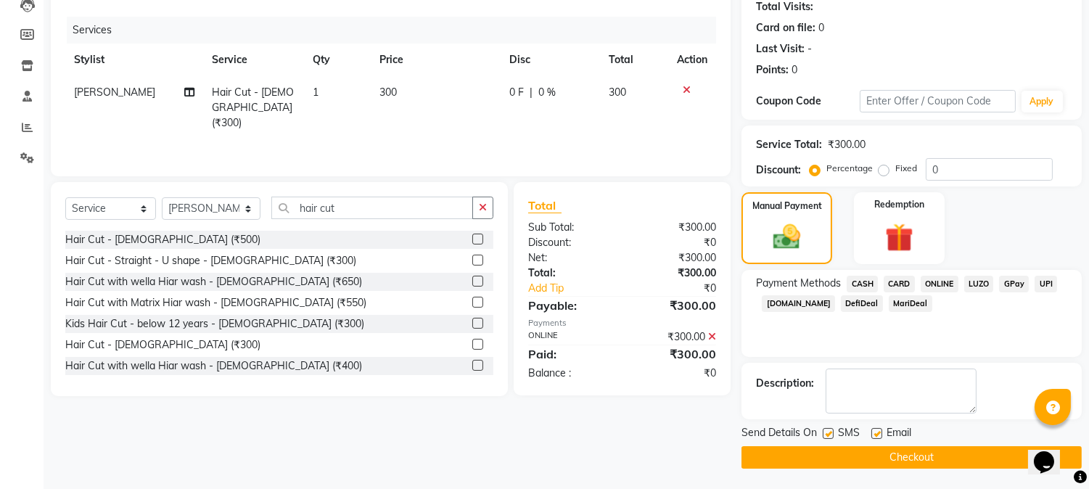
click at [950, 453] on button "Checkout" at bounding box center [911, 457] width 340 height 22
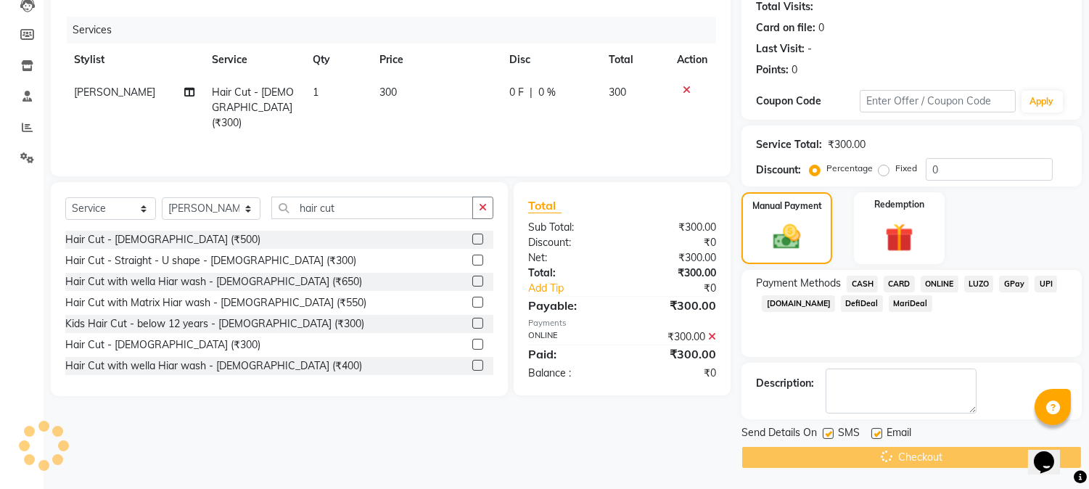
scroll to position [59, 0]
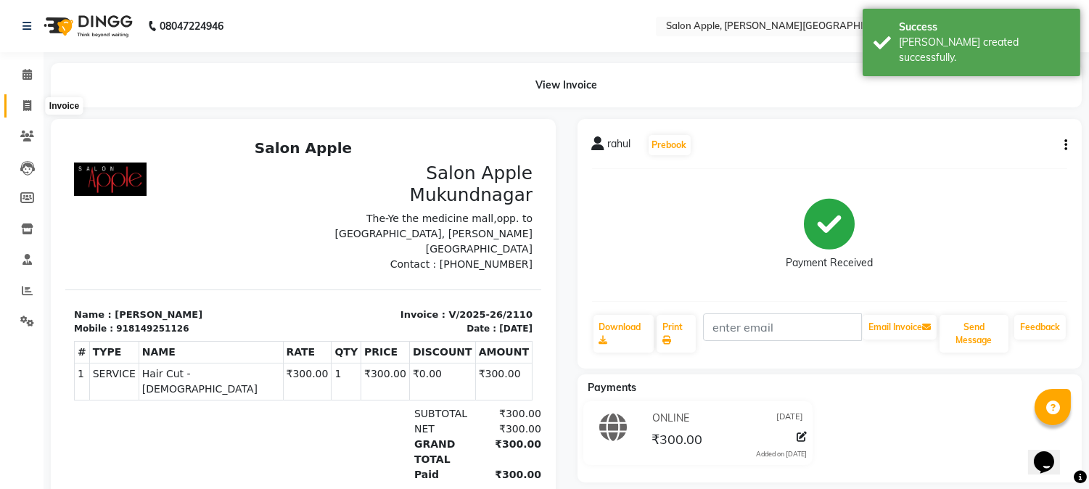
click at [30, 105] on icon at bounding box center [27, 105] width 8 height 11
select select "4128"
select select "service"
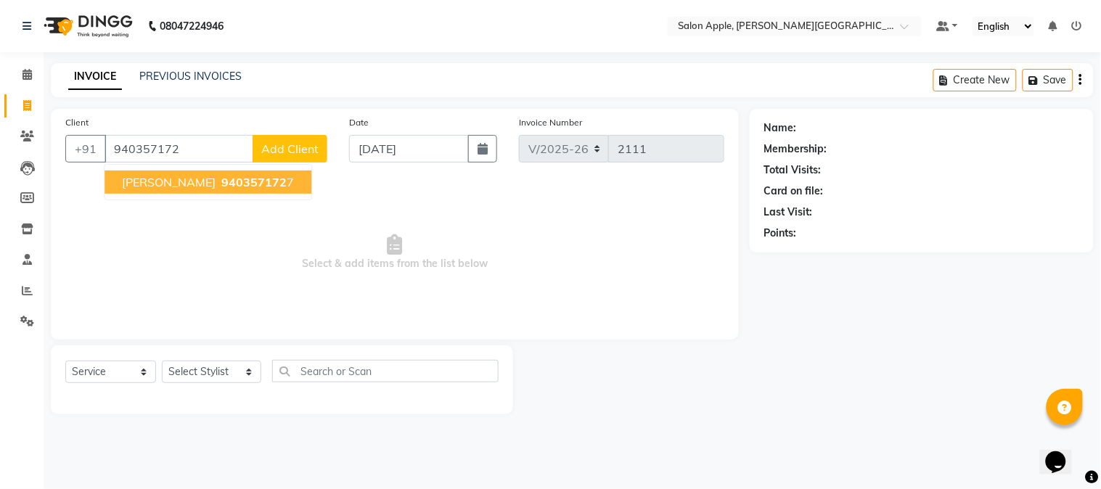
click at [201, 191] on button "ruchi 940357172 7" at bounding box center [207, 181] width 207 height 23
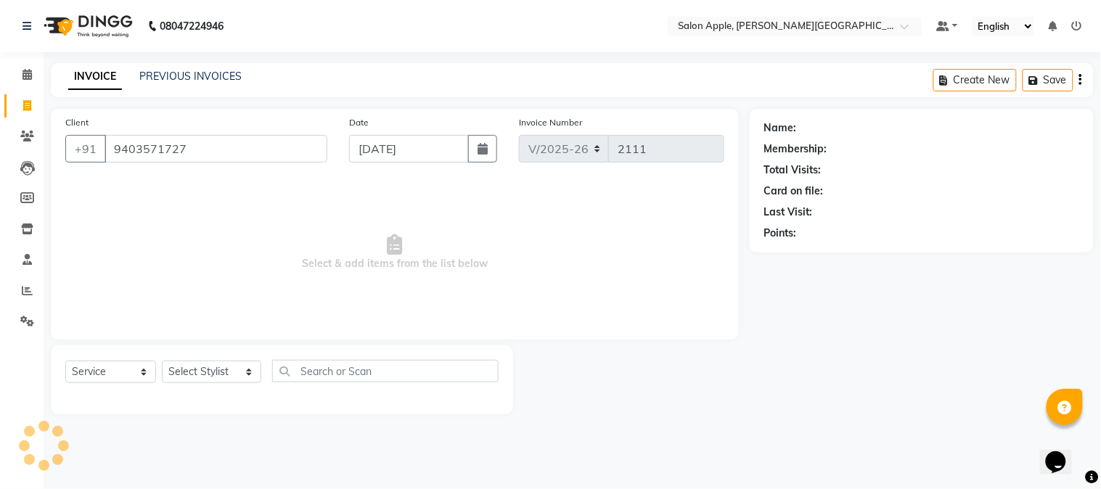
type input "9403571727"
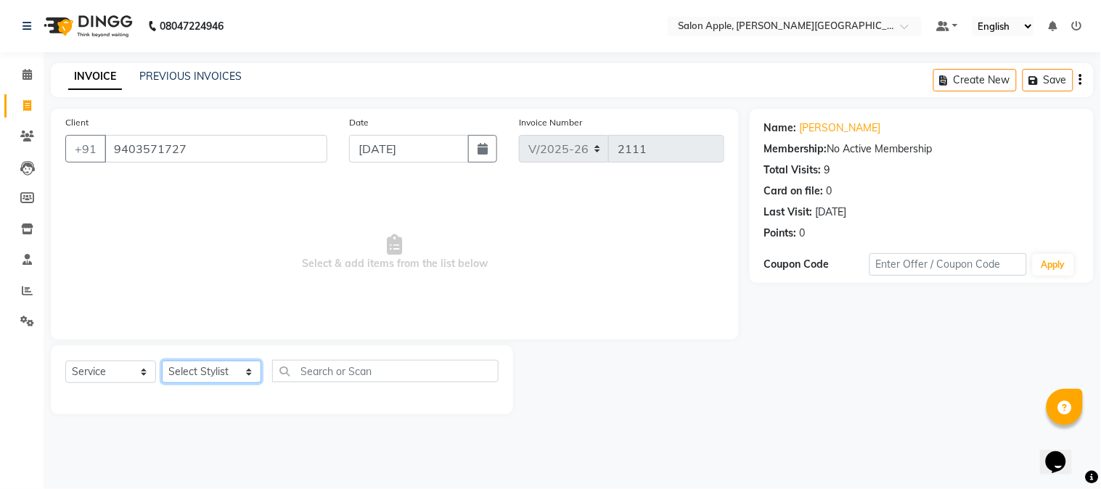
click at [223, 376] on select "Select Stylist Akshay Balaji Atkare Arohi Kranti arun Vanakalas Nikita Harshawa…" at bounding box center [211, 372] width 99 height 22
select select "84027"
click at [162, 361] on select "Select Stylist Akshay Balaji Atkare Arohi Kranti arun Vanakalas Nikita Harshawa…" at bounding box center [211, 372] width 99 height 22
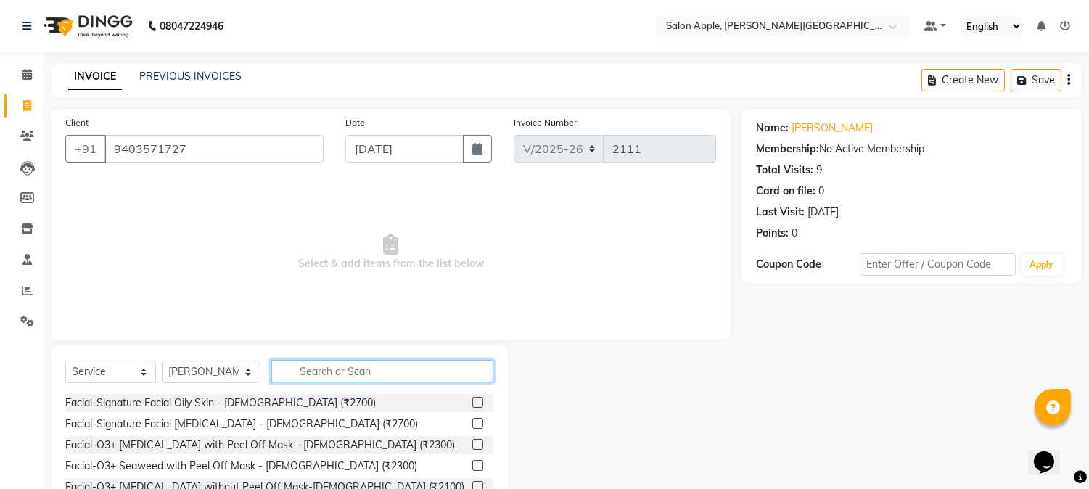
click at [309, 363] on input "text" at bounding box center [382, 371] width 222 height 22
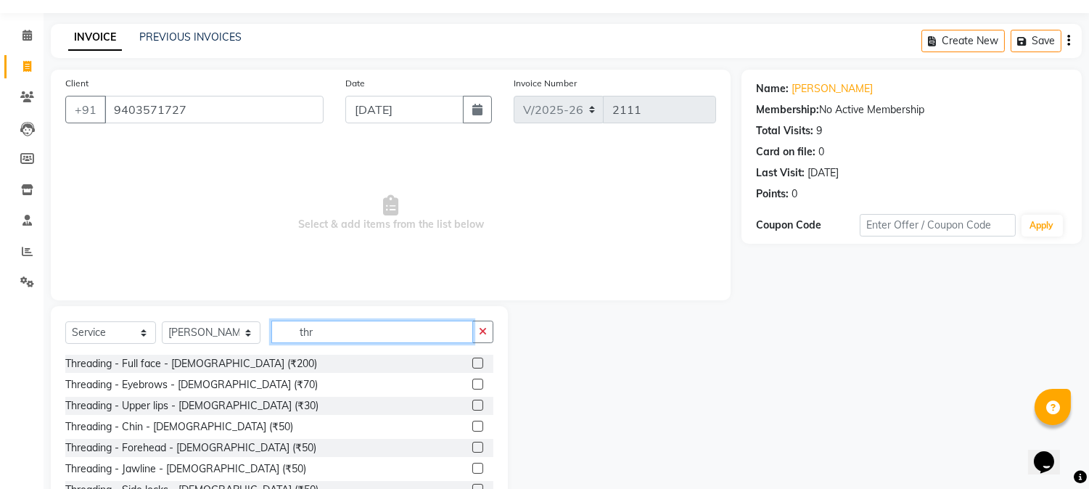
scroll to position [91, 0]
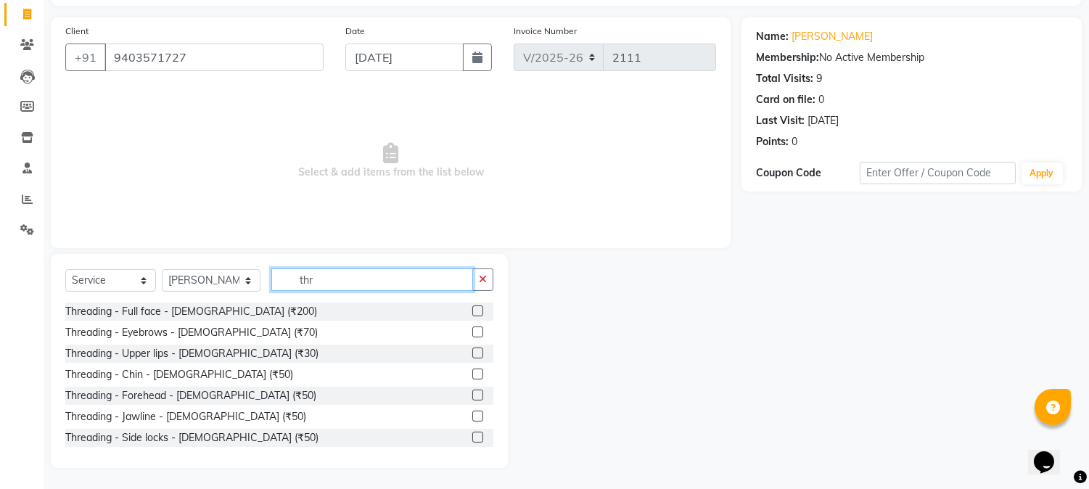
type input "thr"
click at [472, 332] on label at bounding box center [477, 331] width 11 height 11
click at [472, 332] on input "checkbox" at bounding box center [476, 332] width 9 height 9
checkbox input "true"
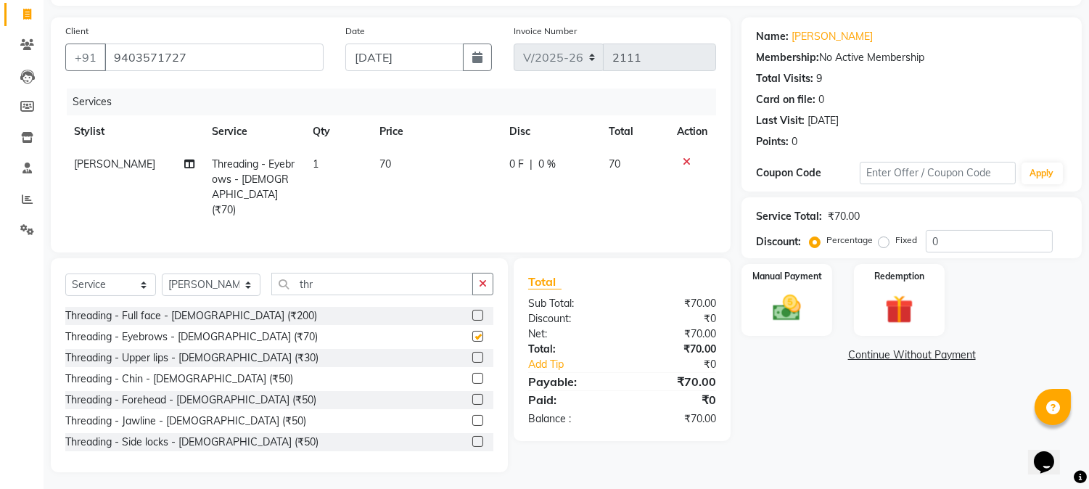
click at [472, 354] on label at bounding box center [477, 357] width 11 height 11
click at [472, 354] on input "checkbox" at bounding box center [476, 357] width 9 height 9
checkbox input "true"
checkbox input "false"
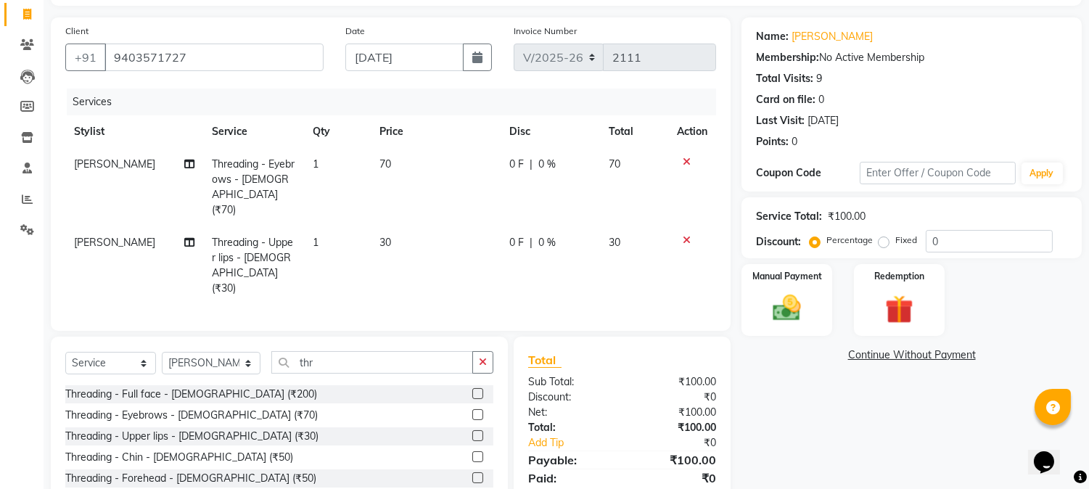
checkbox input "false"
click at [472, 451] on label at bounding box center [477, 456] width 11 height 11
click at [472, 453] on input "checkbox" at bounding box center [476, 457] width 9 height 9
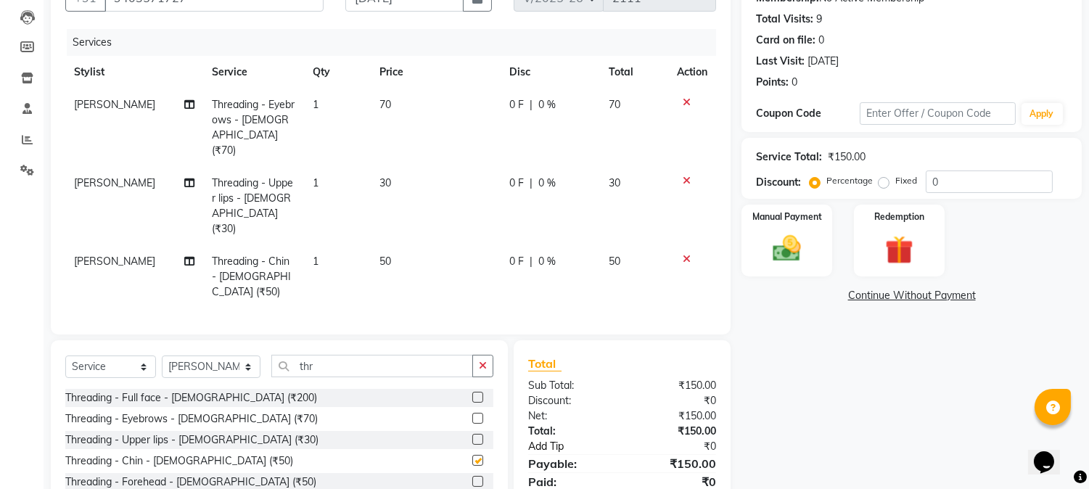
checkbox input "false"
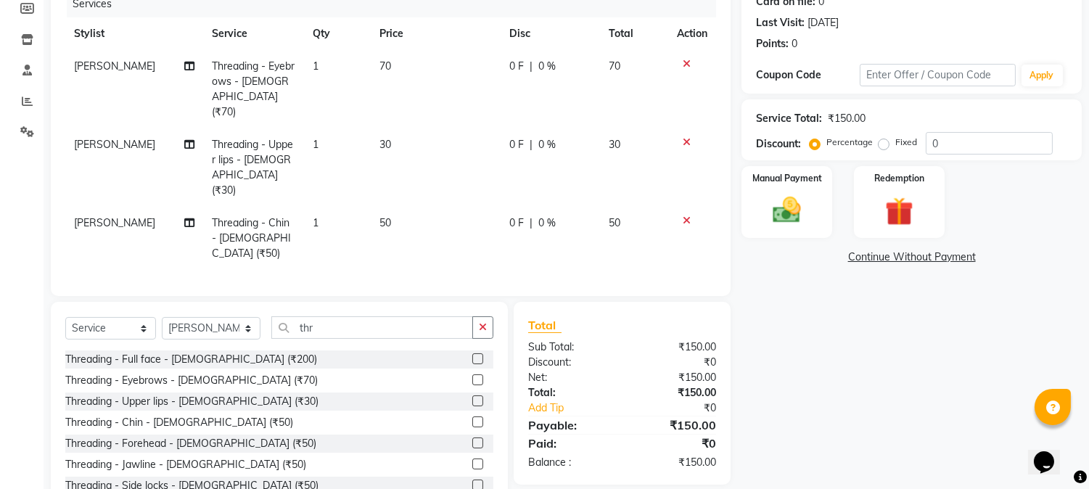
scroll to position [204, 0]
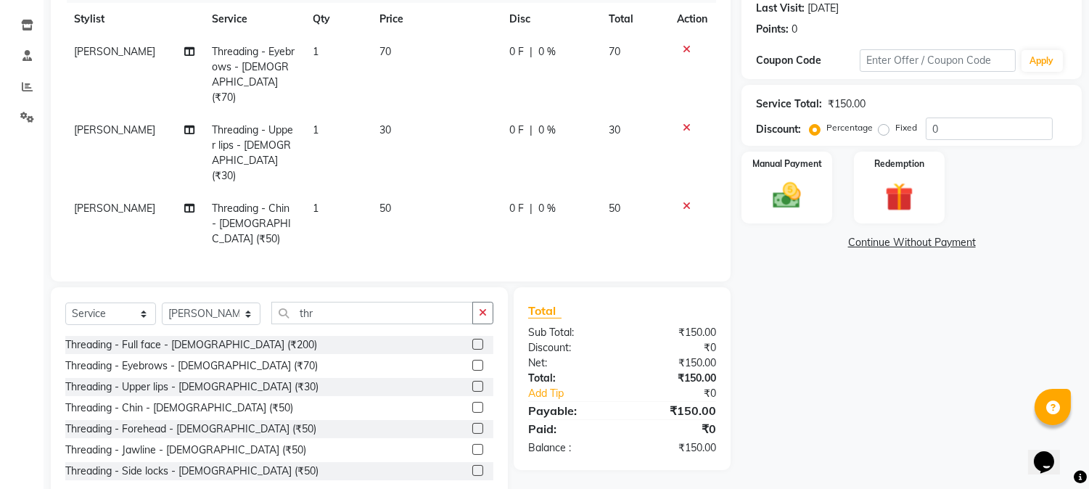
click at [472, 381] on label at bounding box center [477, 386] width 11 height 11
click at [472, 382] on input "checkbox" at bounding box center [476, 386] width 9 height 9
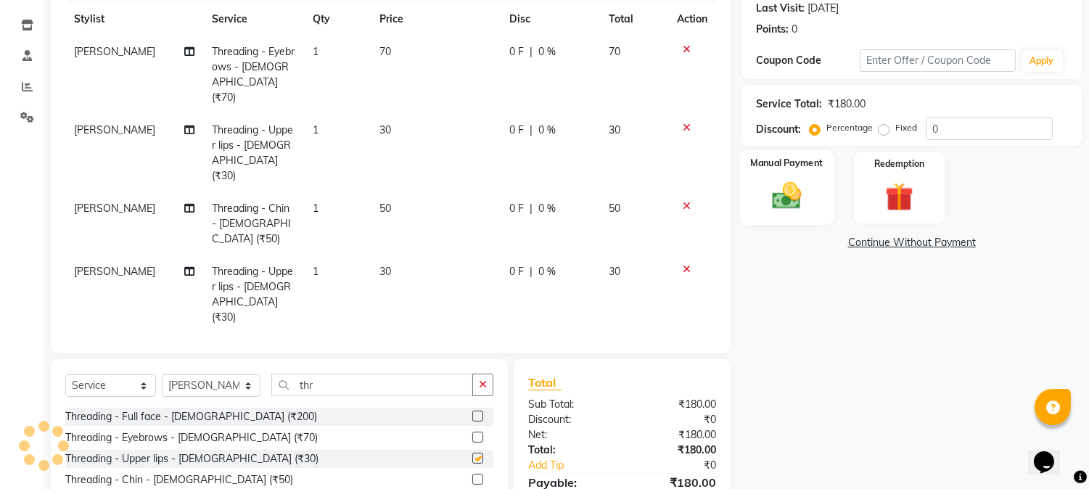
checkbox input "false"
click at [777, 200] on img at bounding box center [787, 196] width 48 height 34
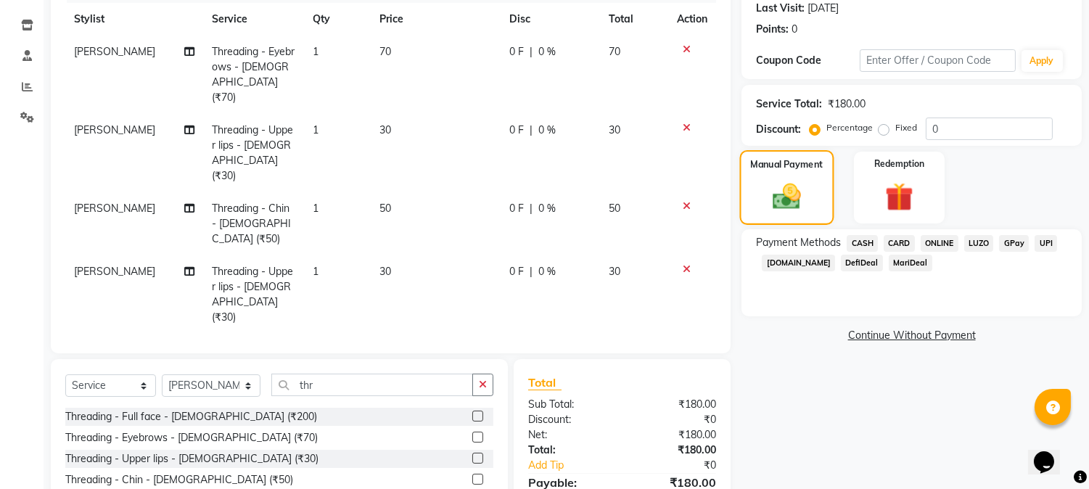
scroll to position [267, 0]
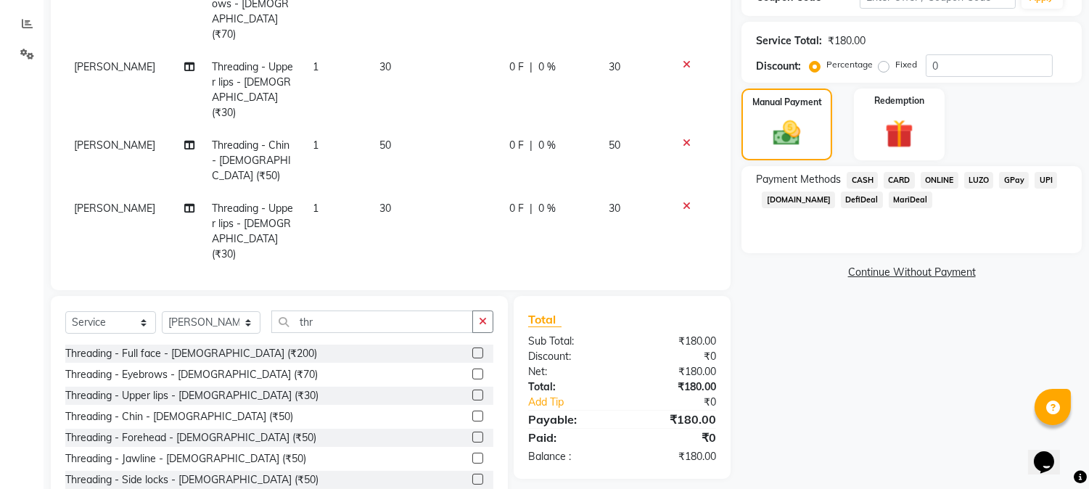
click at [932, 178] on span "ONLINE" at bounding box center [940, 180] width 38 height 17
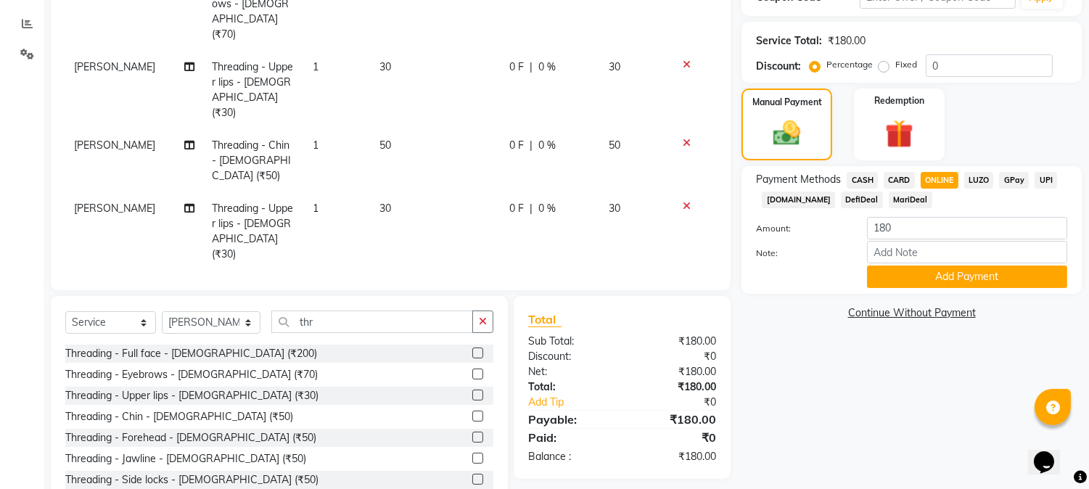
click at [954, 292] on div "Payment Methods CASH CARD ONLINE LUZO GPay UPI Deal.mu DefiDeal MariDeal Amount…" at bounding box center [911, 230] width 340 height 128
click at [955, 278] on button "Add Payment" at bounding box center [967, 277] width 200 height 22
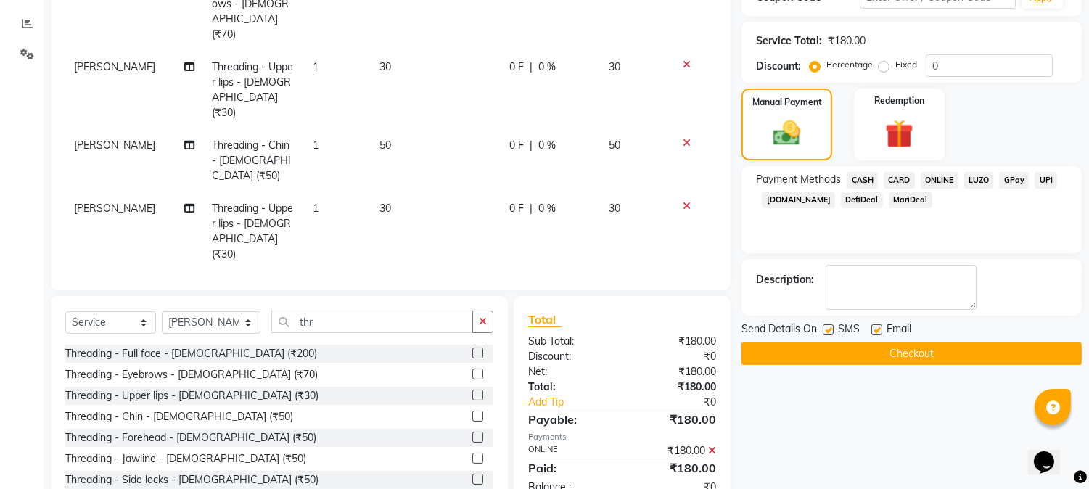
drag, startPoint x: 967, startPoint y: 338, endPoint x: 967, endPoint y: 350, distance: 12.3
click at [967, 342] on div "Send Details On SMS Email Checkout" at bounding box center [911, 343] width 340 height 44
click at [966, 352] on button "Checkout" at bounding box center [911, 353] width 340 height 22
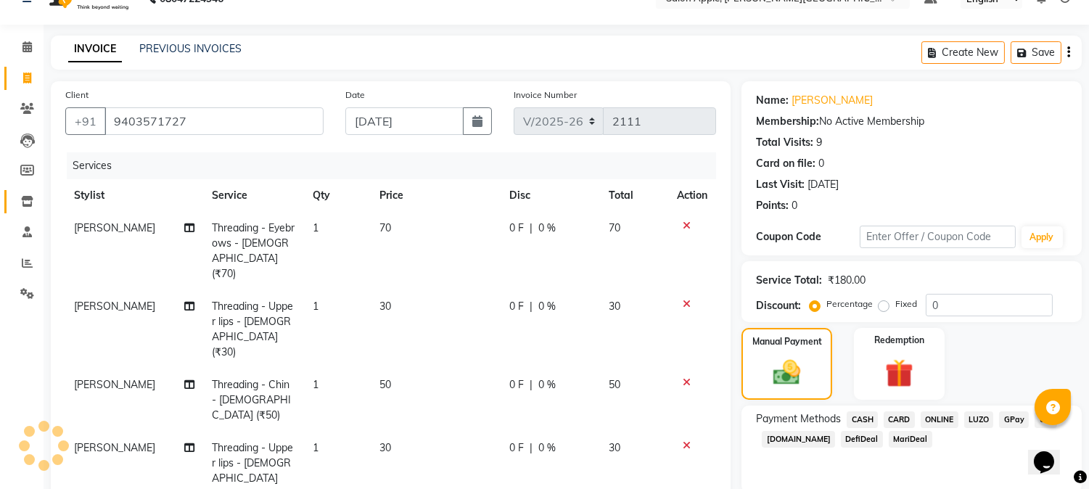
scroll to position [0, 0]
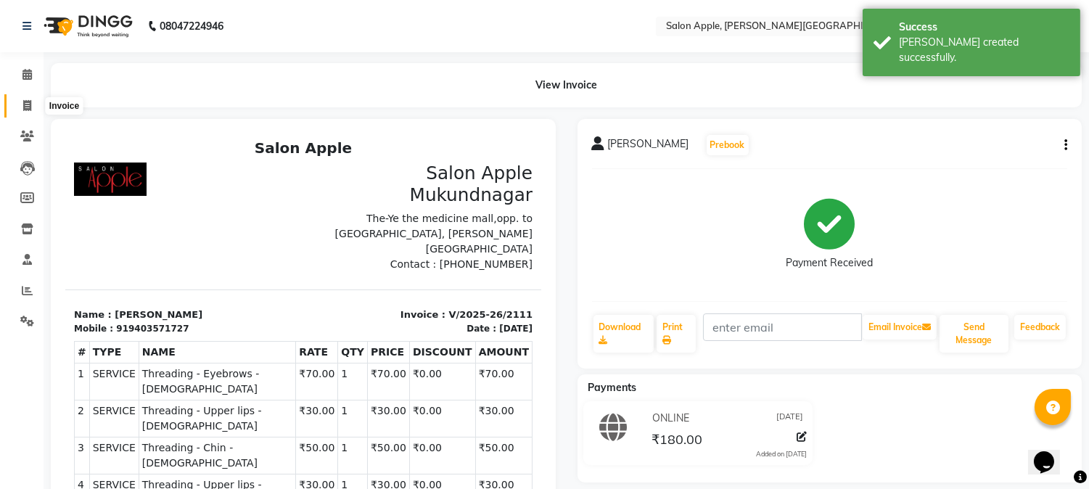
click at [28, 105] on icon at bounding box center [27, 105] width 8 height 11
select select "4128"
select select "service"
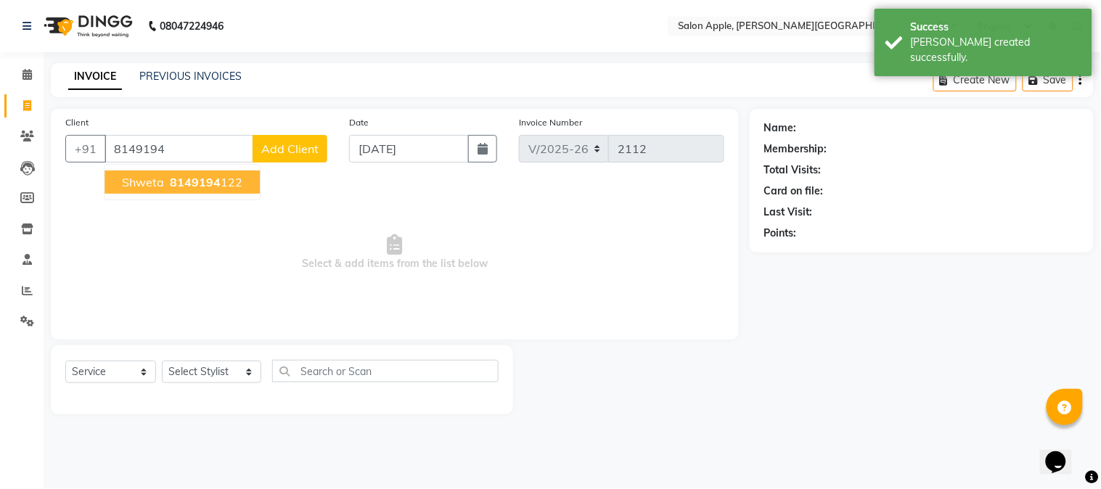
click at [175, 185] on span "8149194" at bounding box center [195, 182] width 51 height 15
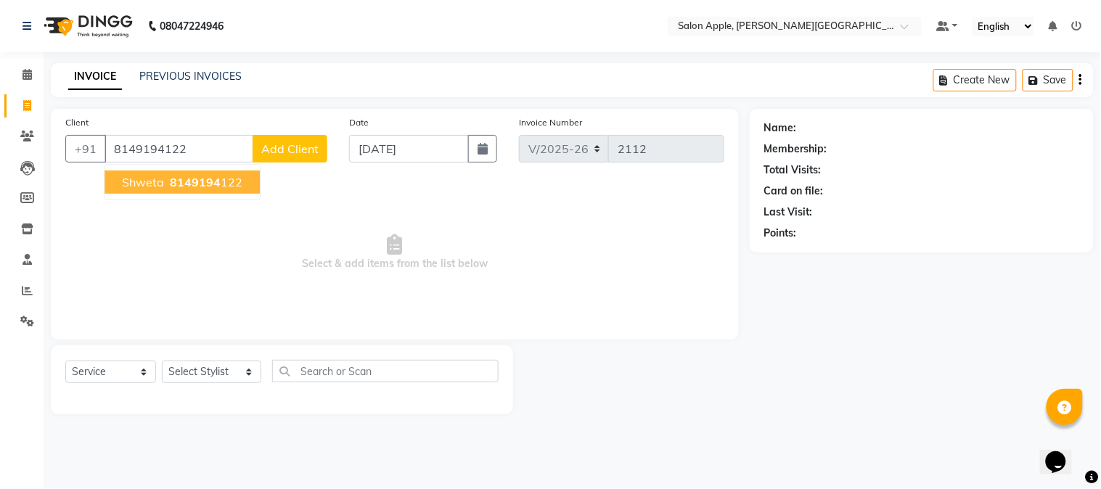
type input "8149194122"
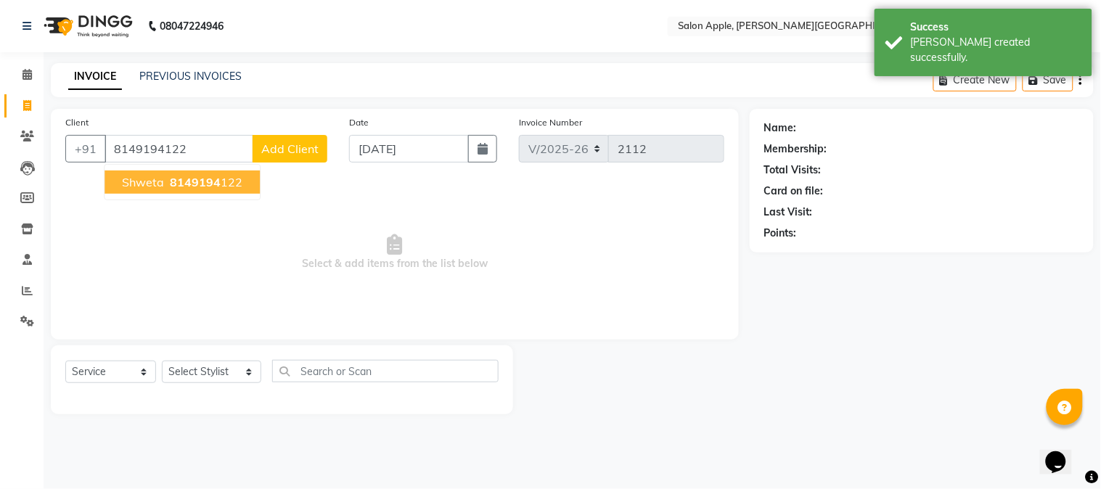
select select "1: Object"
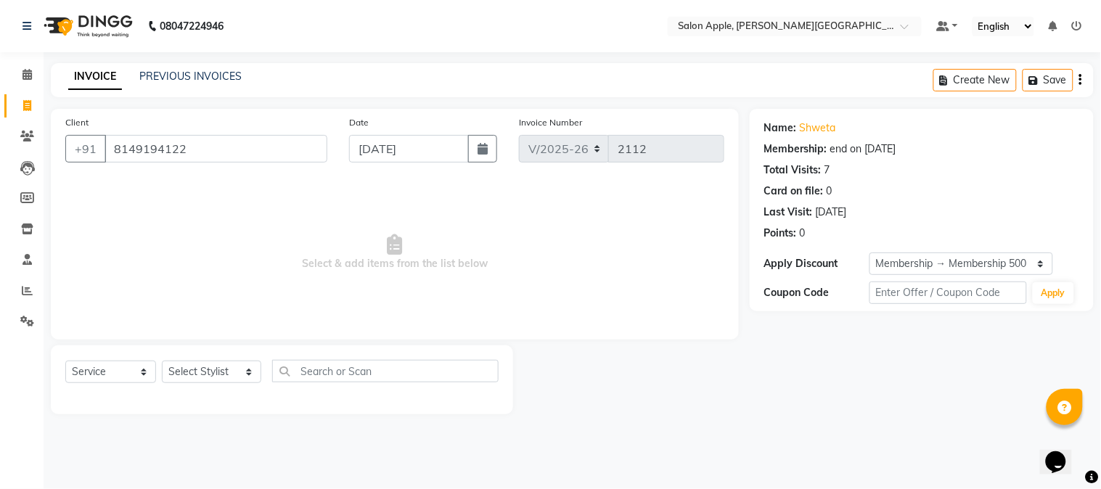
click at [223, 390] on div "Select Service Product Membership Package Voucher Prepaid Gift Card Select Styl…" at bounding box center [281, 377] width 433 height 34
click at [209, 366] on select "Select Stylist Akshay Balaji Atkare Arohi Kranti arun Vanakalas Nikita Harshawa…" at bounding box center [211, 372] width 99 height 22
select select "84027"
click at [162, 361] on select "Select Stylist Akshay Balaji Atkare Arohi Kranti arun Vanakalas Nikita Harshawa…" at bounding box center [211, 372] width 99 height 22
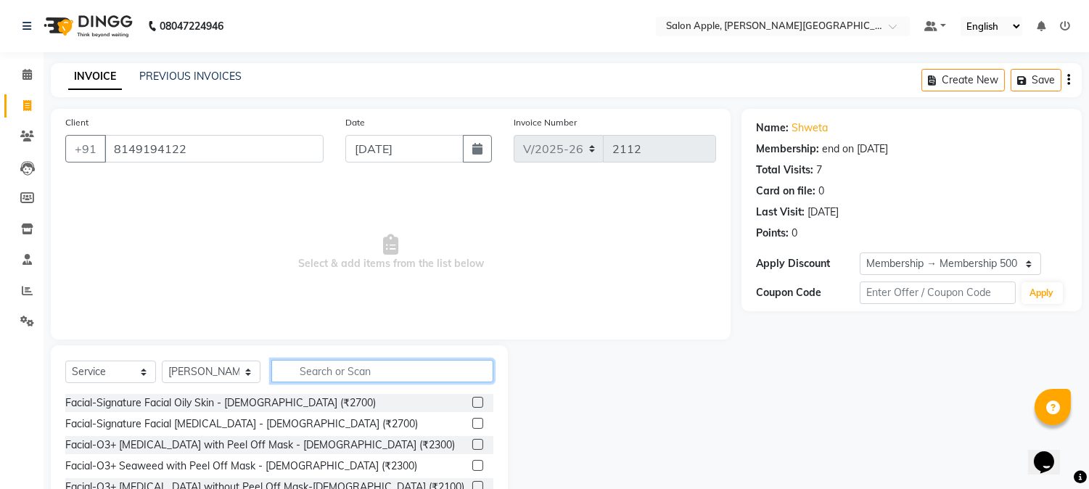
click at [321, 379] on input "text" at bounding box center [382, 371] width 222 height 22
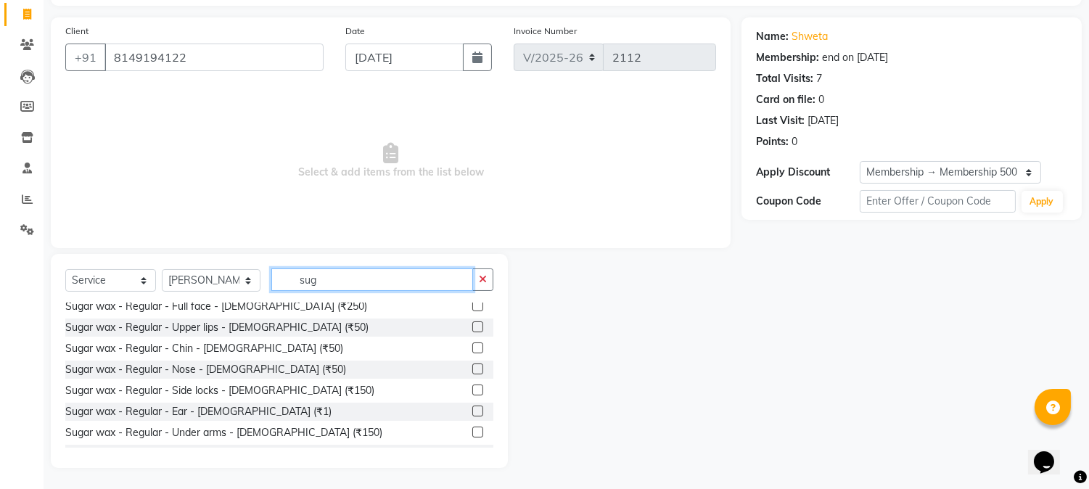
scroll to position [161, 0]
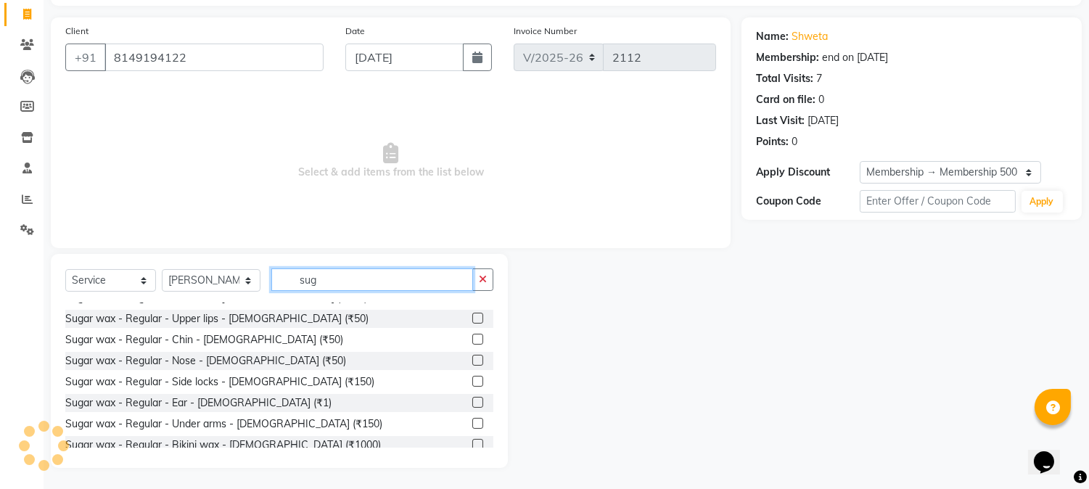
type input "sug"
click at [472, 424] on label at bounding box center [477, 423] width 11 height 11
click at [472, 424] on input "checkbox" at bounding box center [476, 423] width 9 height 9
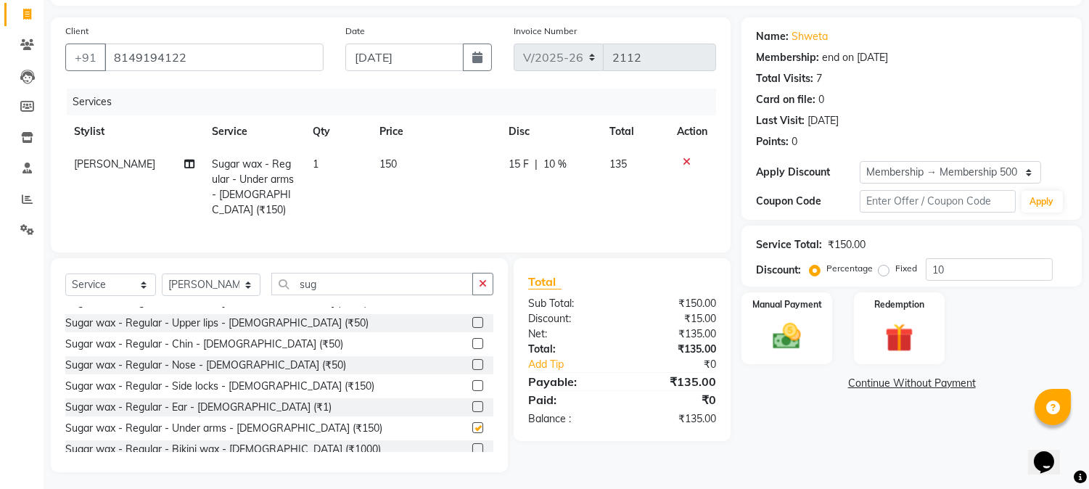
checkbox input "false"
drag, startPoint x: 326, startPoint y: 279, endPoint x: 207, endPoint y: 283, distance: 119.0
click at [212, 283] on div "Select Service Product Membership Package Voucher Prepaid Gift Card Select Styl…" at bounding box center [279, 290] width 428 height 34
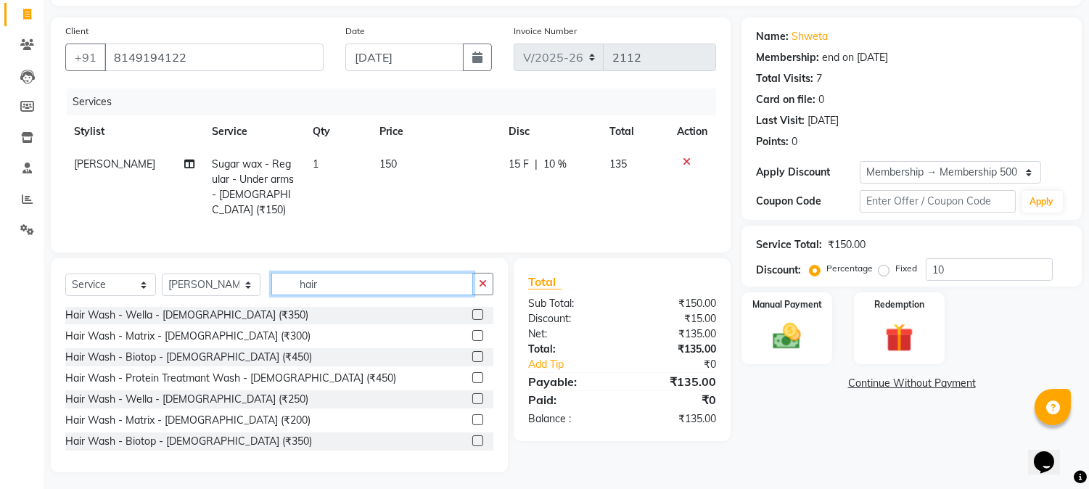
scroll to position [0, 0]
type input "hair"
click at [472, 311] on label at bounding box center [477, 315] width 11 height 11
click at [472, 311] on input "checkbox" at bounding box center [476, 315] width 9 height 9
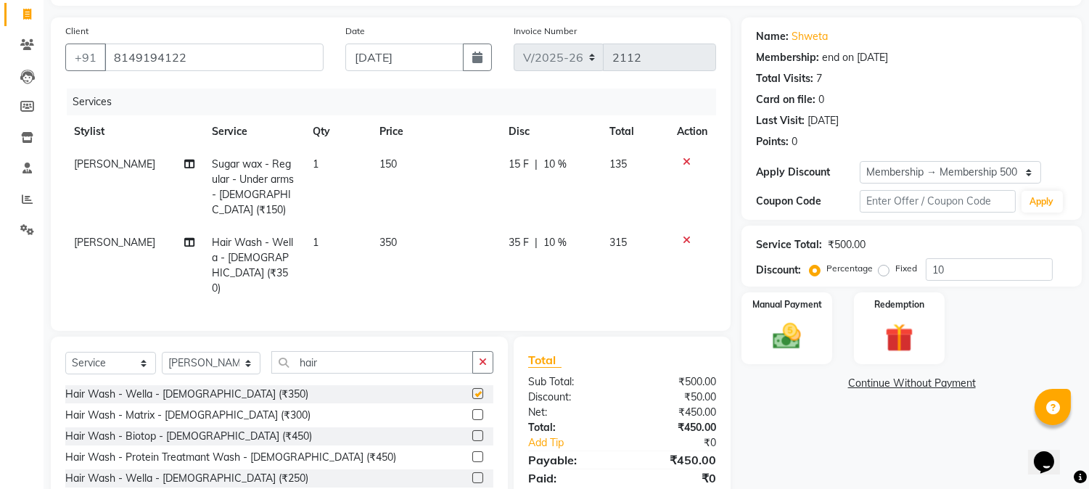
checkbox input "false"
click at [320, 351] on input "hair" at bounding box center [372, 362] width 202 height 22
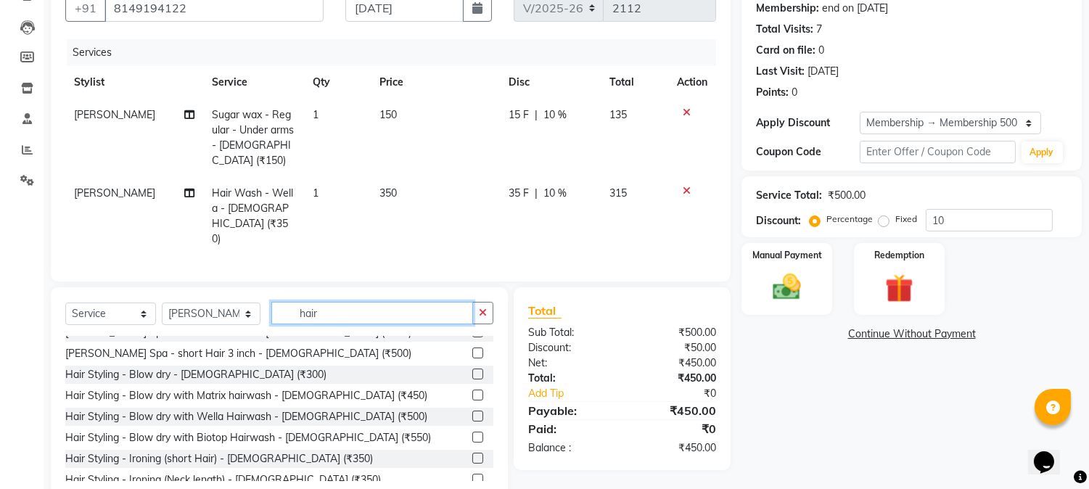
scroll to position [242, 0]
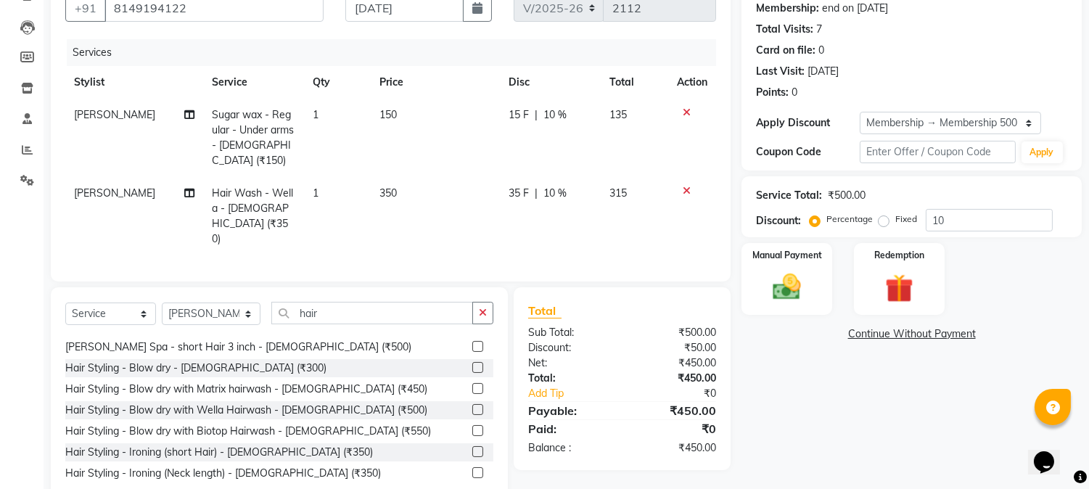
click at [472, 362] on label at bounding box center [477, 367] width 11 height 11
click at [472, 363] on input "checkbox" at bounding box center [476, 367] width 9 height 9
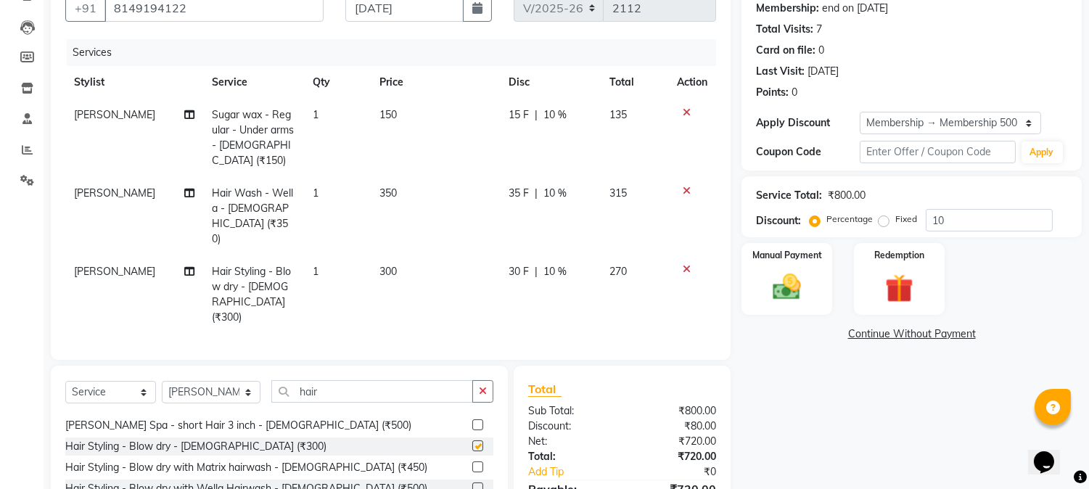
checkbox input "false"
click at [887, 235] on div "Service Total: ₹800.00 Discount: Percentage Fixed 10" at bounding box center [911, 206] width 340 height 61
click at [727, 271] on div "Client +91 8149194122 Date 04-09-2025 Invoice Number V/2025 V/2025-26 2112 Serv…" at bounding box center [391, 164] width 680 height 392
click at [810, 297] on img at bounding box center [787, 288] width 48 height 34
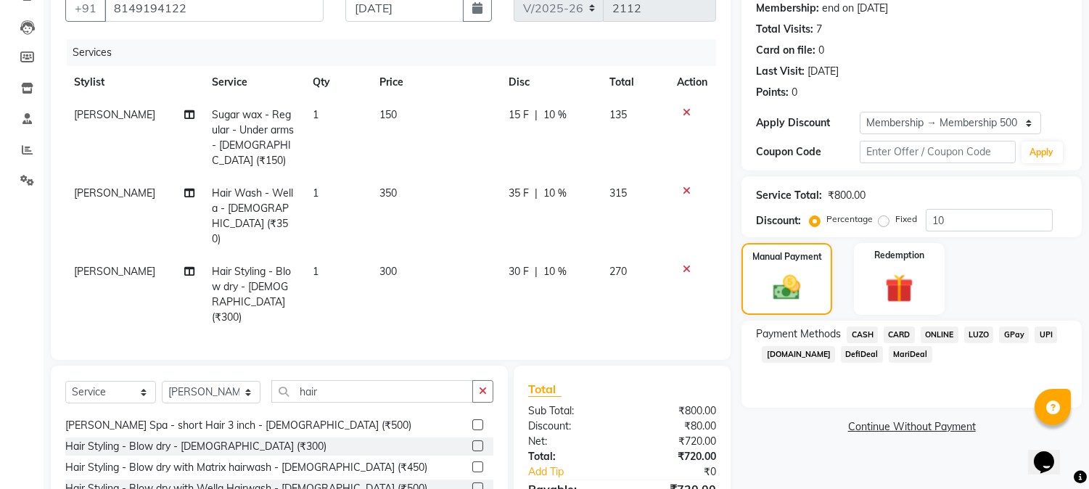
click at [866, 330] on span "CASH" at bounding box center [862, 334] width 31 height 17
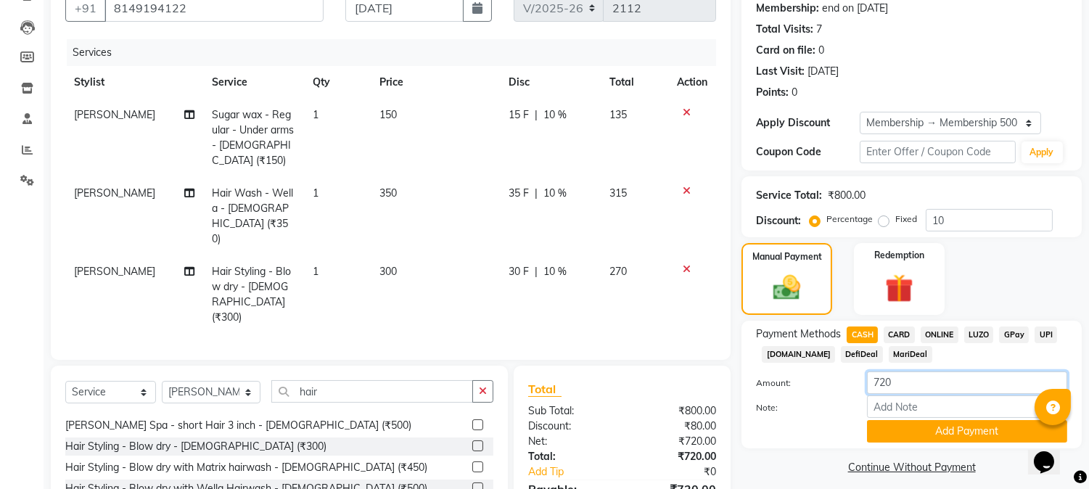
drag, startPoint x: 889, startPoint y: 380, endPoint x: 804, endPoint y: 366, distance: 86.8
click at [807, 368] on div "Payment Methods CASH CARD ONLINE LUZO GPay UPI Deal.mu DefiDeal MariDeal Amount…" at bounding box center [911, 384] width 311 height 116
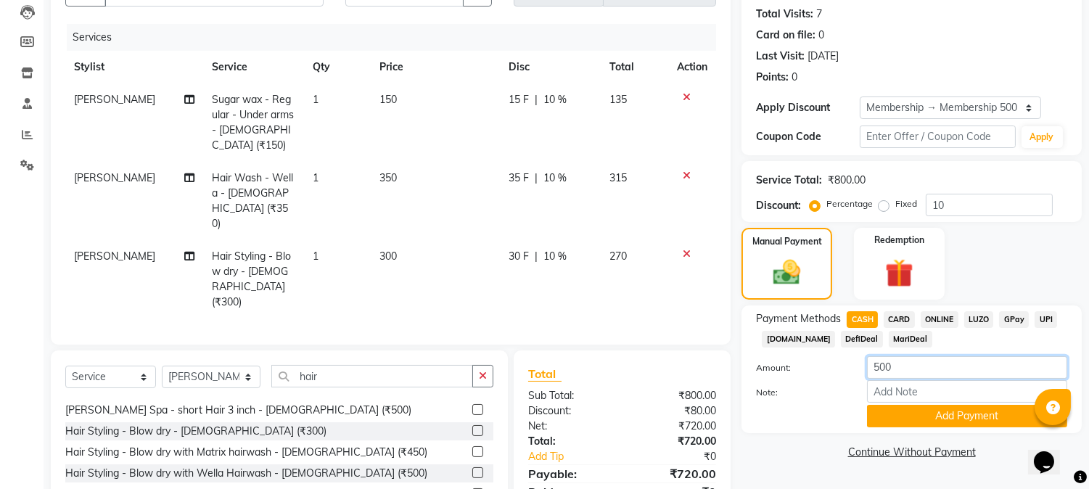
scroll to position [204, 0]
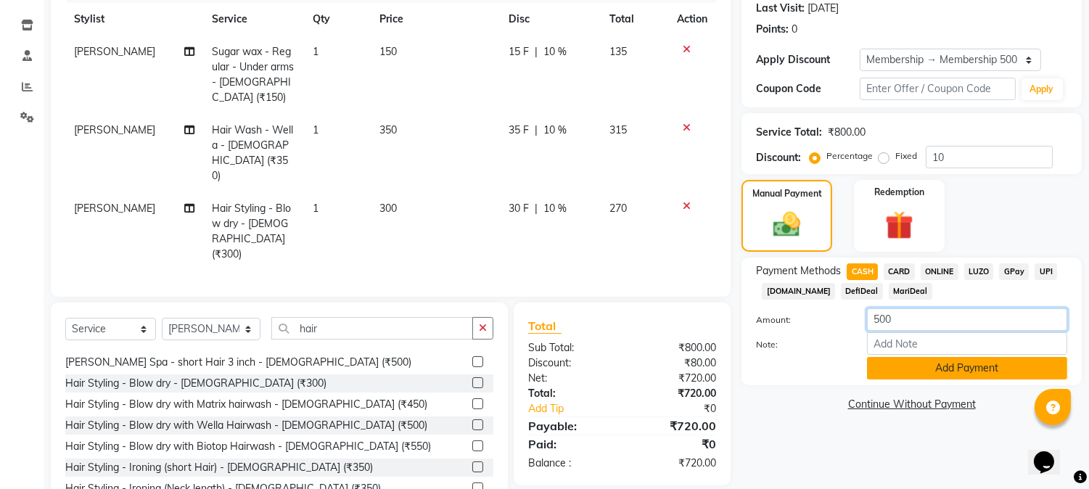
type input "500"
click at [954, 370] on button "Add Payment" at bounding box center [967, 368] width 200 height 22
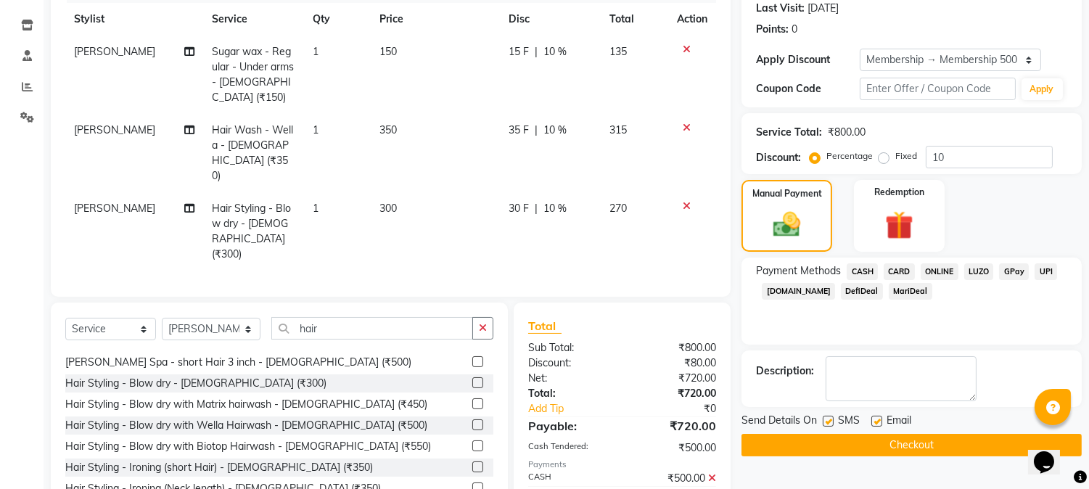
click at [937, 270] on span "ONLINE" at bounding box center [940, 271] width 38 height 17
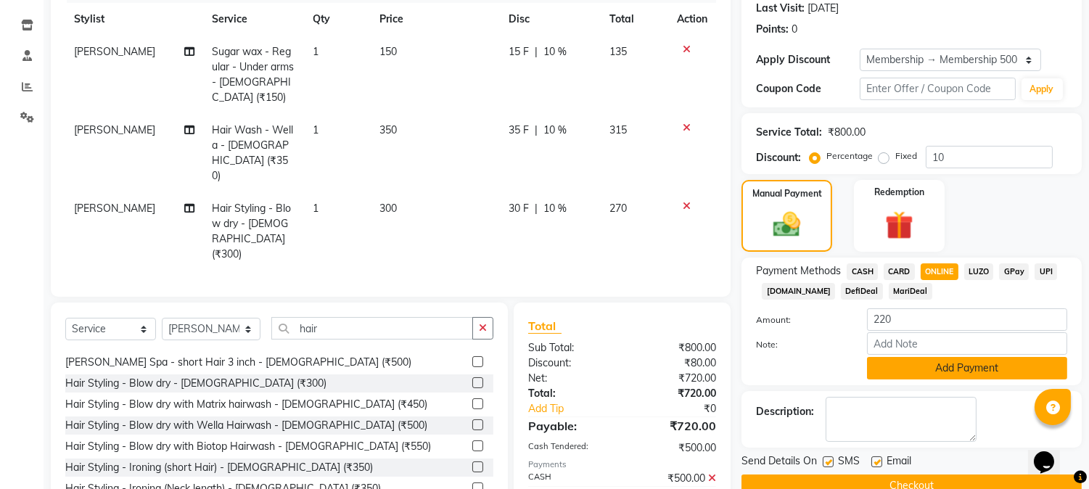
click at [943, 379] on button "Add Payment" at bounding box center [967, 368] width 200 height 22
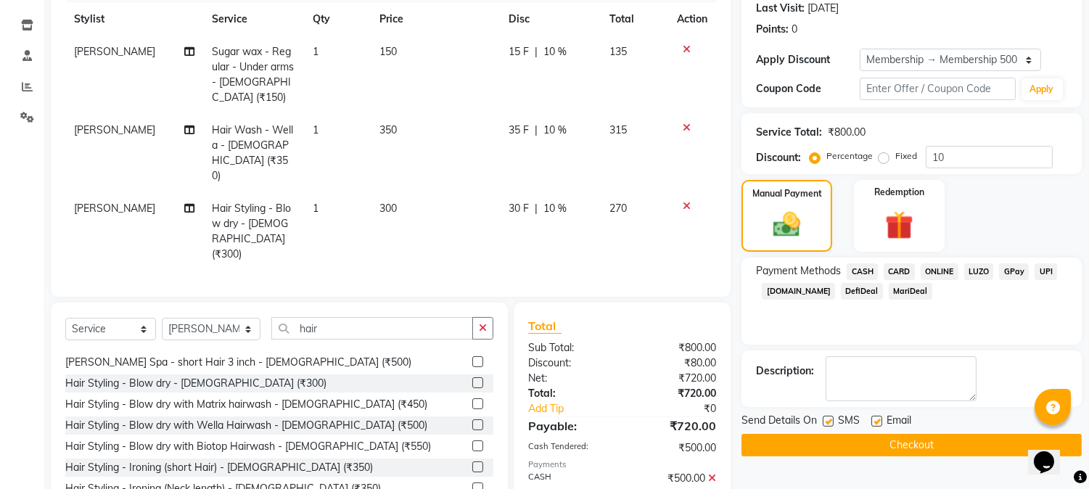
click at [946, 461] on div "Name: Shweta Membership: end on 04-09-2026 Total Visits: 7 Card on file: 0 Last…" at bounding box center [916, 228] width 351 height 647
click at [943, 451] on button "Checkout" at bounding box center [911, 445] width 340 height 22
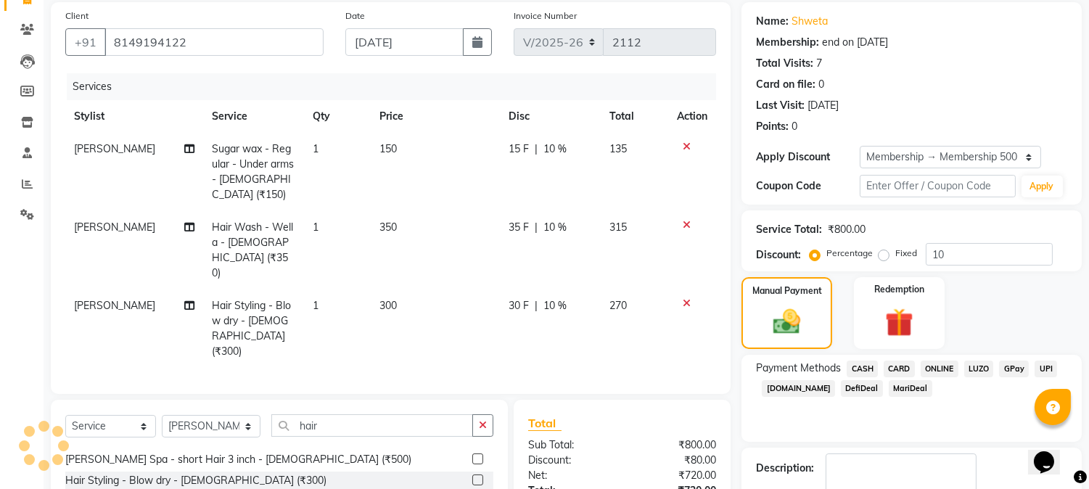
scroll to position [0, 0]
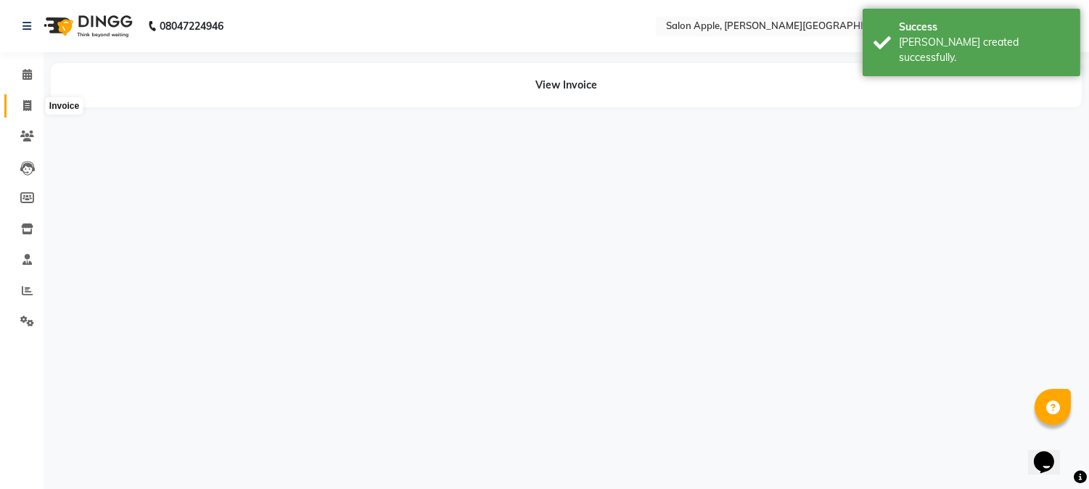
click at [31, 110] on span at bounding box center [27, 106] width 25 height 17
select select "service"
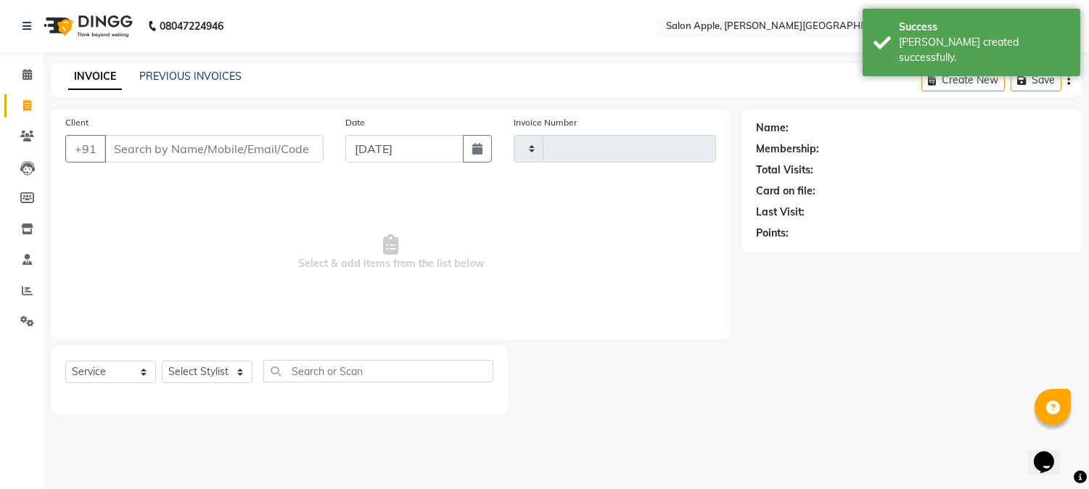
type input "2113"
select select "4128"
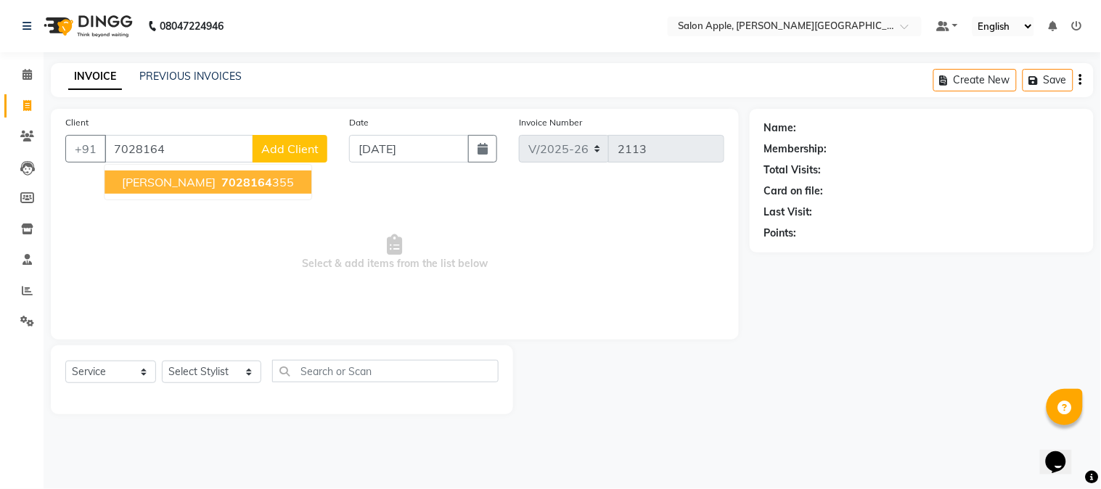
click at [141, 184] on span "prachi" at bounding box center [169, 182] width 94 height 15
type input "7028164355"
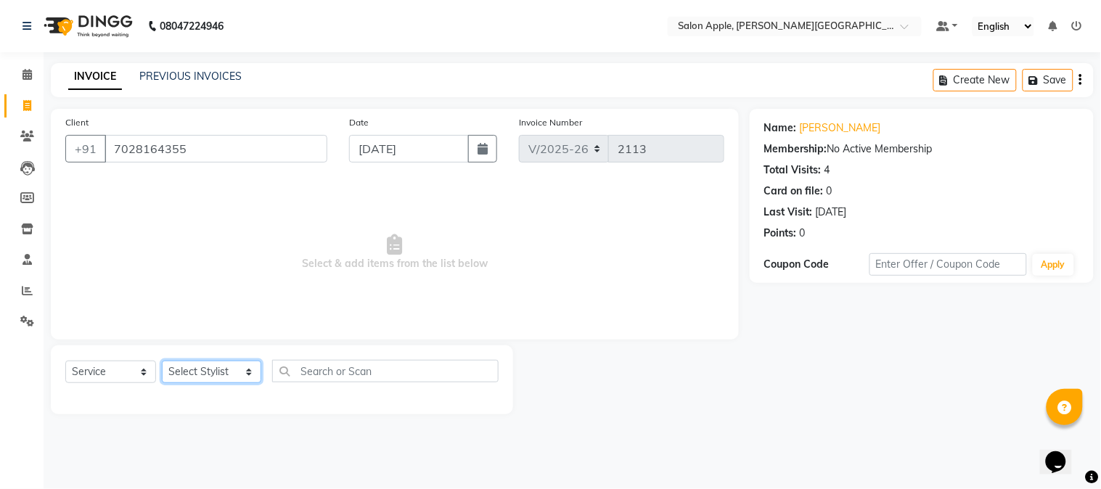
click at [194, 372] on select "Select Stylist Akshay Balaji Atkare Arohi Kranti arun Vanakalas Nikita Harshawa…" at bounding box center [211, 372] width 99 height 22
select select "85967"
click at [162, 361] on select "Select Stylist Akshay Balaji Atkare Arohi Kranti arun Vanakalas Nikita Harshawa…" at bounding box center [211, 372] width 99 height 22
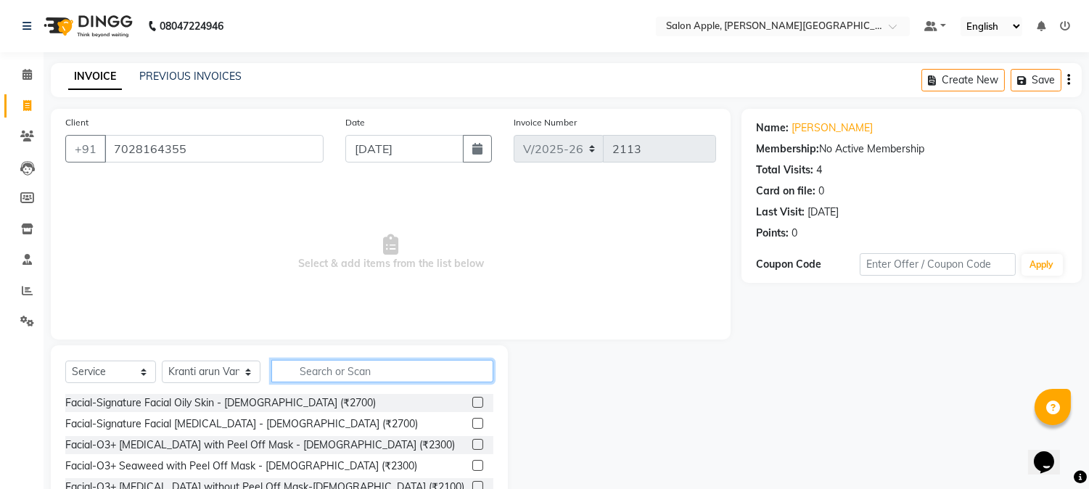
click at [310, 363] on input "text" at bounding box center [382, 371] width 222 height 22
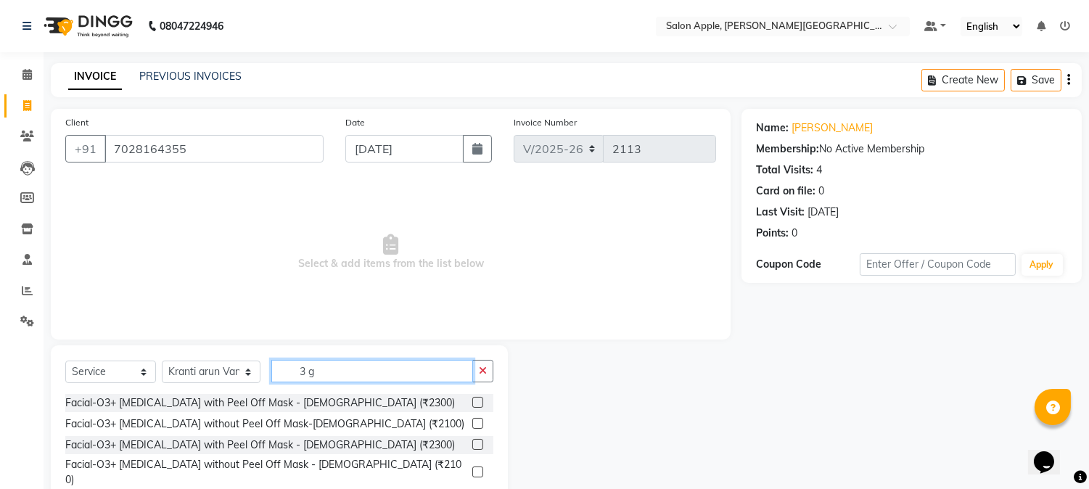
scroll to position [91, 0]
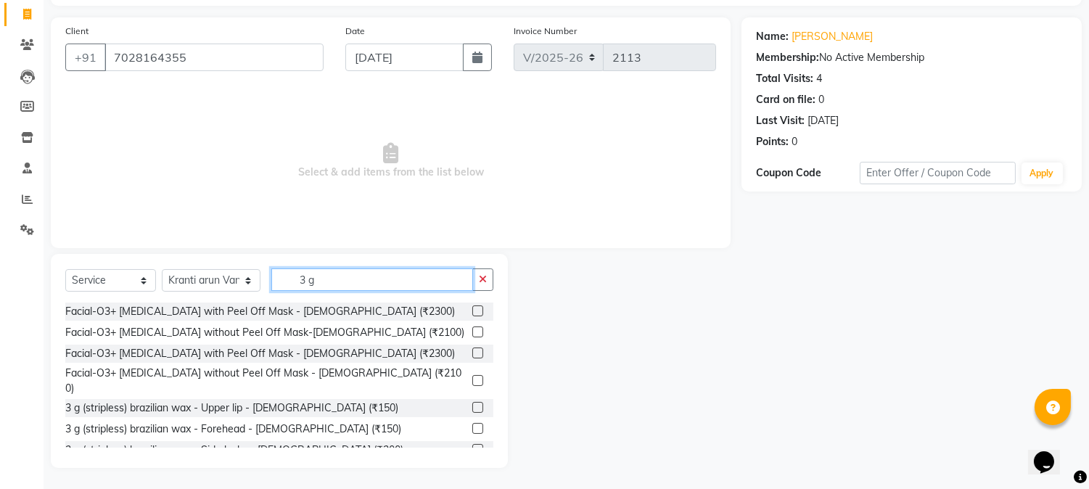
type input "3 g"
click at [472, 402] on label at bounding box center [477, 407] width 11 height 11
click at [472, 403] on input "checkbox" at bounding box center [476, 407] width 9 height 9
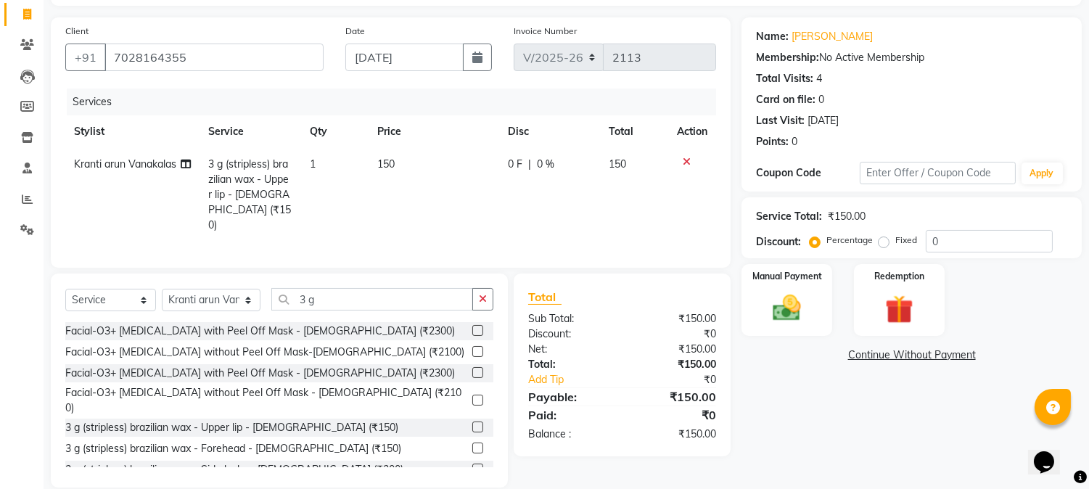
click at [472, 422] on label at bounding box center [477, 427] width 11 height 11
click at [472, 423] on input "checkbox" at bounding box center [476, 427] width 9 height 9
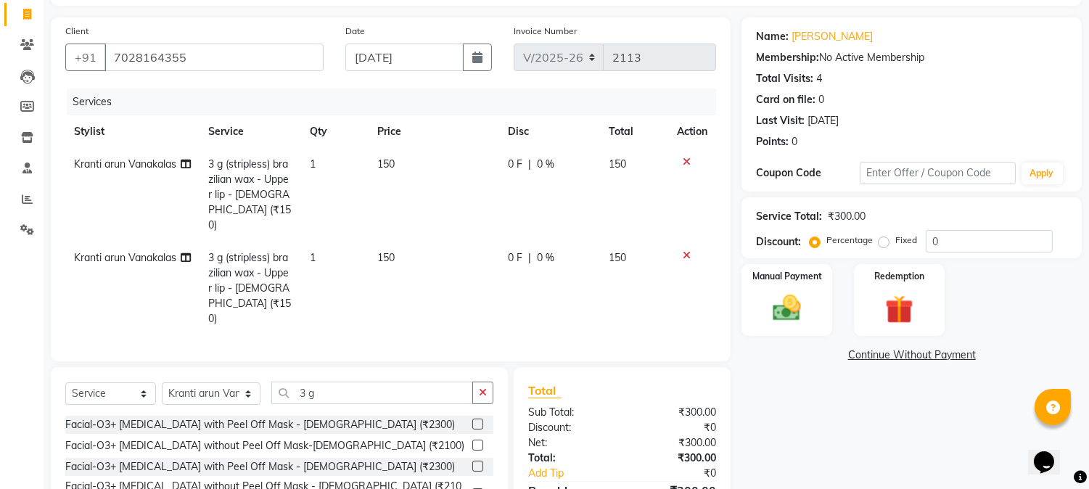
scroll to position [81, 0]
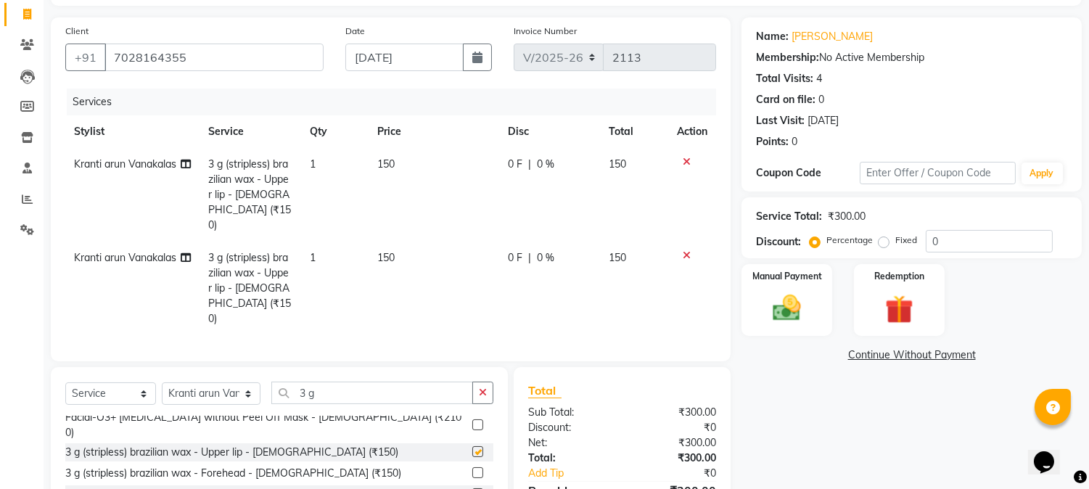
checkbox input "false"
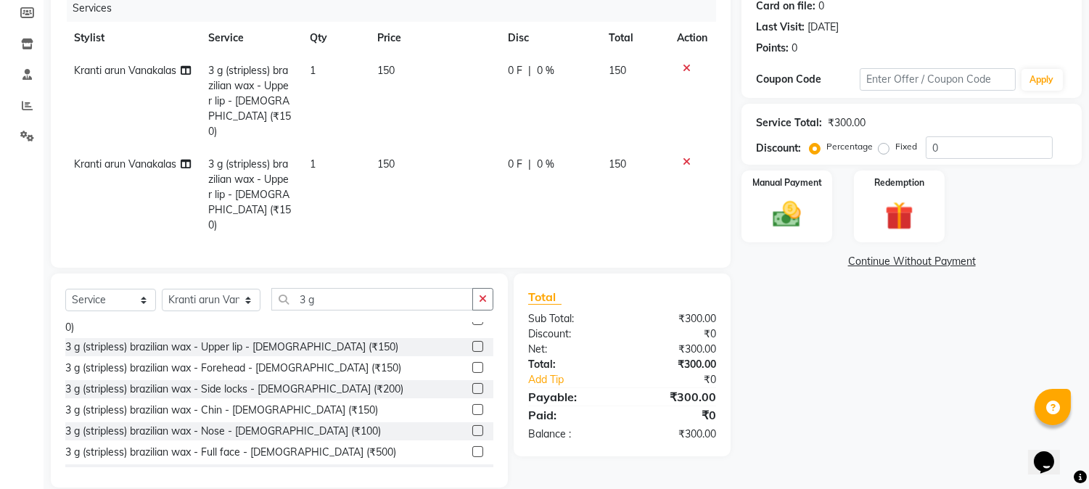
scroll to position [186, 0]
click at [472, 403] on label at bounding box center [477, 408] width 11 height 11
click at [472, 404] on input "checkbox" at bounding box center [476, 408] width 9 height 9
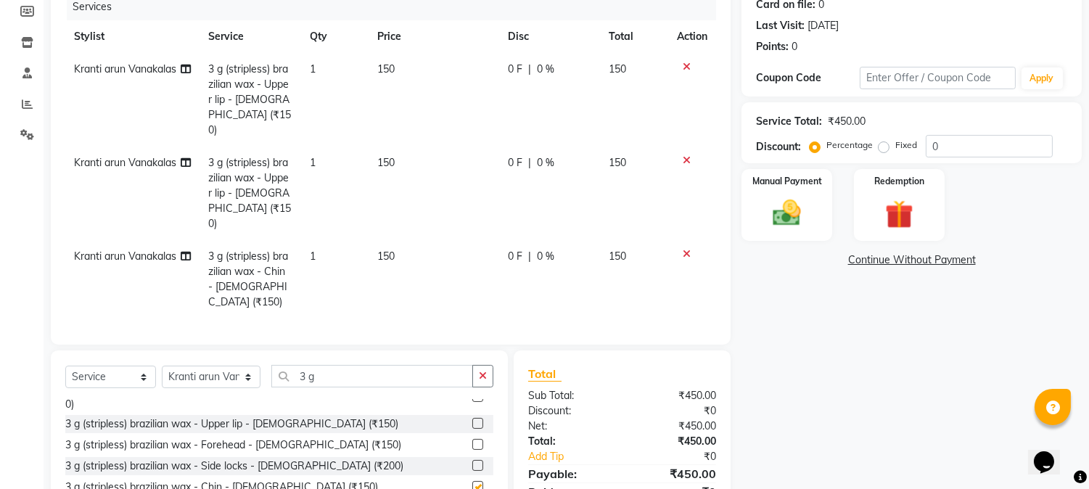
checkbox input "false"
drag, startPoint x: 329, startPoint y: 348, endPoint x: 241, endPoint y: 332, distance: 89.9
click at [248, 365] on div "Select Service Product Membership Package Voucher Prepaid Gift Card Select Styl…" at bounding box center [279, 382] width 428 height 34
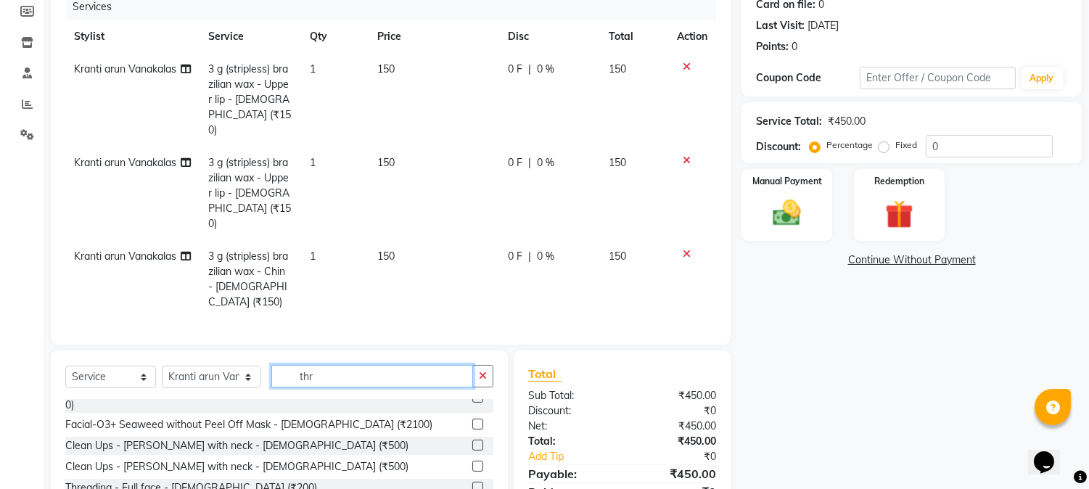
scroll to position [0, 0]
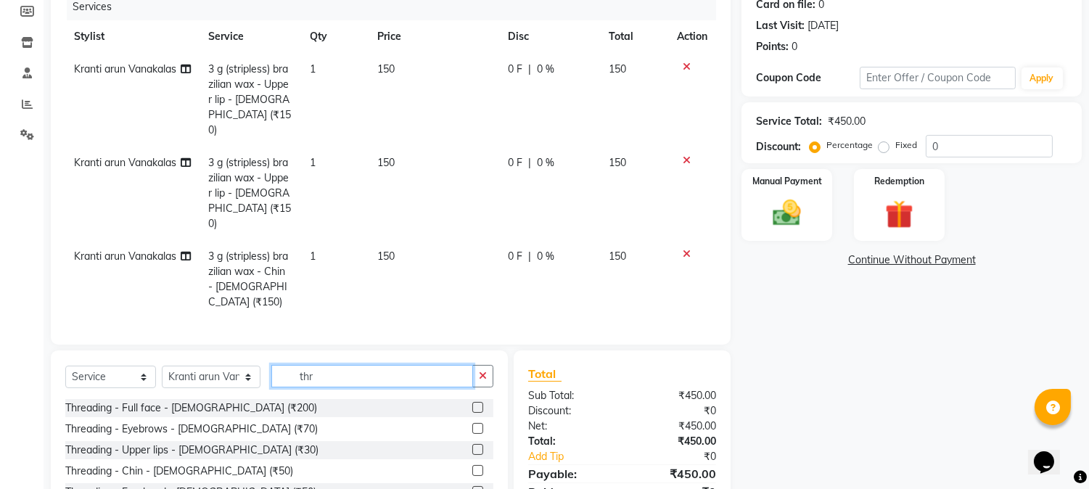
type input "thr"
click at [472, 423] on label at bounding box center [477, 428] width 11 height 11
click at [472, 424] on input "checkbox" at bounding box center [476, 428] width 9 height 9
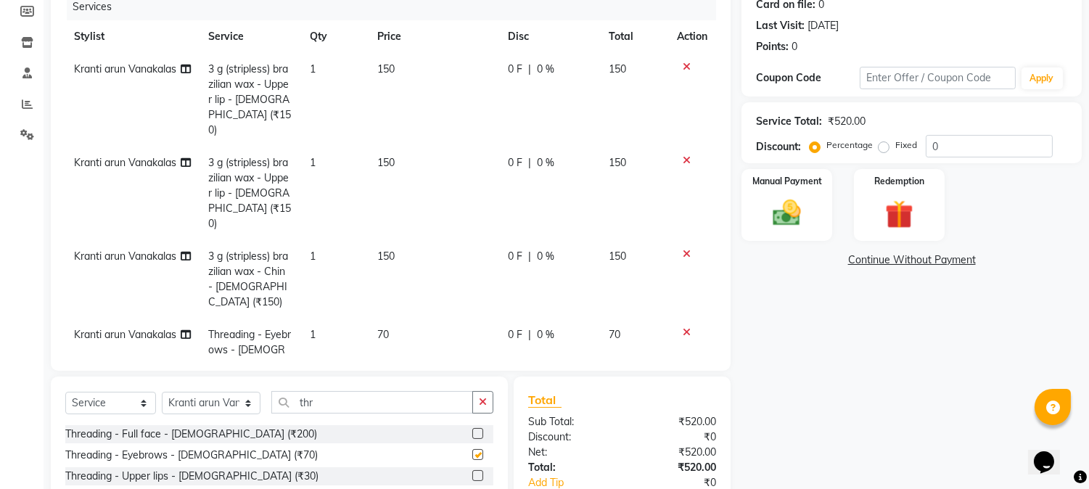
checkbox input "false"
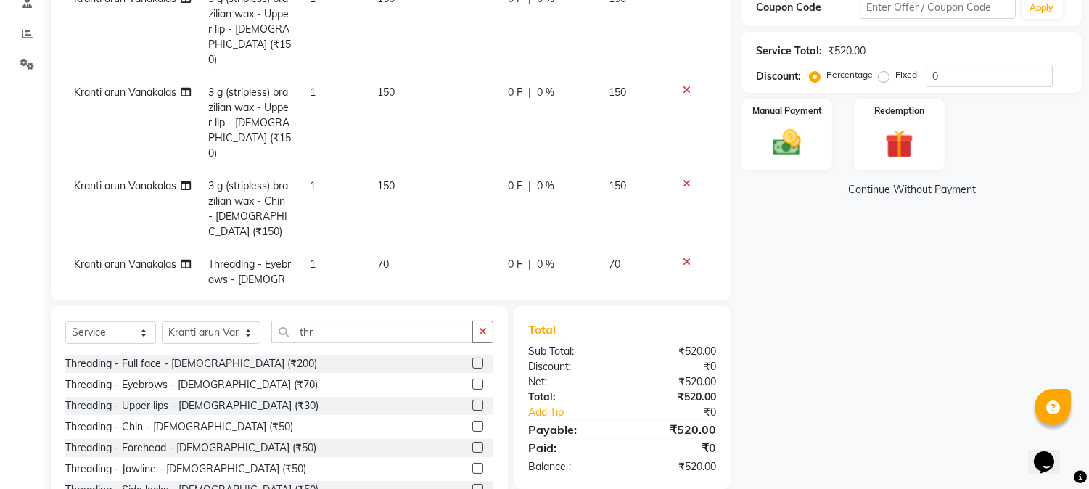
scroll to position [309, 0]
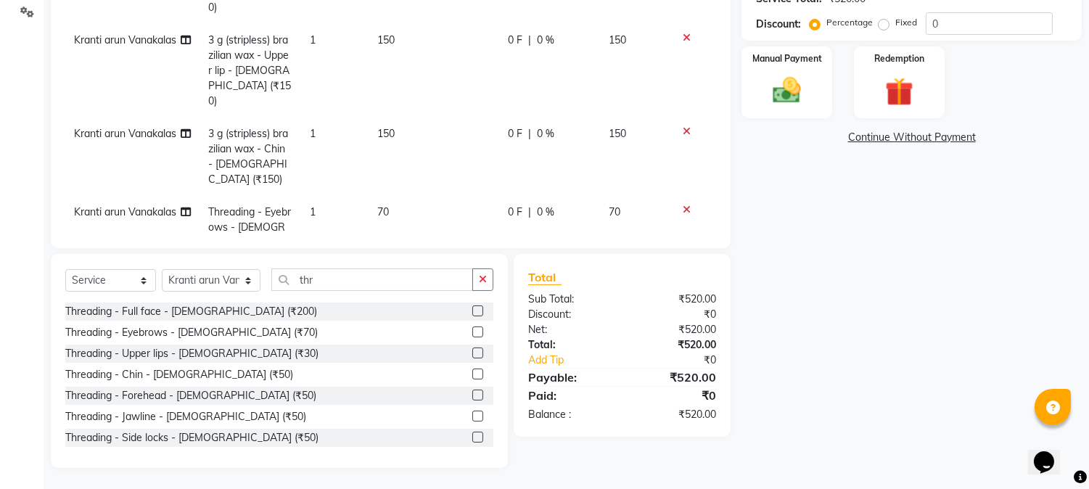
click at [472, 396] on label at bounding box center [477, 395] width 11 height 11
click at [472, 396] on input "checkbox" at bounding box center [476, 395] width 9 height 9
checkbox input "false"
click at [815, 93] on div "Manual Payment" at bounding box center [787, 82] width 94 height 74
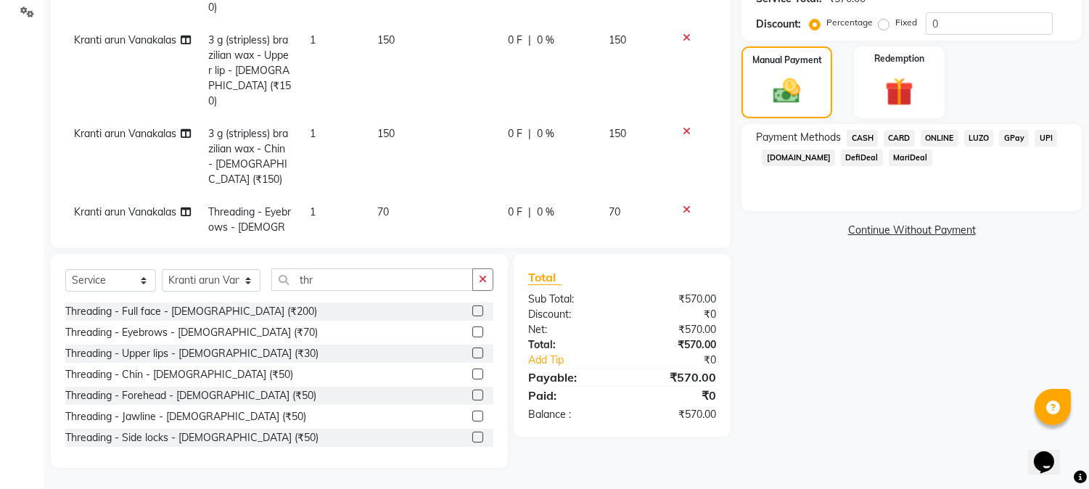
click at [874, 131] on span "CASH" at bounding box center [862, 138] width 31 height 17
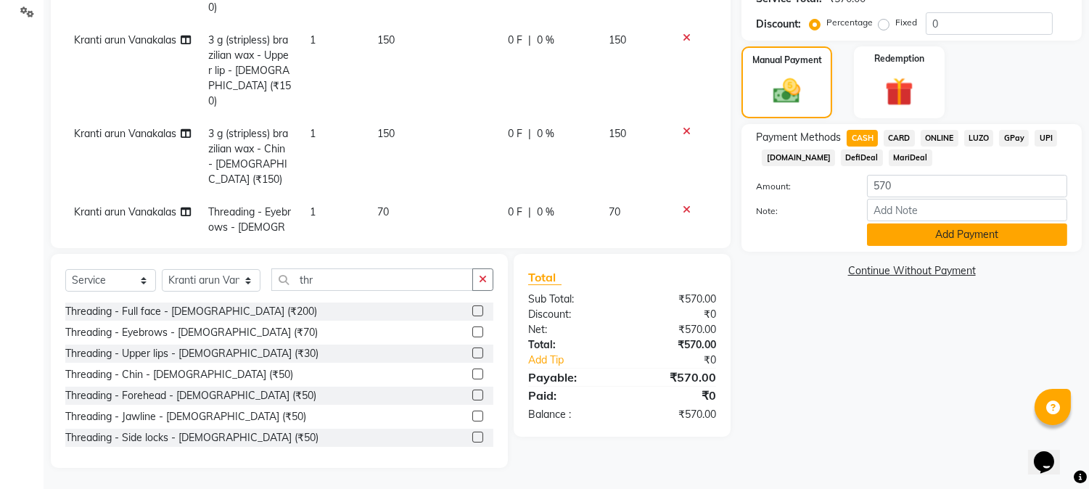
click at [908, 229] on button "Add Payment" at bounding box center [967, 234] width 200 height 22
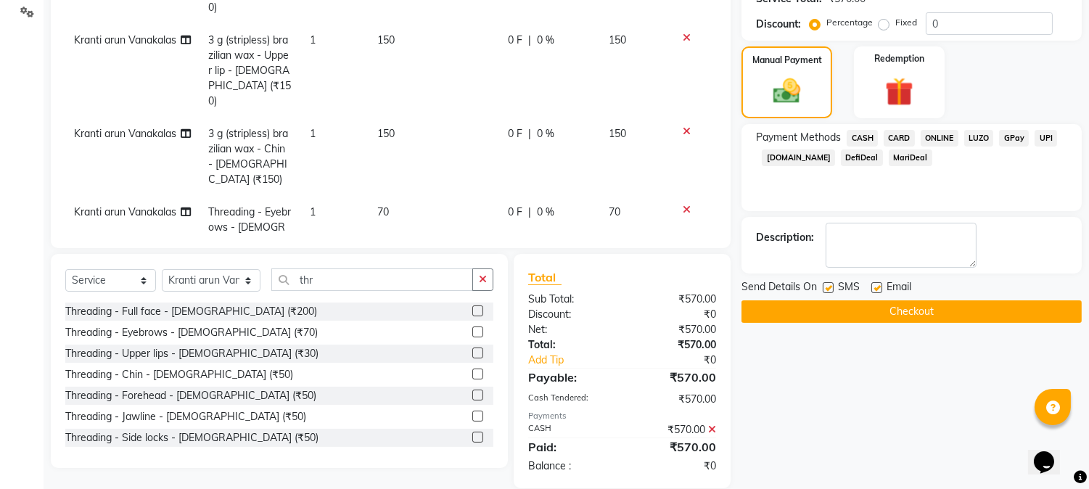
click at [895, 307] on button "Checkout" at bounding box center [911, 311] width 340 height 22
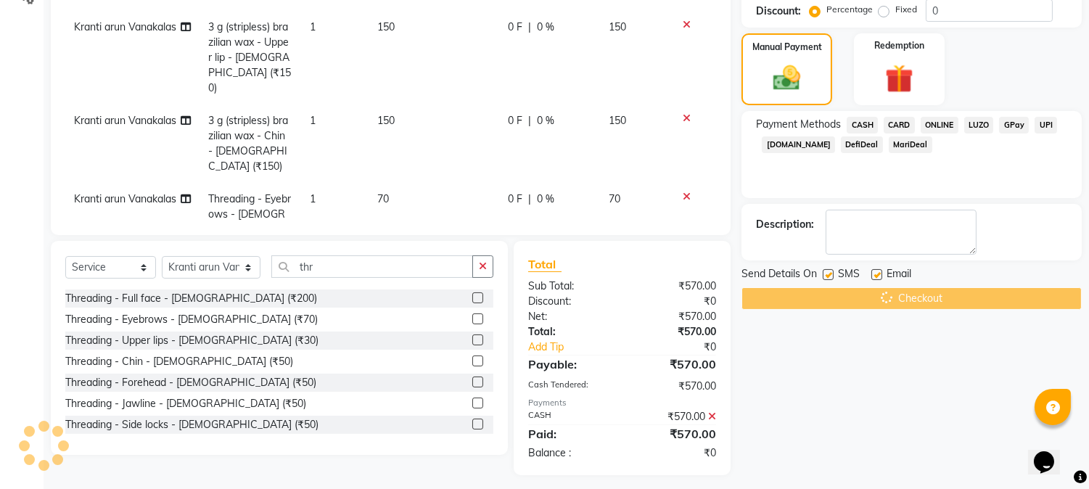
scroll to position [329, 0]
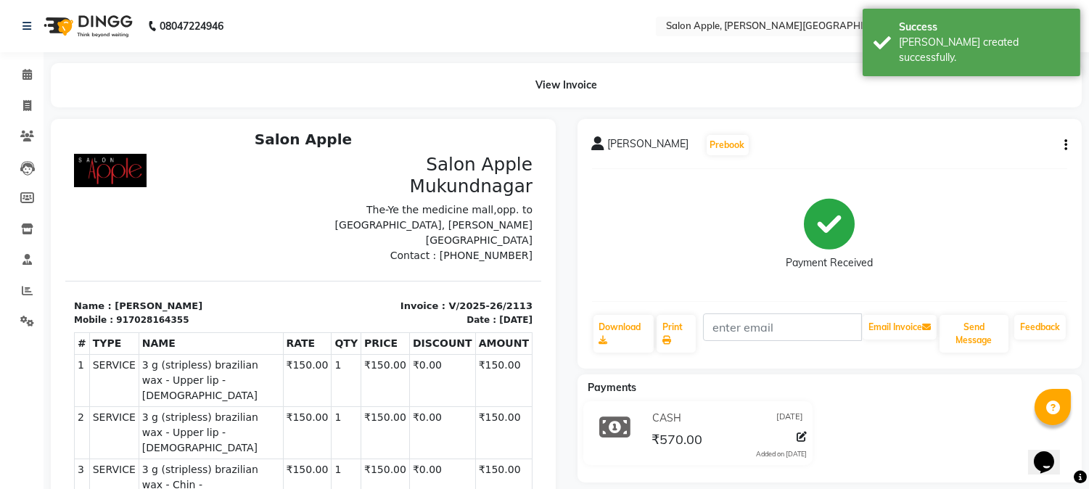
scroll to position [11, 0]
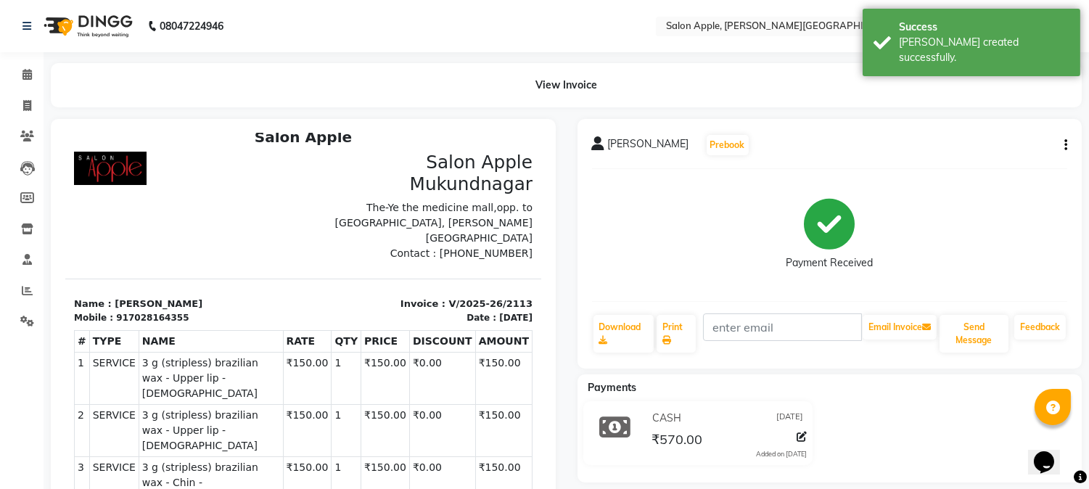
click at [27, 91] on li "Invoice" at bounding box center [22, 106] width 44 height 31
click at [17, 110] on span at bounding box center [27, 106] width 25 height 17
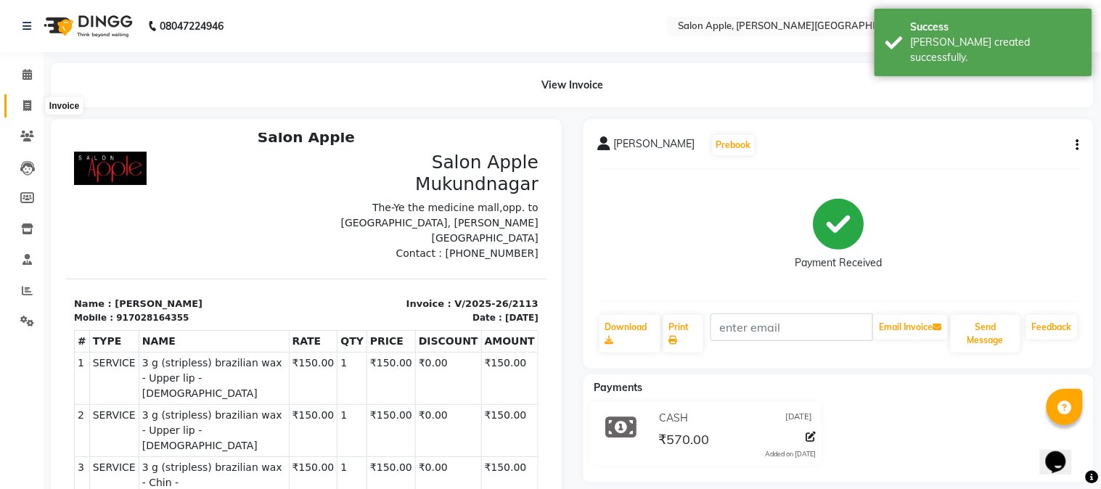
select select "service"
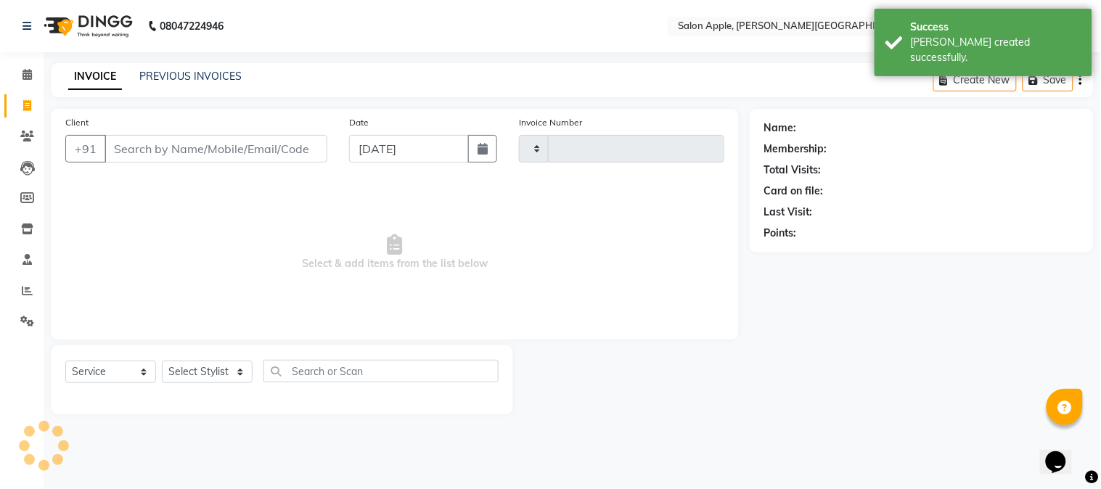
type input "2114"
select select "4128"
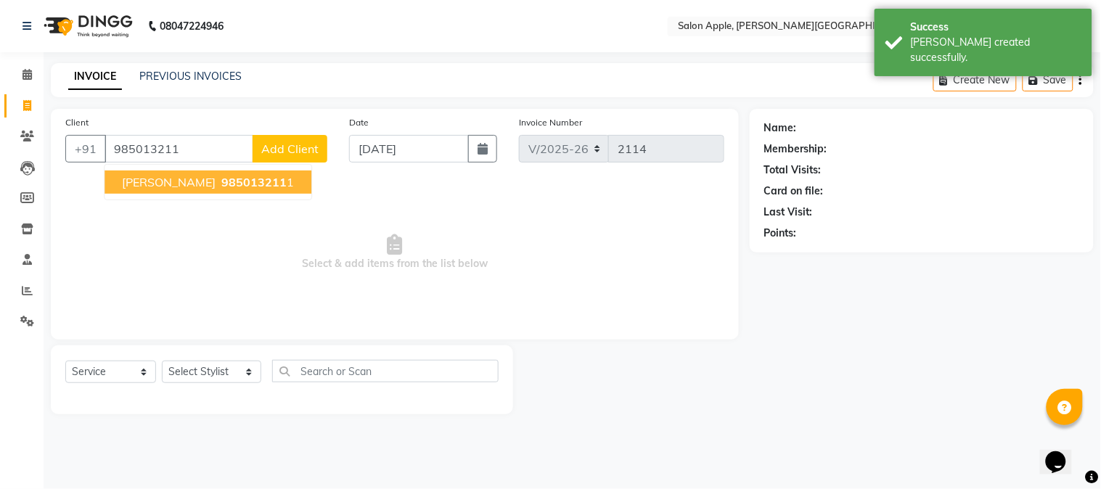
click at [155, 175] on span "sangita" at bounding box center [169, 182] width 94 height 15
type input "9850132111"
select select "1: Object"
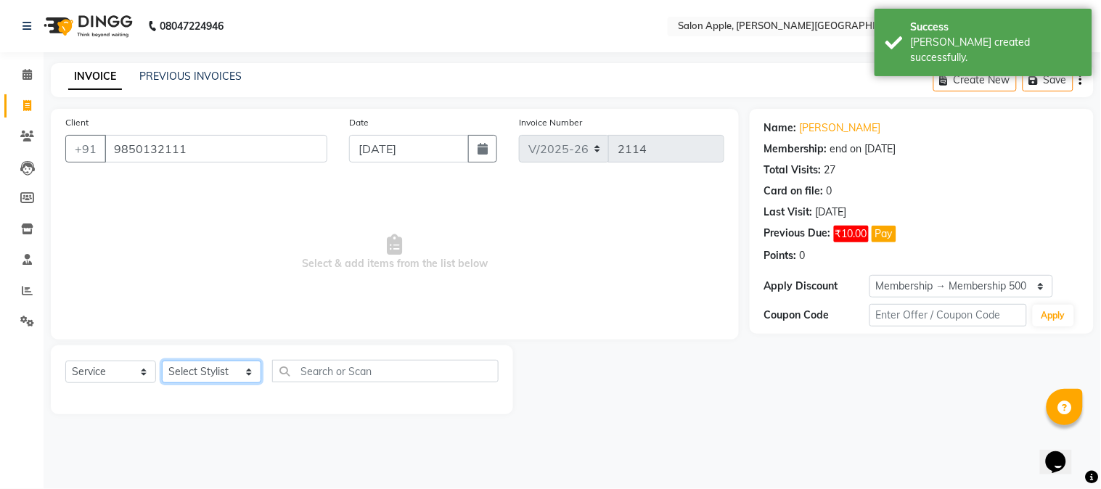
click at [191, 373] on select "Select Stylist Akshay Balaji Atkare Arohi Kranti arun Vanakalas Nikita Harshawa…" at bounding box center [211, 372] width 99 height 22
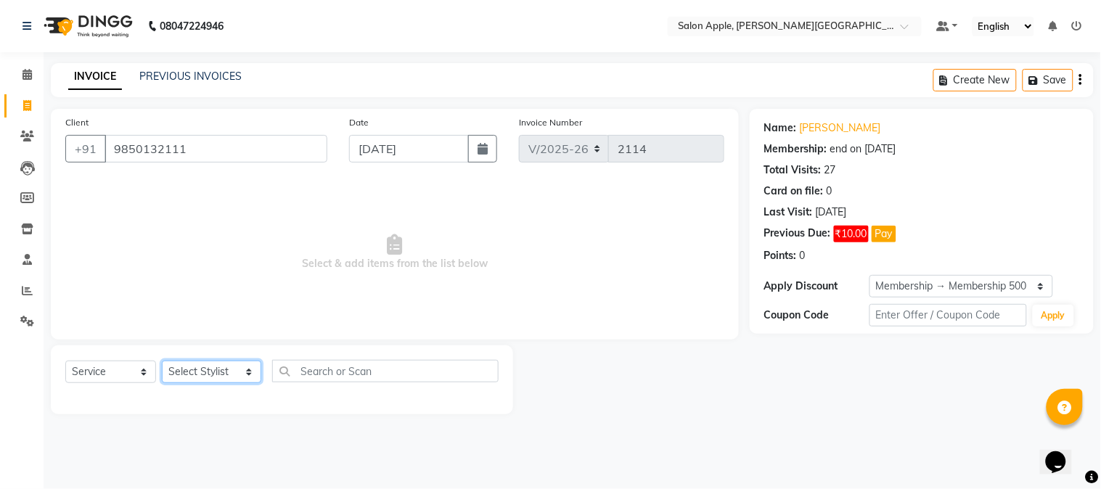
select select "85967"
click at [162, 361] on select "Select Stylist Akshay Balaji Atkare Arohi Kranti arun Vanakalas Nikita Harshawa…" at bounding box center [211, 372] width 99 height 22
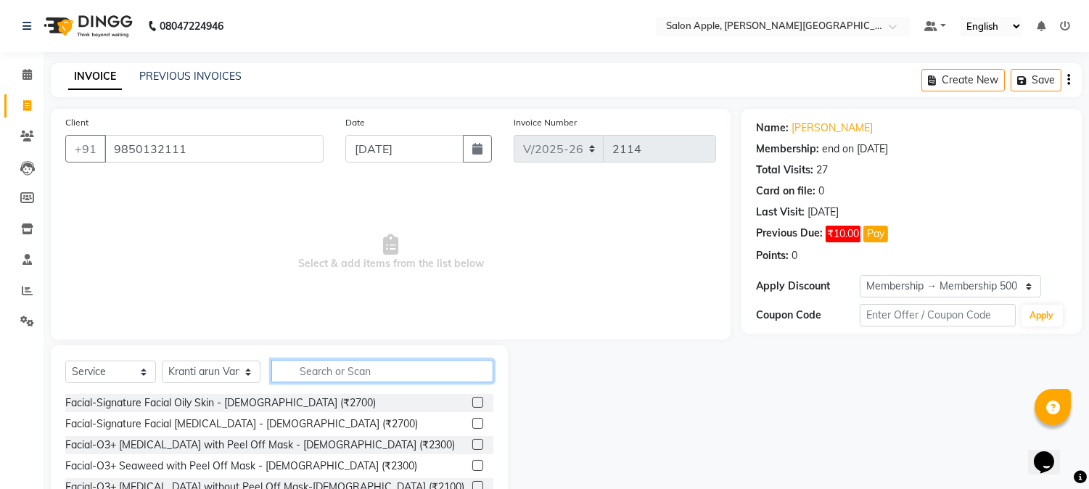
click at [359, 370] on input "text" at bounding box center [382, 371] width 222 height 22
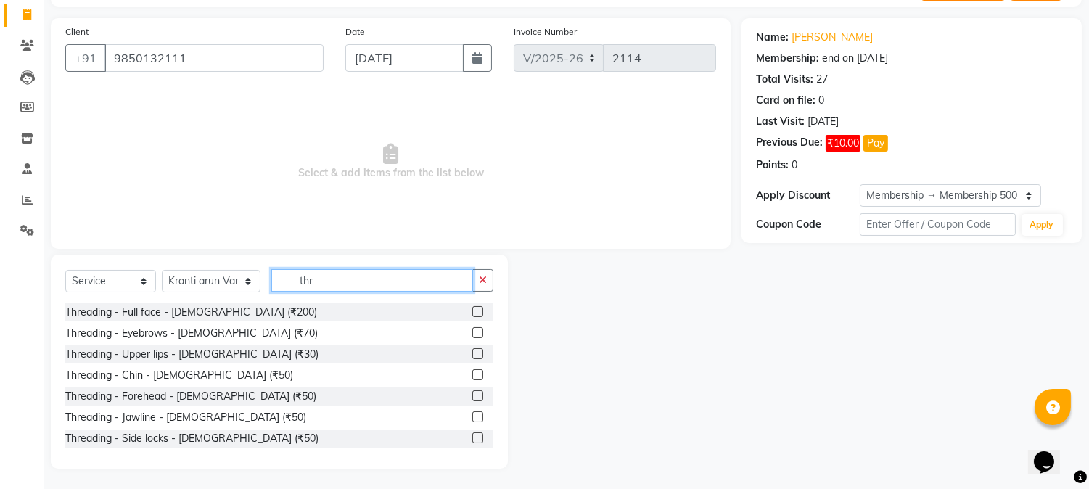
scroll to position [91, 0]
type input "thr"
click at [472, 326] on label at bounding box center [477, 331] width 11 height 11
click at [472, 328] on input "checkbox" at bounding box center [476, 332] width 9 height 9
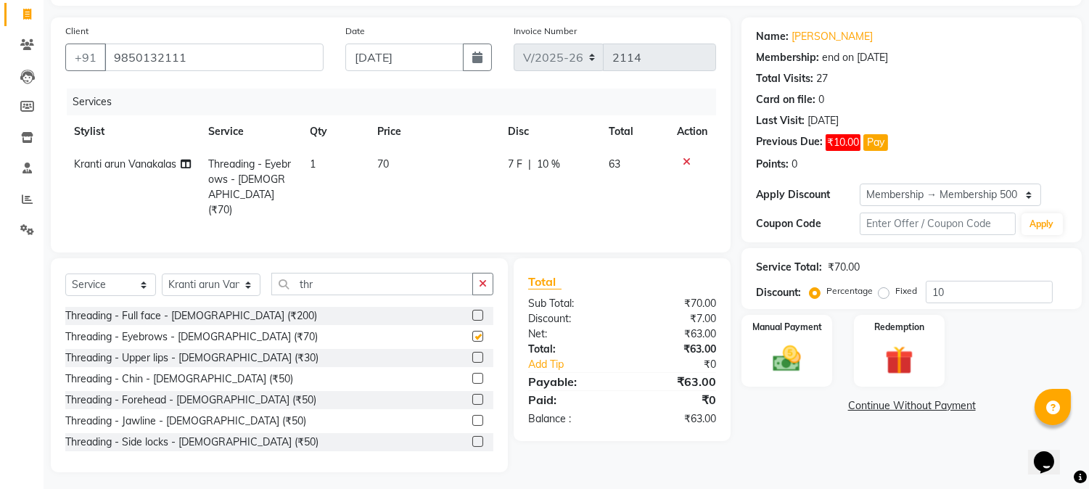
checkbox input "false"
click at [472, 394] on label at bounding box center [477, 399] width 11 height 11
click at [472, 395] on input "checkbox" at bounding box center [476, 399] width 9 height 9
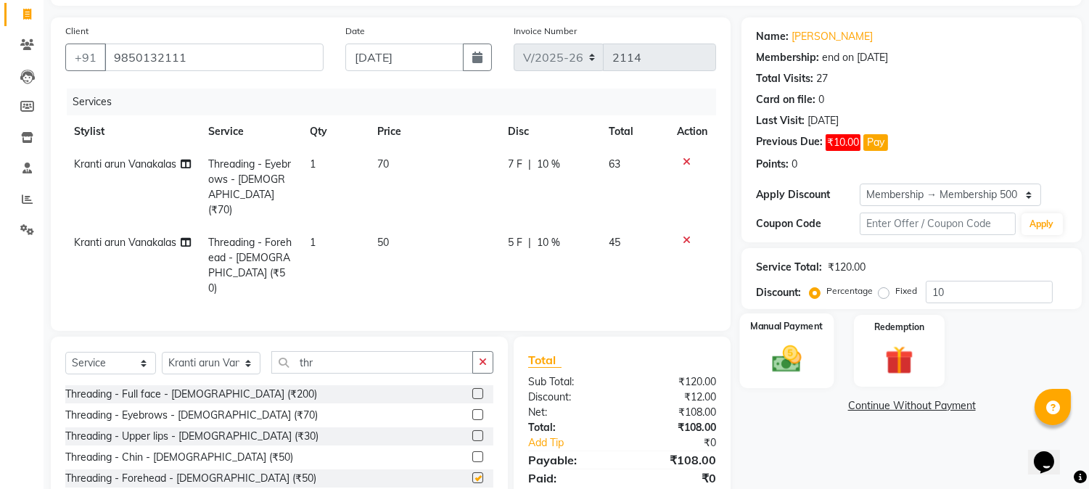
click at [831, 332] on div "Manual Payment" at bounding box center [787, 350] width 94 height 74
checkbox input "false"
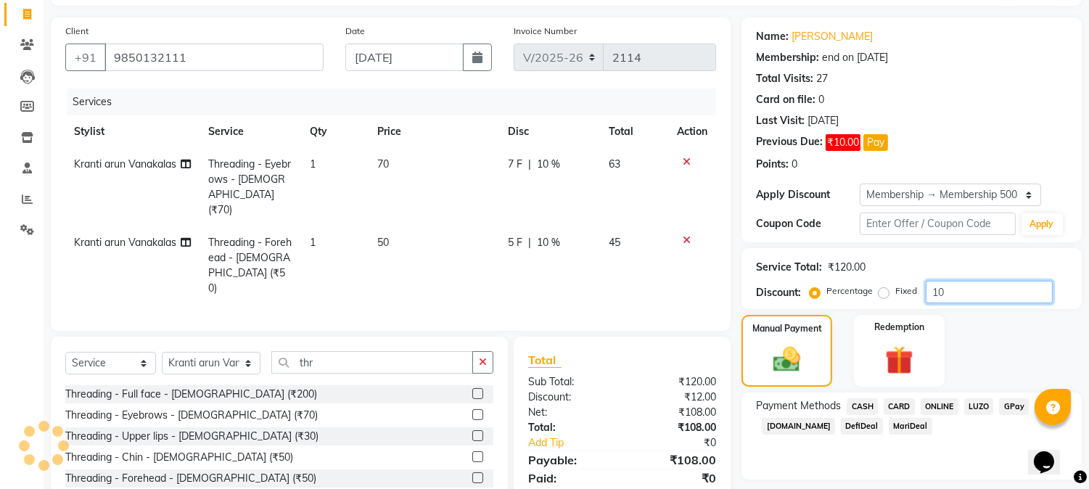
drag, startPoint x: 966, startPoint y: 295, endPoint x: 876, endPoint y: 288, distance: 91.0
click at [883, 291] on div "Percentage Fixed 10" at bounding box center [933, 292] width 240 height 22
click at [865, 403] on span "CASH" at bounding box center [862, 406] width 31 height 17
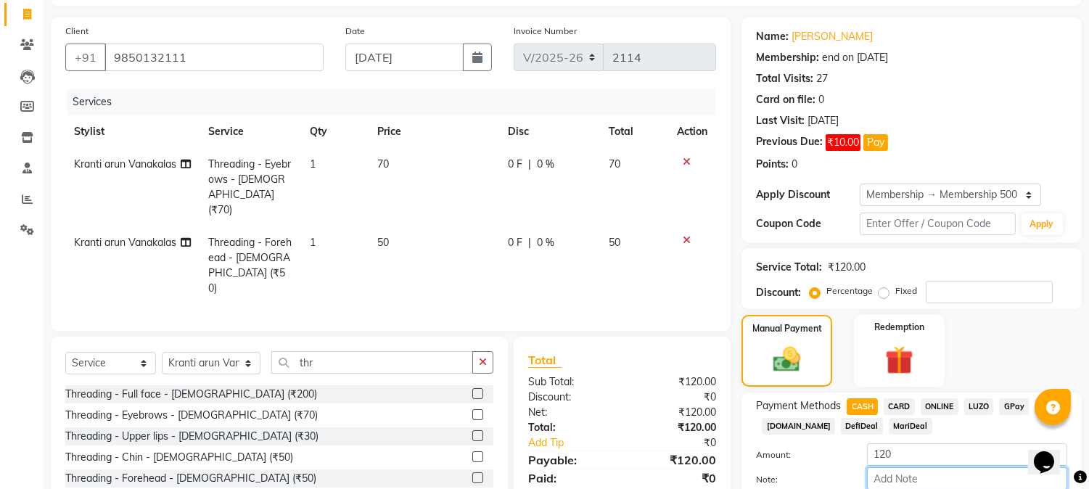
drag, startPoint x: 890, startPoint y: 441, endPoint x: 911, endPoint y: 472, distance: 37.2
click at [911, 472] on input "Note:" at bounding box center [967, 478] width 200 height 22
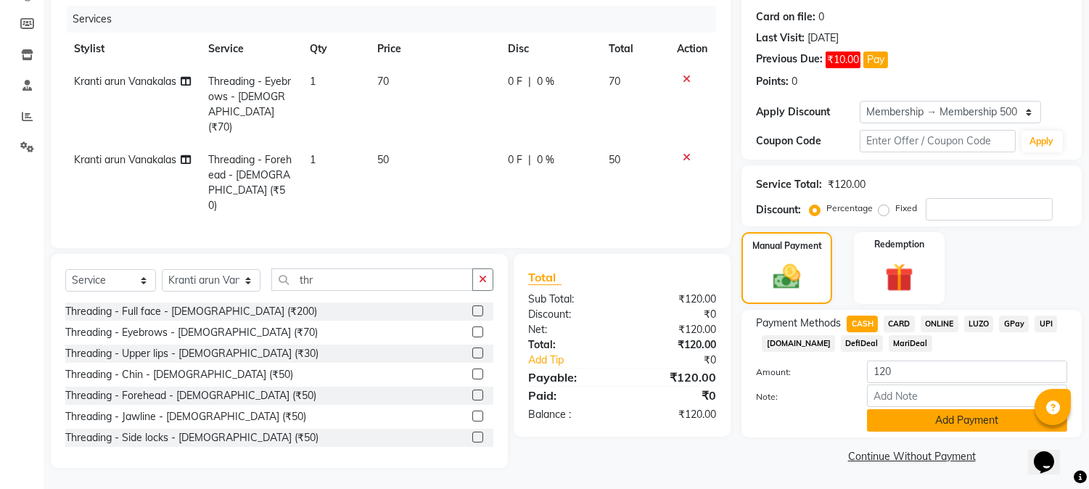
click at [911, 473] on main "INVOICE PREVIOUS INVOICES Create New Save Client +91 9850132111 Date 04-09-2025…" at bounding box center [566, 189] width 1045 height 601
click at [887, 430] on button "Add Payment" at bounding box center [967, 420] width 200 height 22
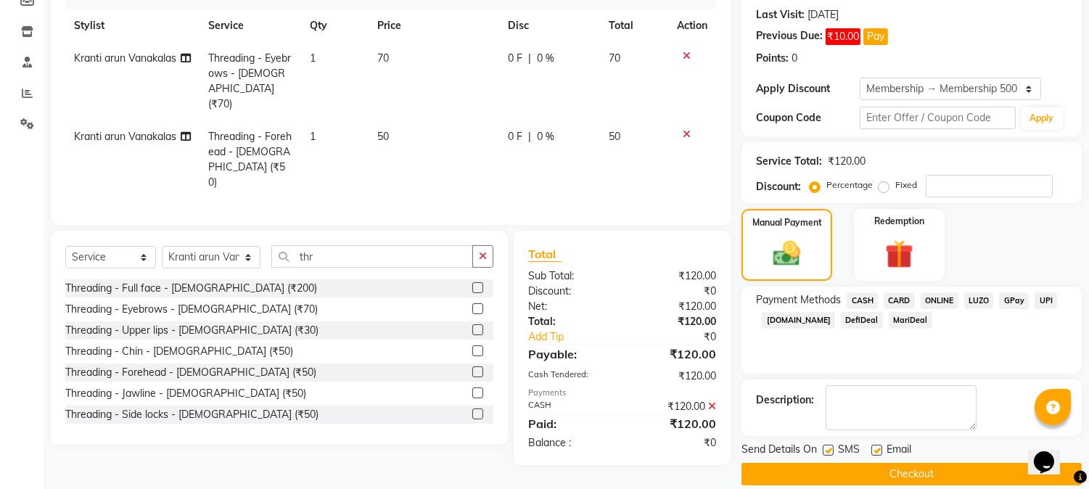
scroll to position [215, 0]
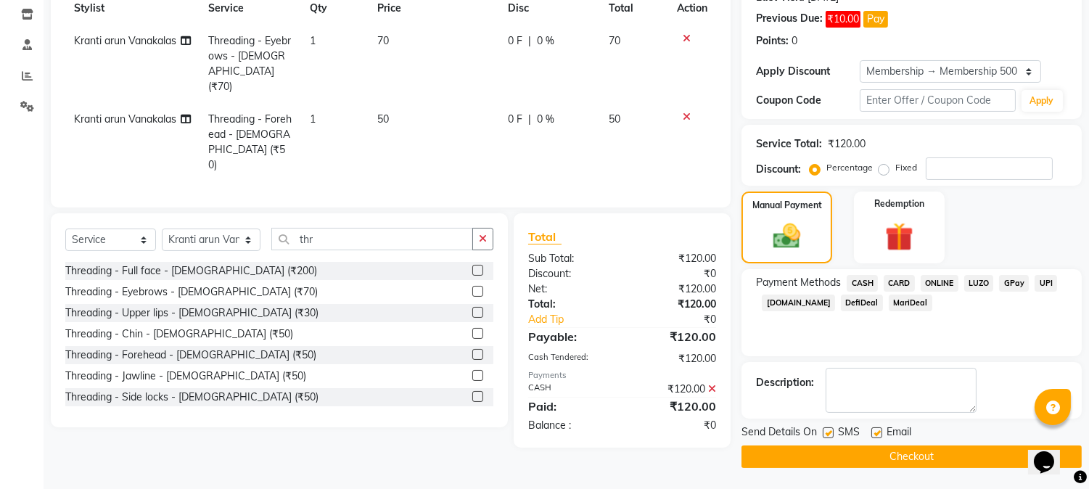
click at [771, 456] on button "Checkout" at bounding box center [911, 456] width 340 height 22
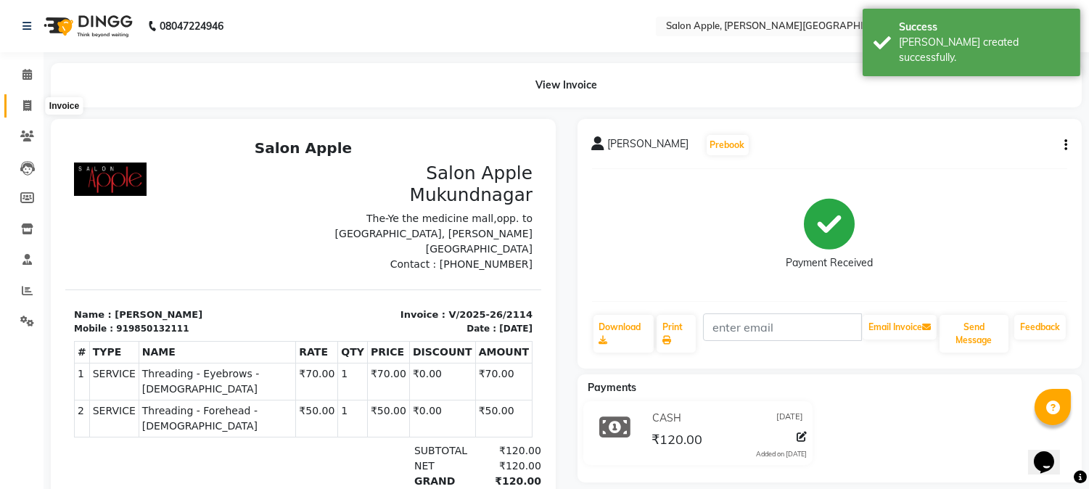
click at [15, 99] on span at bounding box center [27, 106] width 25 height 17
select select "service"
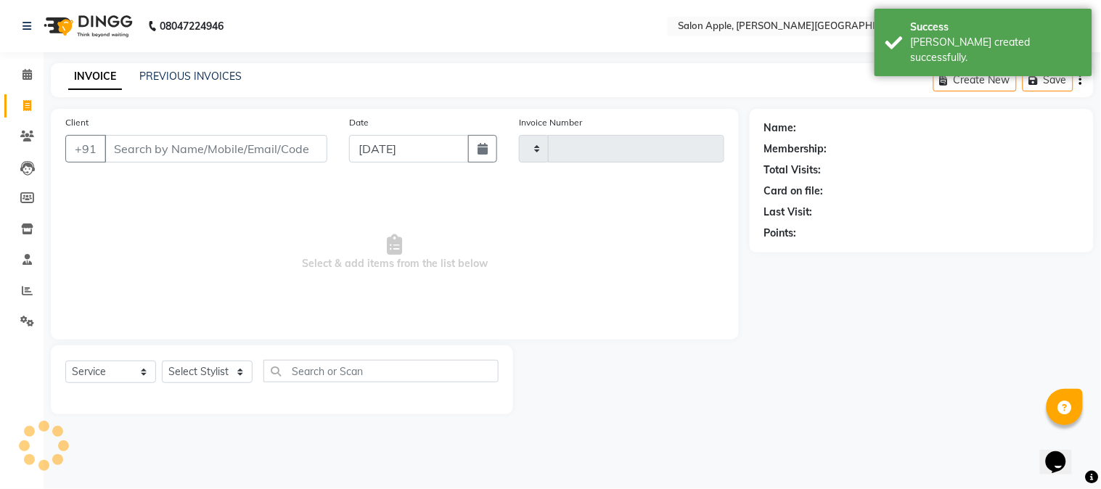
type input "2115"
select select "4128"
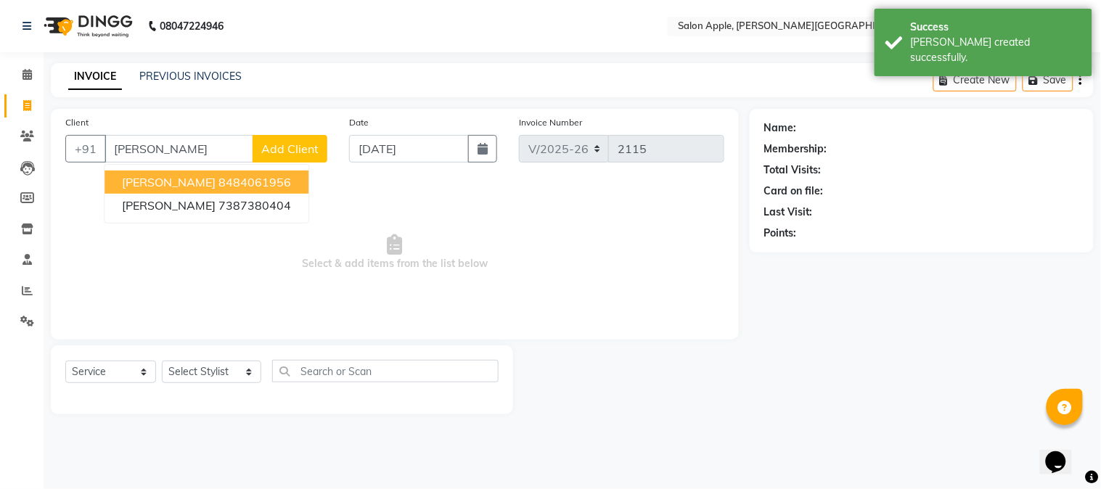
click at [218, 178] on ngb-highlight "8484061956" at bounding box center [254, 182] width 73 height 15
type input "8484061956"
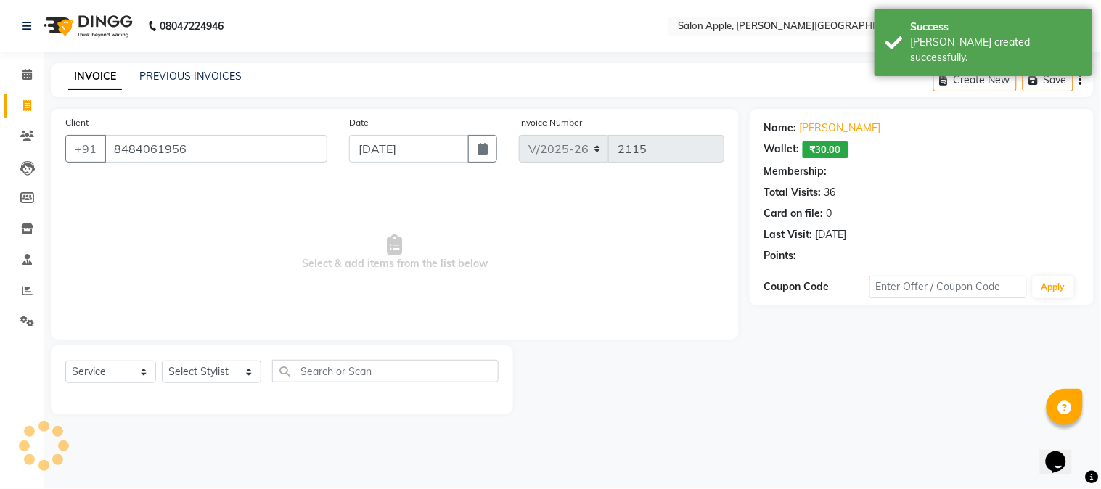
select select "1: Object"
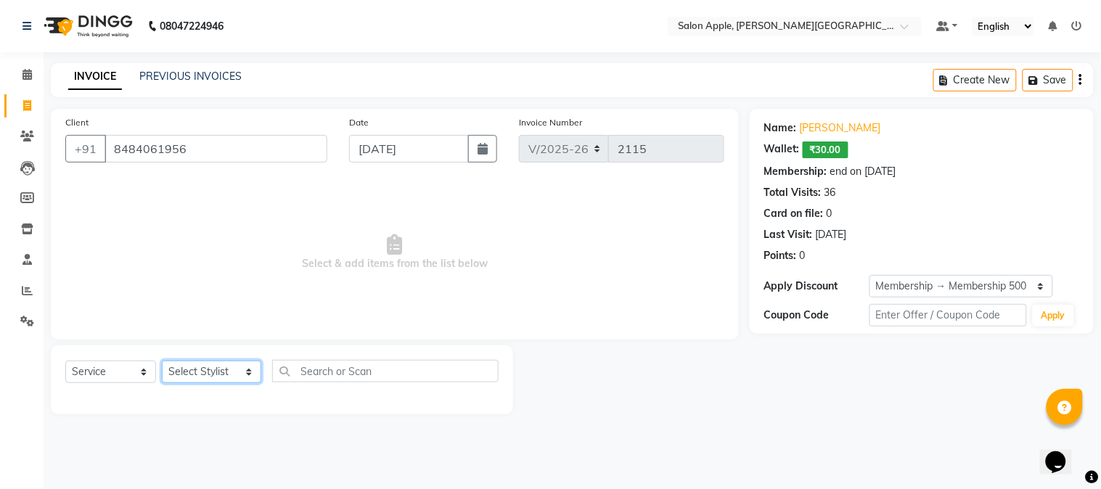
click at [231, 379] on select "Select Stylist Akshay Balaji Atkare Arohi Kranti arun Vanakalas Nikita Harshawa…" at bounding box center [211, 372] width 99 height 22
click at [162, 361] on select "Select Stylist Akshay Balaji Atkare Arohi Kranti arun Vanakalas Nikita Harshawa…" at bounding box center [211, 372] width 99 height 22
click at [219, 371] on select "Select Stylist Akshay Balaji Atkare Arohi Kranti arun Vanakalas Nikita Harshawa…" at bounding box center [211, 372] width 99 height 22
select select "21401"
click at [162, 361] on select "Select Stylist Akshay Balaji Atkare Arohi Kranti arun Vanakalas Nikita Harshawa…" at bounding box center [211, 372] width 99 height 22
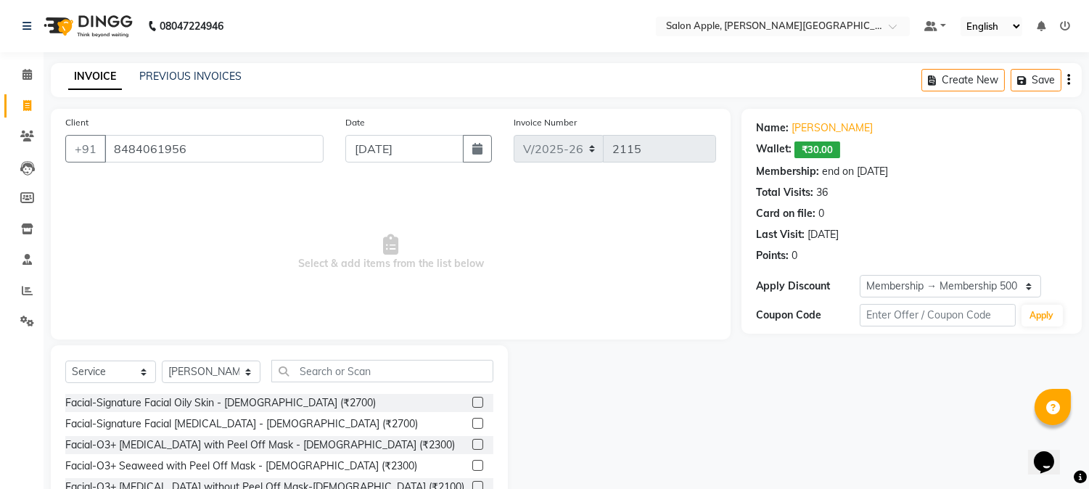
click at [322, 356] on div "Select Service Product Membership Package Voucher Prepaid Gift Card Select Styl…" at bounding box center [279, 452] width 457 height 214
click at [324, 374] on input "text" at bounding box center [382, 371] width 222 height 22
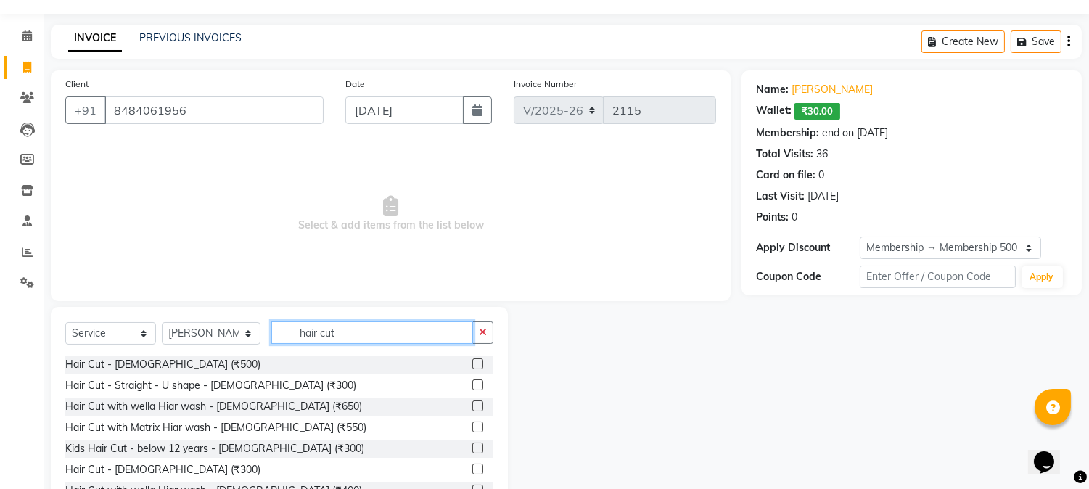
scroll to position [91, 0]
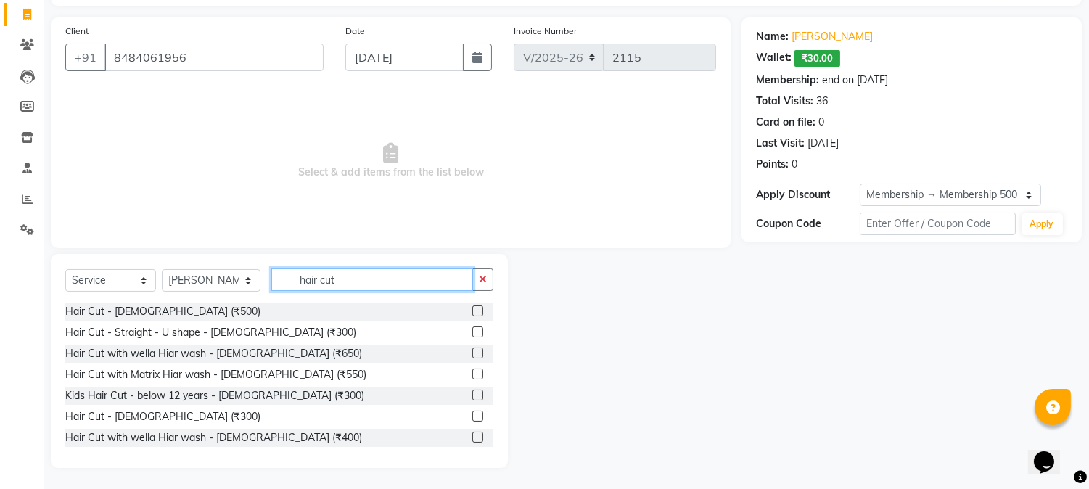
type input "hair cut"
click at [472, 417] on label at bounding box center [477, 416] width 11 height 11
click at [472, 417] on input "checkbox" at bounding box center [476, 416] width 9 height 9
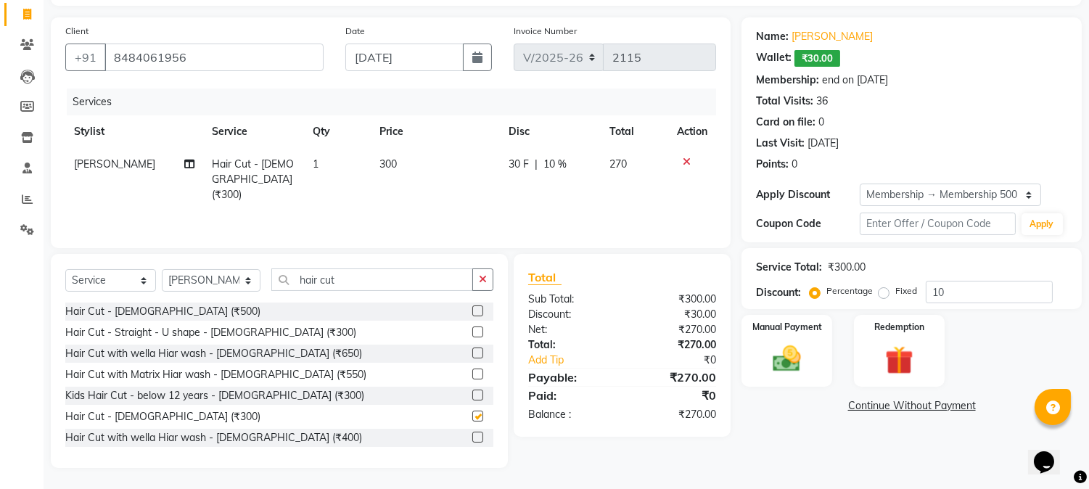
checkbox input "false"
click at [797, 354] on img at bounding box center [787, 359] width 48 height 34
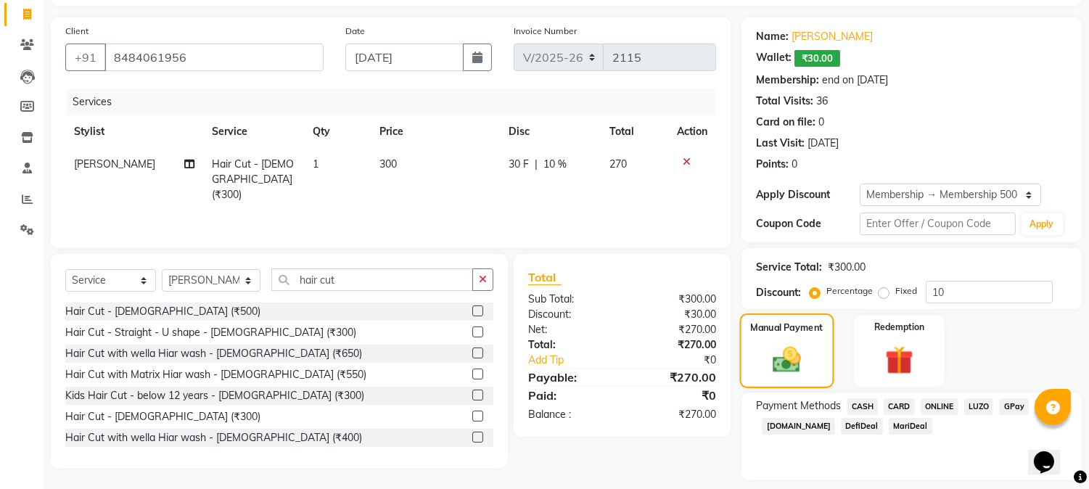
scroll to position [132, 0]
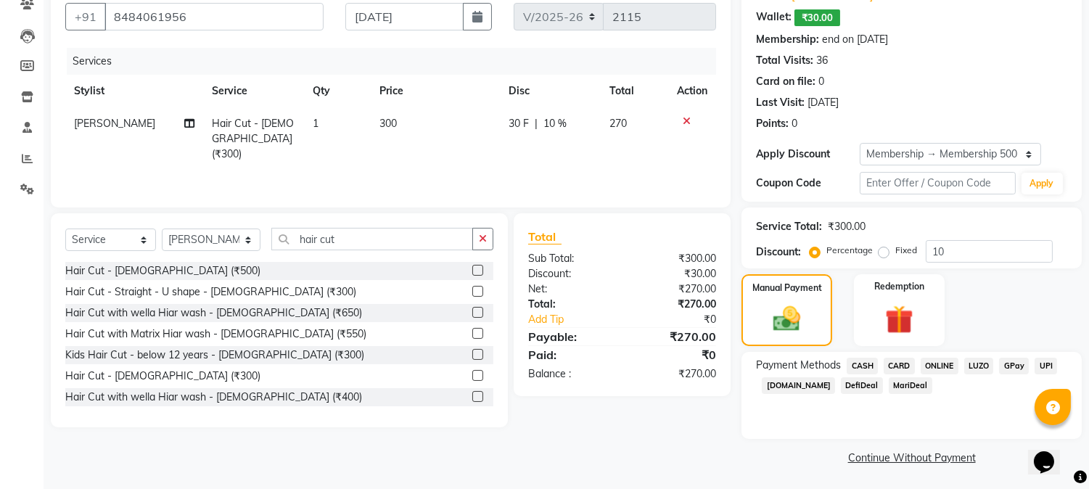
click at [940, 366] on span "ONLINE" at bounding box center [940, 366] width 38 height 17
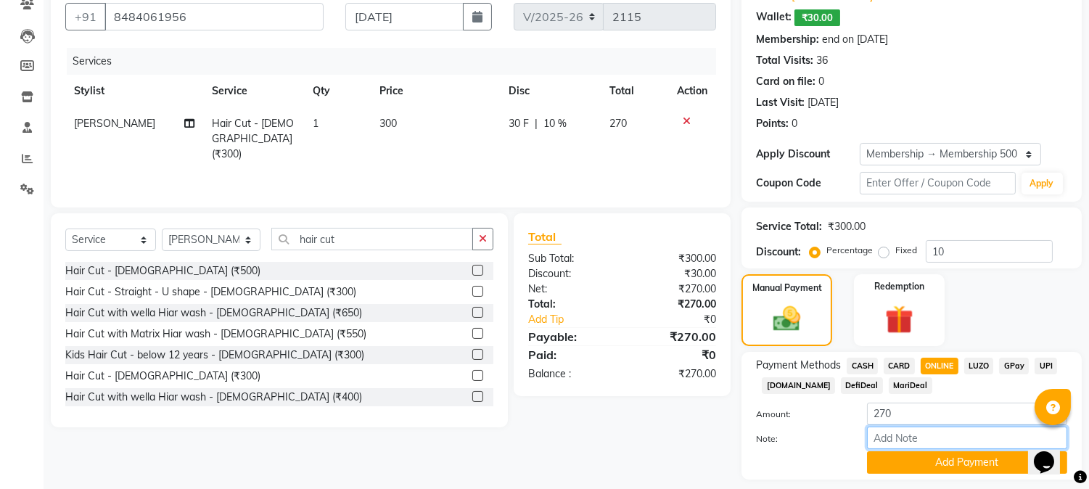
drag, startPoint x: 954, startPoint y: 465, endPoint x: 956, endPoint y: 477, distance: 12.5
click at [956, 479] on div "Payment Methods CASH CARD ONLINE LUZO GPay UPI Deal.mu DefiDeal MariDeal Amount…" at bounding box center [911, 416] width 340 height 128
click at [954, 465] on button "Add Payment" at bounding box center [967, 462] width 200 height 22
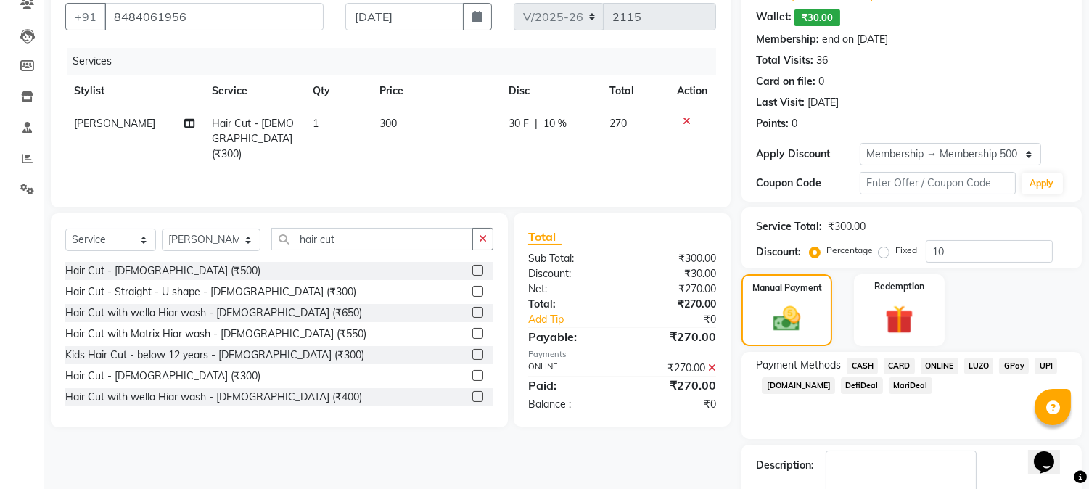
scroll to position [214, 0]
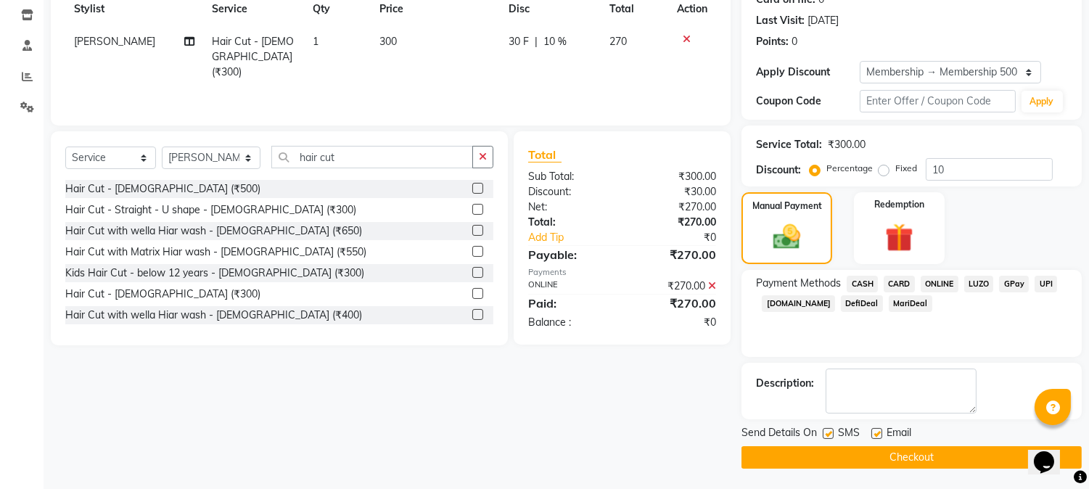
click at [832, 436] on label at bounding box center [828, 433] width 11 height 11
click at [832, 436] on input "checkbox" at bounding box center [827, 434] width 9 height 9
checkbox input "false"
click at [846, 448] on button "Checkout" at bounding box center [911, 457] width 340 height 22
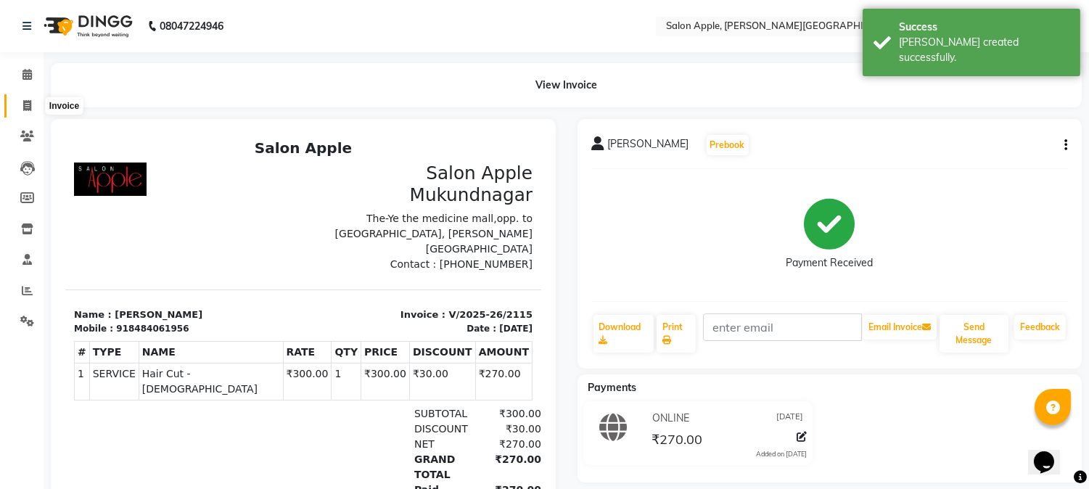
click at [30, 99] on span at bounding box center [27, 106] width 25 height 17
select select "4128"
select select "service"
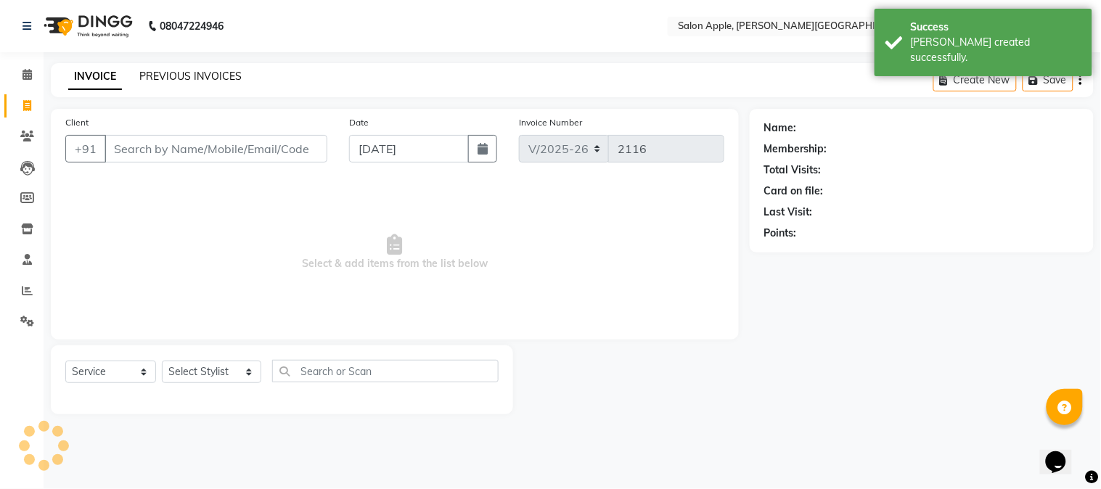
click at [152, 73] on link "PREVIOUS INVOICES" at bounding box center [190, 76] width 102 height 13
